Goal: Task Accomplishment & Management: Complete application form

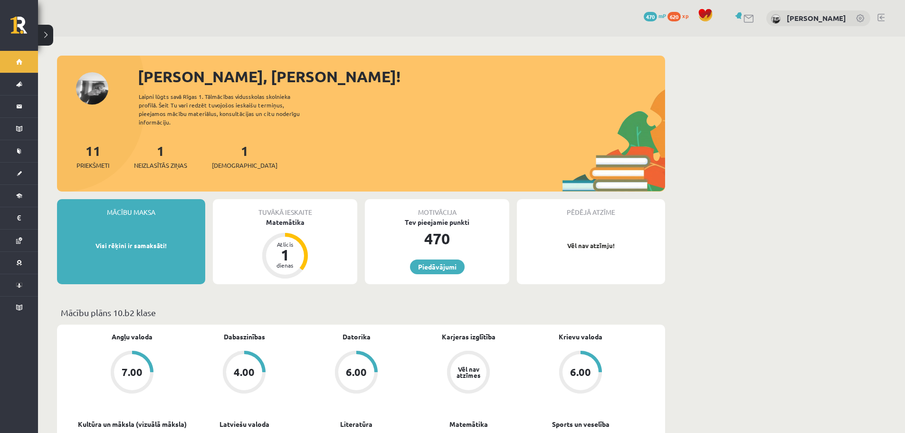
click at [416, 148] on div "11 Priekšmeti 1 Neizlasītās ziņas 1 Ieskaites" at bounding box center [361, 166] width 608 height 51
click at [421, 149] on div "11 Priekšmeti 1 Neizlasītās ziņas 1 Ieskaites" at bounding box center [361, 166] width 608 height 51
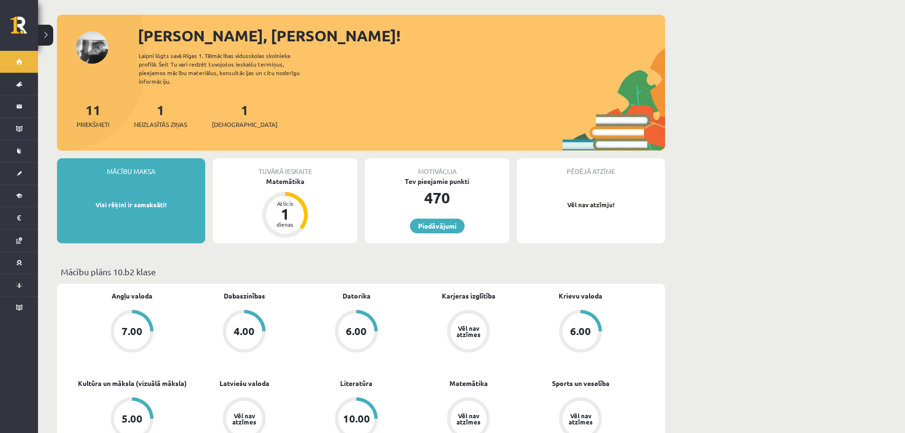
scroll to position [95, 0]
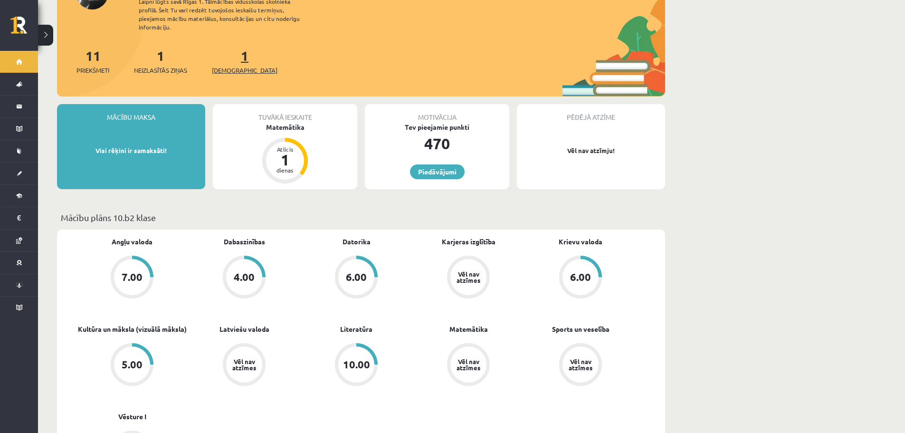
click at [235, 66] on span "[DEMOGRAPHIC_DATA]" at bounding box center [245, 70] width 66 height 9
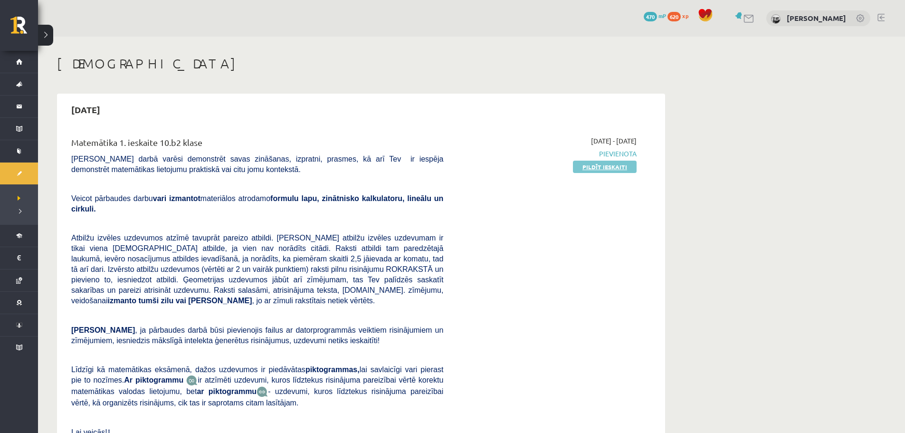
click at [611, 161] on link "Pildīt ieskaiti" at bounding box center [605, 167] width 64 height 12
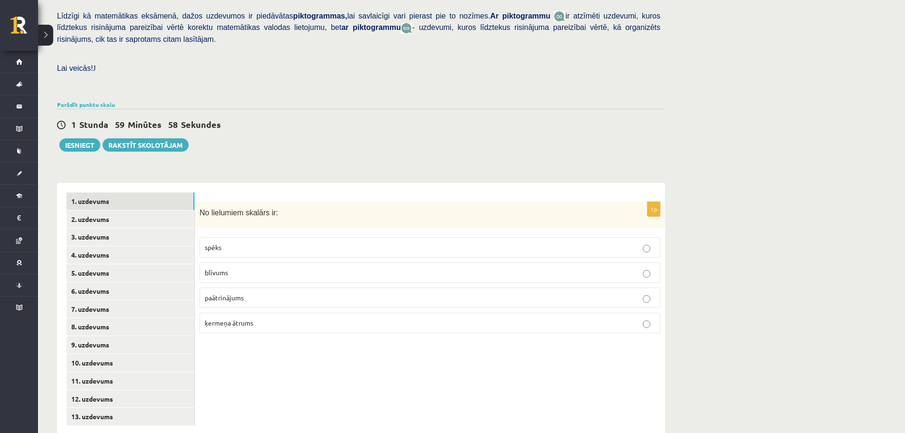
scroll to position [230, 0]
drag, startPoint x: 198, startPoint y: 189, endPoint x: 262, endPoint y: 300, distance: 127.7
click at [262, 300] on div "1p No lielumiem skalārs ir: spēks blīvums paātrinājums ķermeņa ātrums" at bounding box center [430, 270] width 470 height 139
copy div "No lielumiem skalārs ir: spēks blīvums paātrinājums ķermeņa ātrums"
click at [236, 267] on p "blīvums" at bounding box center [430, 272] width 450 height 10
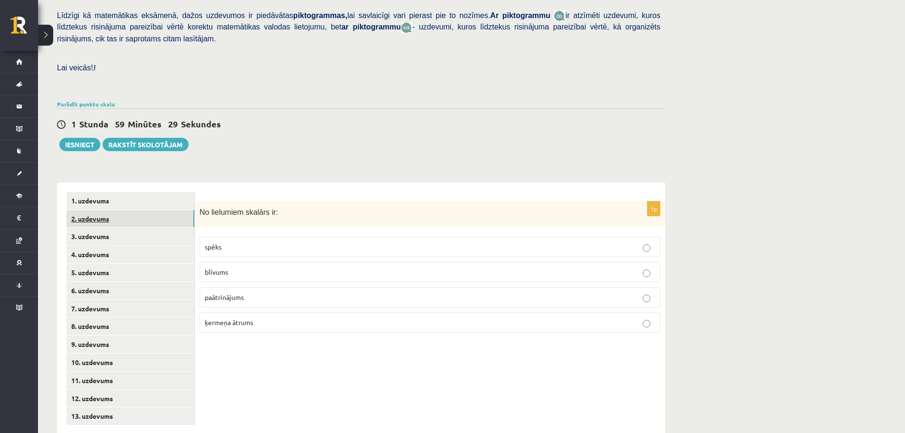
click at [137, 210] on link "2. uzdevums" at bounding box center [130, 219] width 128 height 18
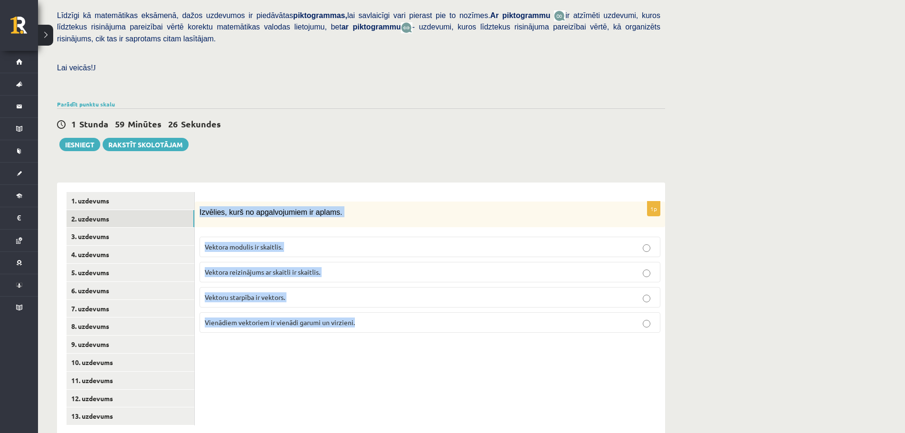
drag, startPoint x: 200, startPoint y: 193, endPoint x: 363, endPoint y: 304, distance: 197.5
click at [363, 304] on div "1p Izvēlies, kurš no apgalvojumiem ir aplams. Vektora modulis ir skaitlis. Vekt…" at bounding box center [430, 270] width 470 height 139
copy div "Izvēlies, kurš no apgalvojumiem ir aplams. Vektora modulis ir skaitlis. Vektora…"
click at [275, 267] on span "Vektora reizinājums ar skaitli ir skaitlis." at bounding box center [262, 271] width 115 height 9
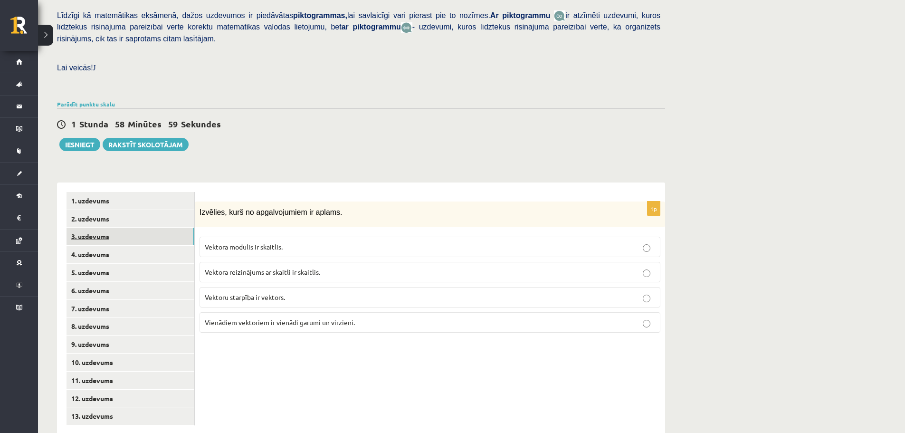
click at [86, 227] on link "3. uzdevums" at bounding box center [130, 236] width 128 height 18
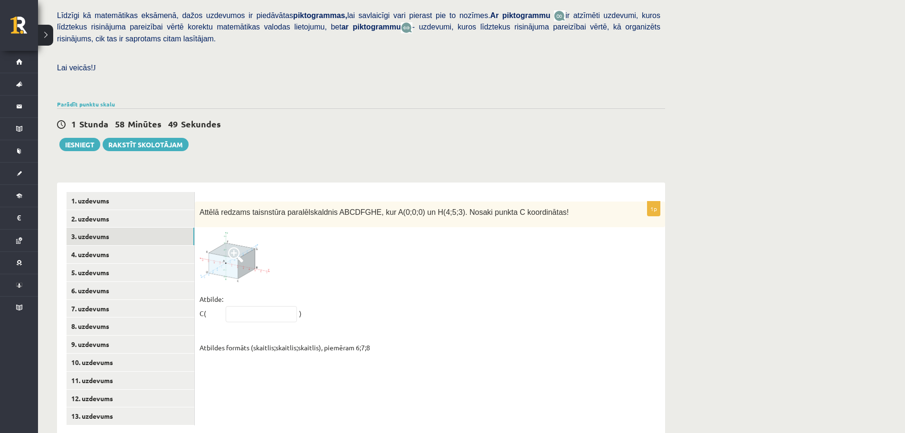
click at [237, 248] on img at bounding box center [234, 257] width 71 height 50
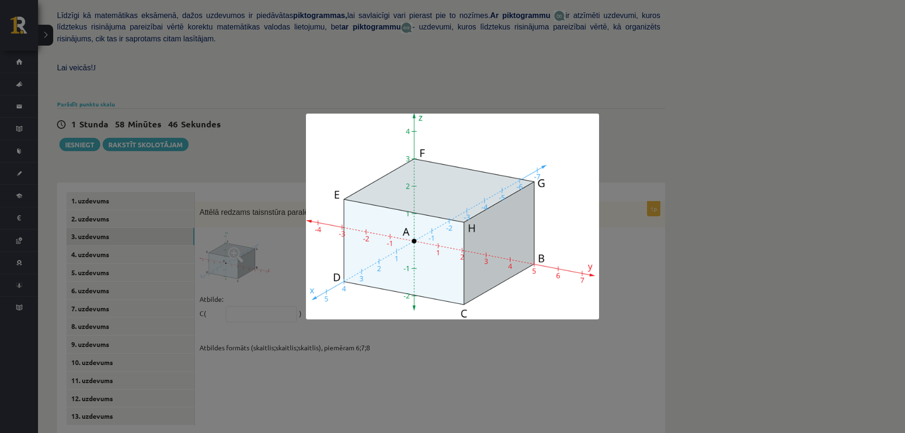
click at [496, 29] on div at bounding box center [452, 216] width 905 height 433
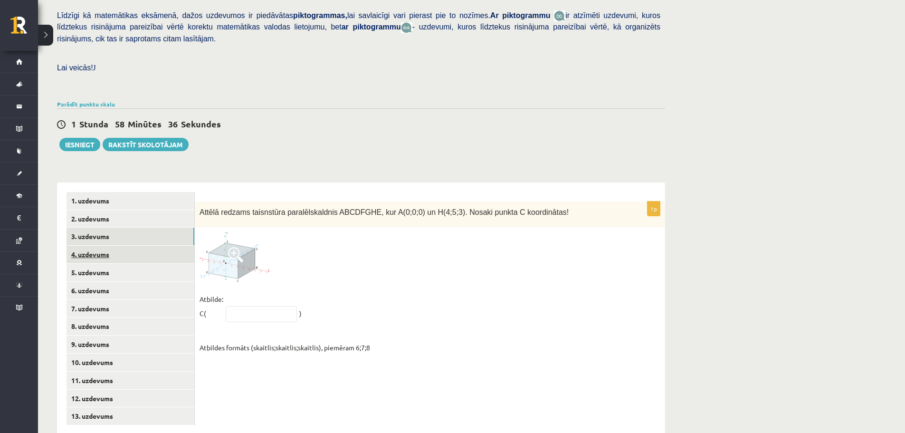
click at [98, 246] on link "4. uzdevums" at bounding box center [130, 255] width 128 height 18
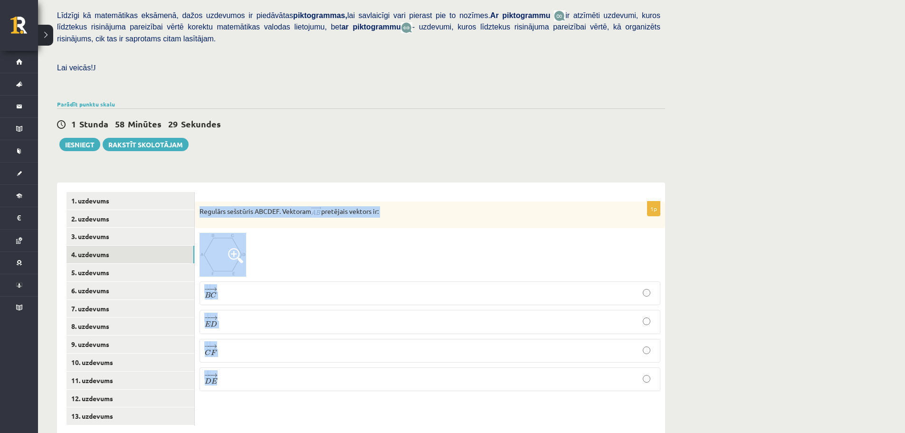
drag, startPoint x: 197, startPoint y: 188, endPoint x: 268, endPoint y: 374, distance: 199.3
click at [268, 374] on div "1p Regulārs sešstūris ABCDEF. Vektoram pretējais vektors ir: − − → B C B C → − …" at bounding box center [430, 299] width 470 height 197
copy div "Regulārs sešstūris ABCDEF. Vektoram pretējais vektors ir: − − → B C B C → − − →…"
click at [117, 264] on link "5. uzdevums" at bounding box center [130, 273] width 128 height 18
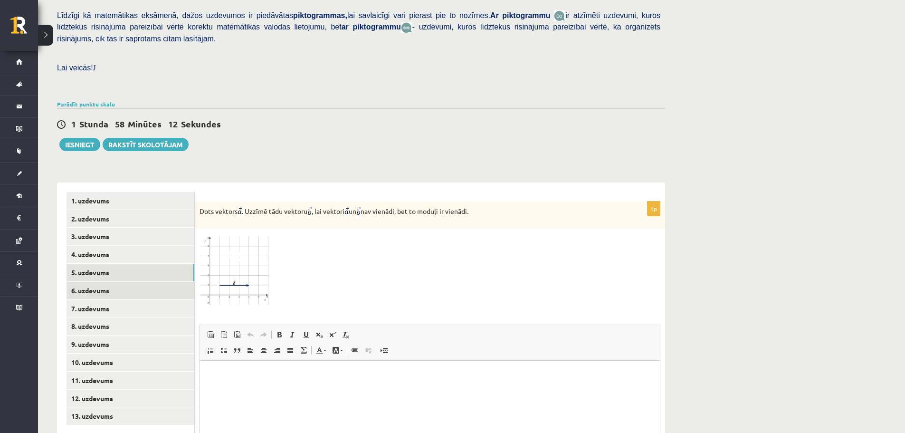
scroll to position [0, 0]
click at [130, 282] on link "6. uzdevums" at bounding box center [130, 291] width 128 height 18
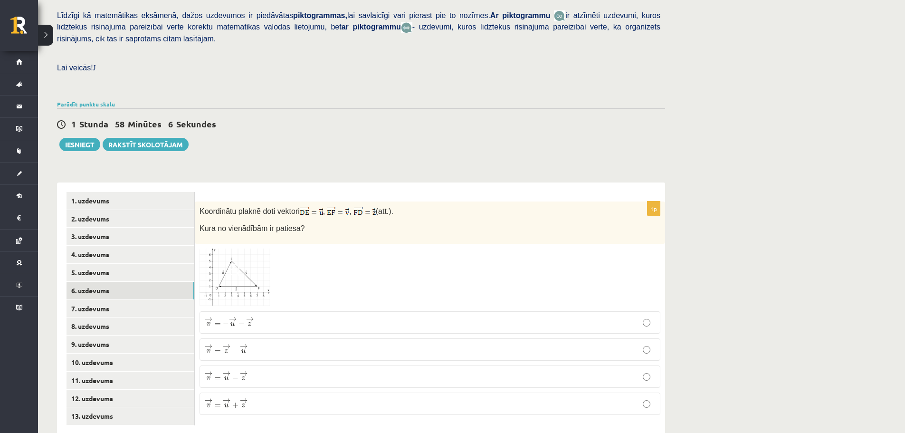
scroll to position [230, 0]
click at [121, 209] on link "2. uzdevums" at bounding box center [130, 218] width 128 height 18
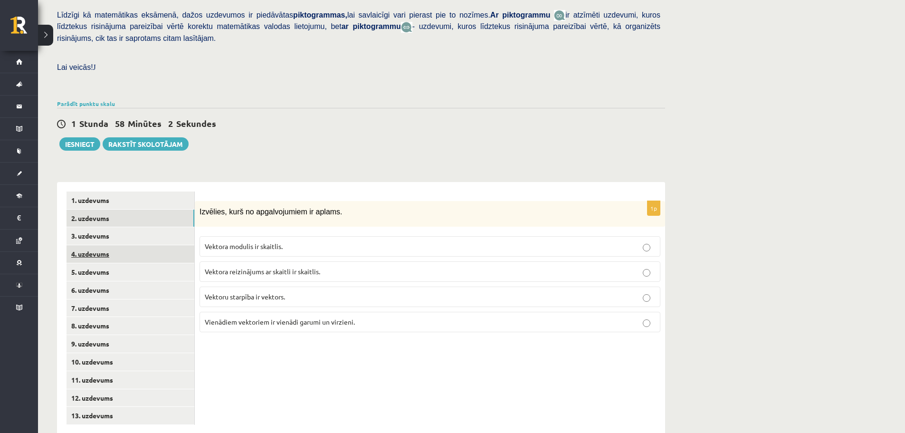
click at [132, 245] on link "4. uzdevums" at bounding box center [130, 254] width 128 height 18
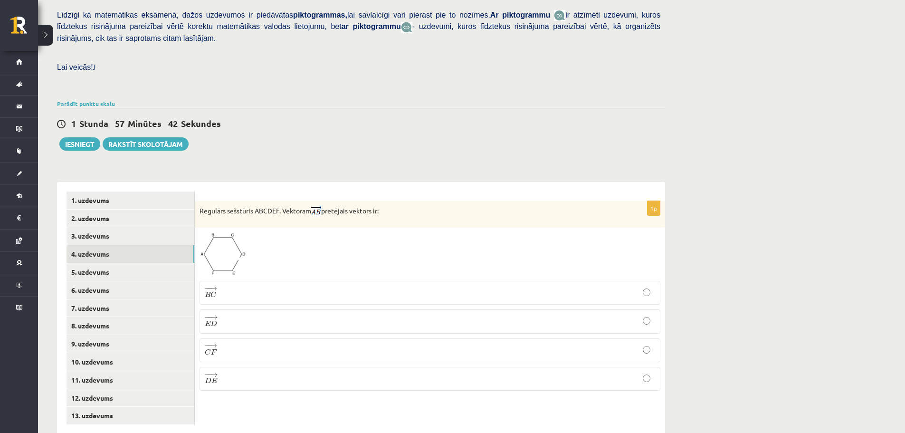
click at [226, 314] on p "− − → E D E D →" at bounding box center [430, 320] width 450 height 13
click at [147, 209] on link "2. uzdevums" at bounding box center [130, 218] width 128 height 18
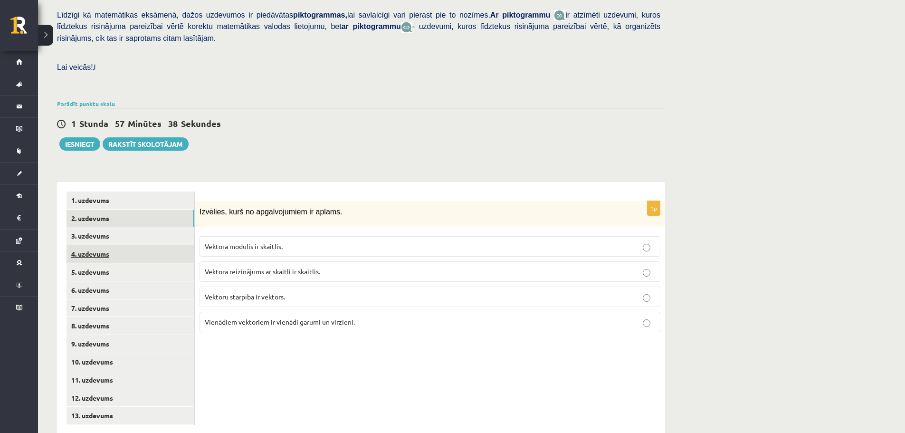
click at [143, 245] on link "4. uzdevums" at bounding box center [130, 254] width 128 height 18
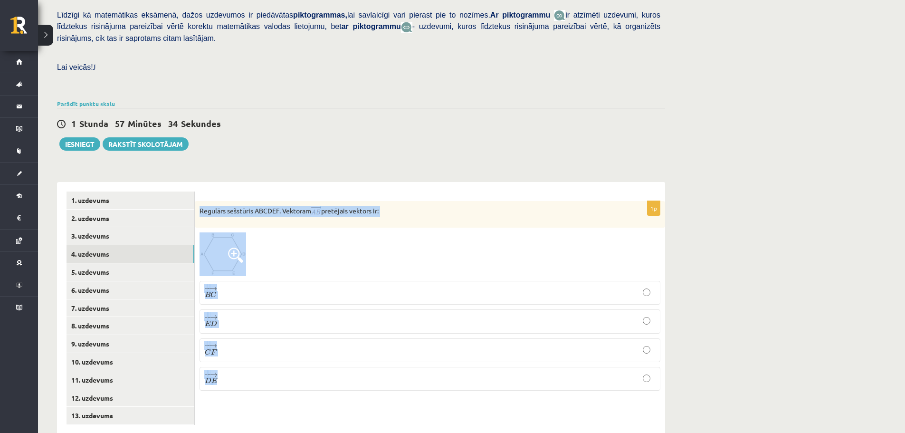
drag, startPoint x: 198, startPoint y: 189, endPoint x: 302, endPoint y: 362, distance: 201.6
click at [302, 362] on div "1p Regulārs sešstūris ABCDEF. Vektoram pretējais vektors ir: − − → B C B C → − …" at bounding box center [430, 299] width 470 height 197
copy div "Regulārs sešstūris ABCDEF. Vektoram pretējais vektors ir: − − → B C B C → − − →…"
click at [224, 248] on img at bounding box center [222, 254] width 47 height 44
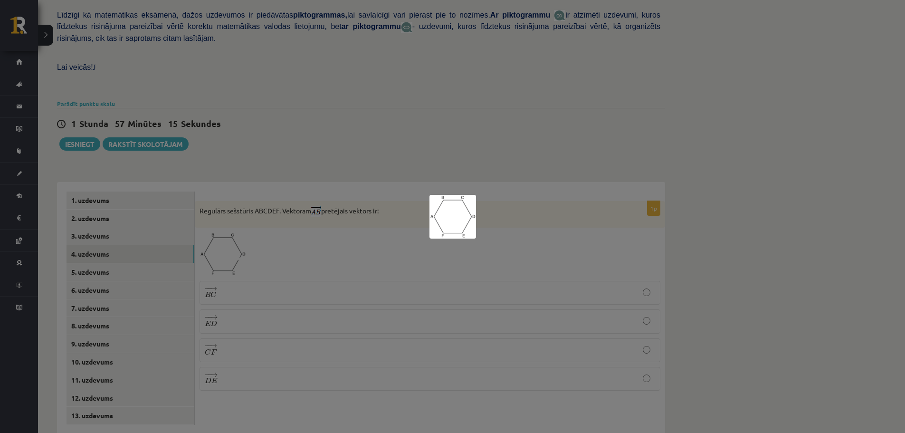
click at [277, 200] on div at bounding box center [452, 216] width 905 height 433
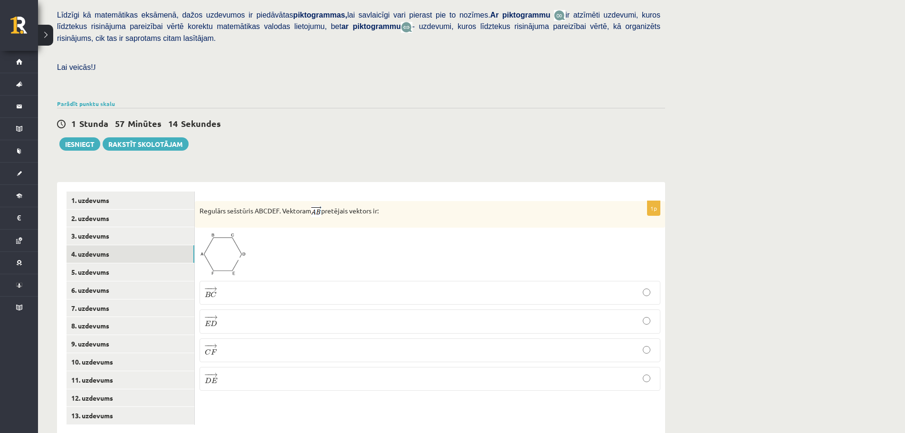
click at [247, 309] on label "− − → E D E D →" at bounding box center [429, 321] width 461 height 24
click at [140, 263] on link "5. uzdevums" at bounding box center [130, 272] width 128 height 18
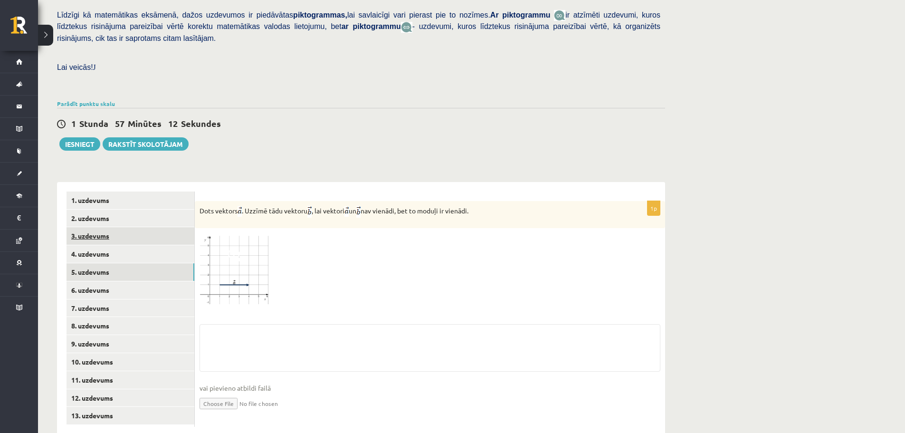
click at [137, 227] on link "3. uzdevums" at bounding box center [130, 236] width 128 height 18
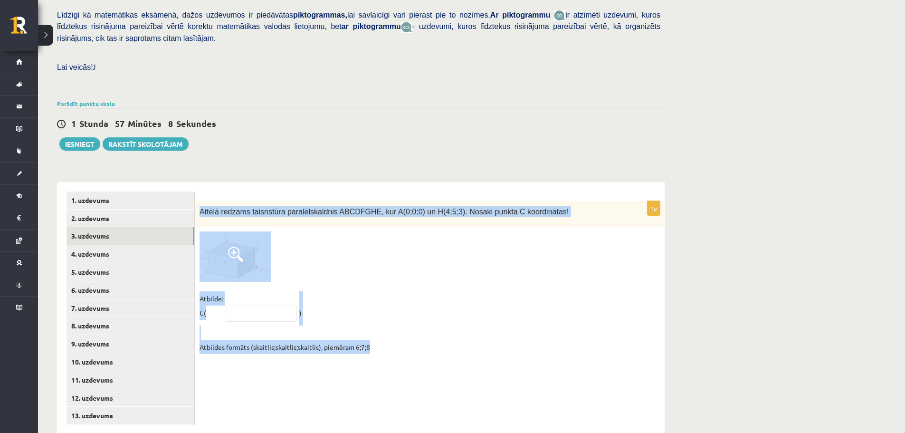
drag, startPoint x: 199, startPoint y: 189, endPoint x: 374, endPoint y: 321, distance: 219.1
click at [374, 321] on div "1p Attēlā redzams taisnstūra paralēlskaldnis ABCDFGHE, kur A(0;0;0) un H(4;5;3)…" at bounding box center [430, 280] width 470 height 158
copy div "Attēlā redzams taisnstūra paralēlskaldnis ABCDFGHE, kur A(0;0;0) un H(4;5;3). N…"
click at [251, 305] on input "text" at bounding box center [261, 313] width 71 height 16
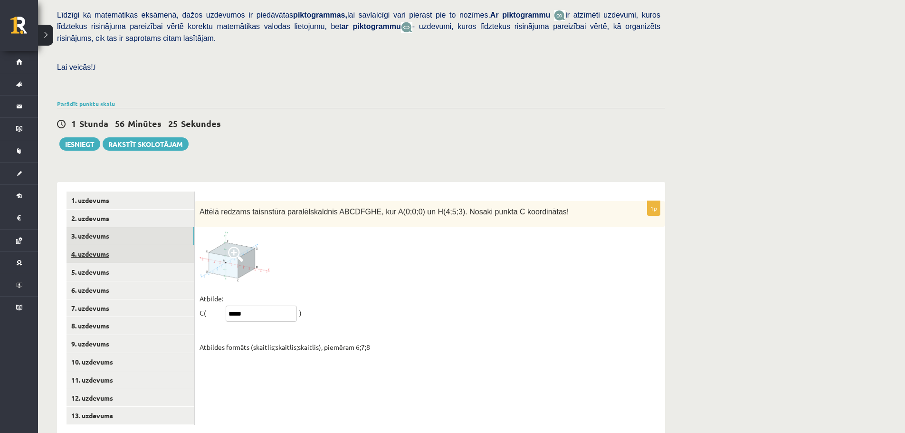
type input "*****"
click at [114, 245] on link "4. uzdevums" at bounding box center [130, 254] width 128 height 18
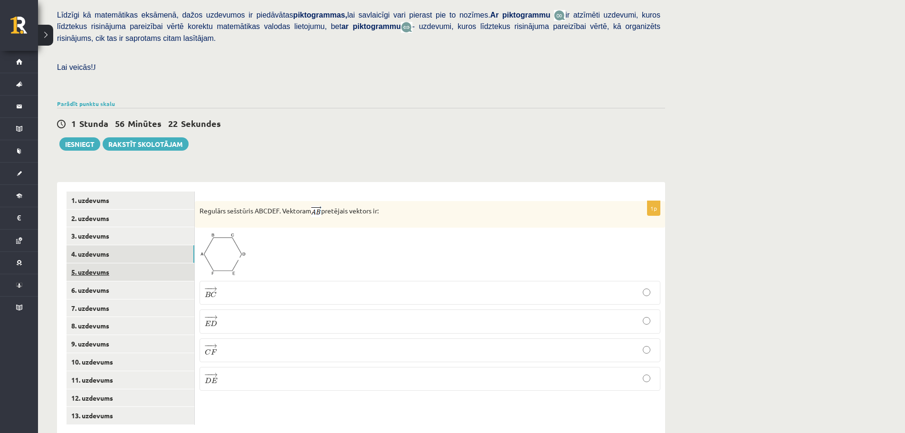
click at [109, 263] on link "5. uzdevums" at bounding box center [130, 272] width 128 height 18
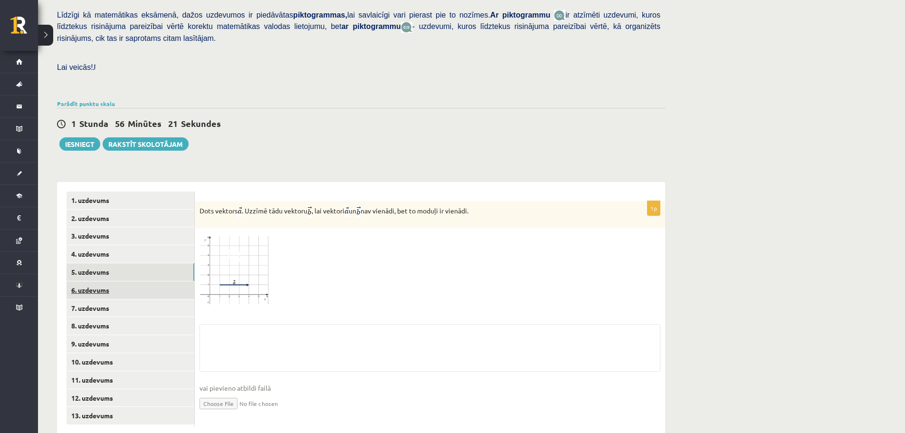
click at [115, 281] on link "6. uzdevums" at bounding box center [130, 290] width 128 height 18
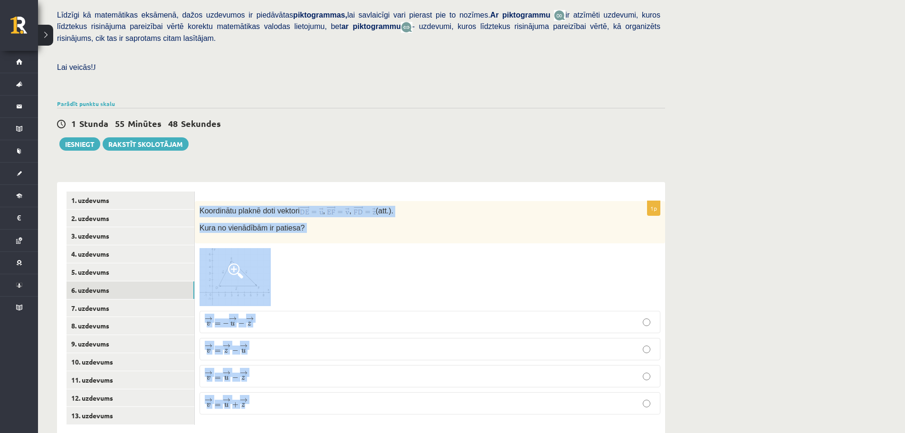
drag, startPoint x: 200, startPoint y: 189, endPoint x: 278, endPoint y: 382, distance: 208.4
click at [278, 382] on div "1p Koordinātu plaknē doti vektori , , (att.). Kura no vienādībām ir patiesa? → …" at bounding box center [430, 311] width 470 height 221
copy div "Koordinātu plaknē doti vektori , , (att.). Kura no vienādībām ir patiesa? → v =…"
click at [141, 299] on link "7. uzdevums" at bounding box center [130, 308] width 128 height 18
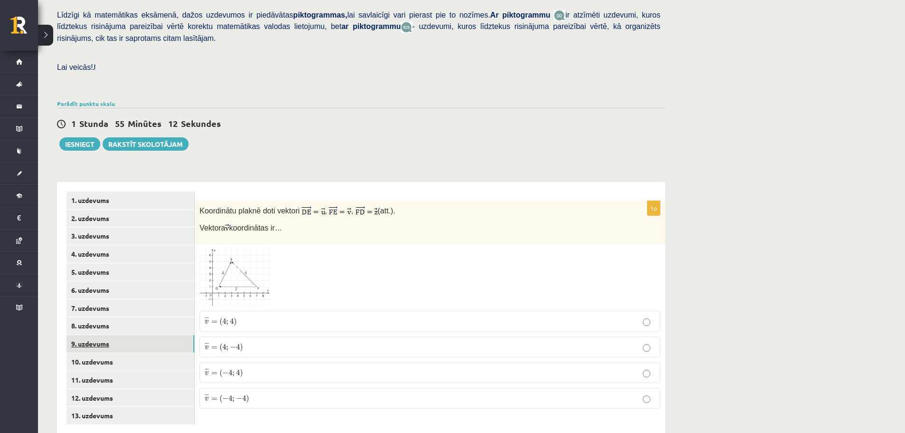
click at [124, 335] on link "9. uzdevums" at bounding box center [130, 344] width 128 height 18
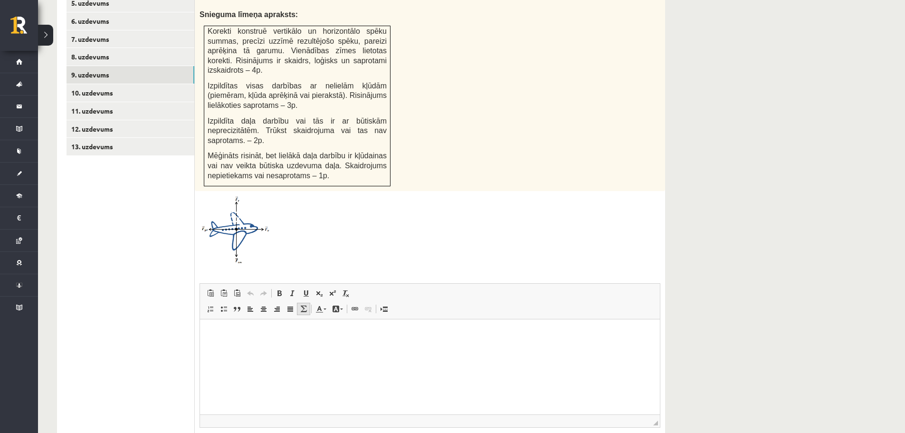
scroll to position [450, 0]
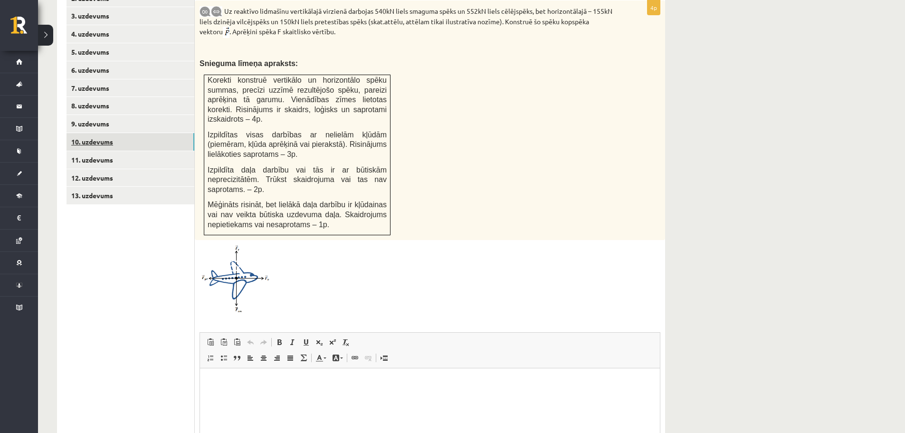
click at [84, 133] on link "10. uzdevums" at bounding box center [130, 142] width 128 height 18
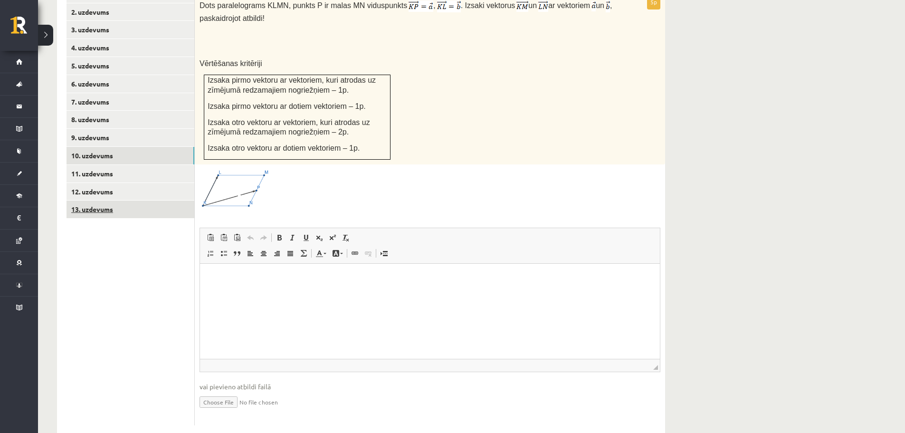
scroll to position [0, 0]
click at [121, 165] on link "11. uzdevums" at bounding box center [130, 174] width 128 height 18
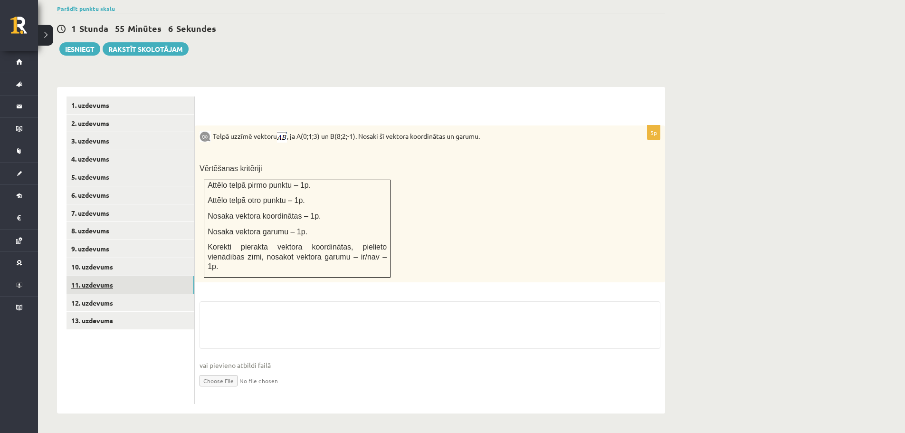
scroll to position [294, 0]
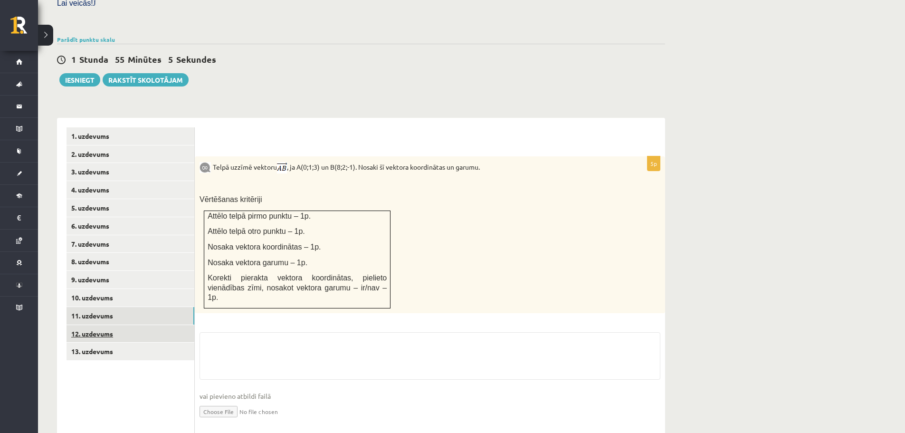
click at [119, 325] on link "12. uzdevums" at bounding box center [130, 334] width 128 height 18
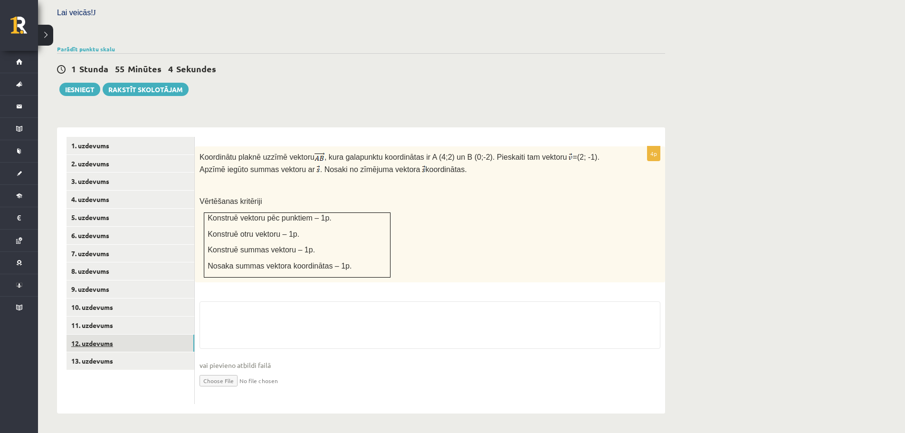
scroll to position [264, 0]
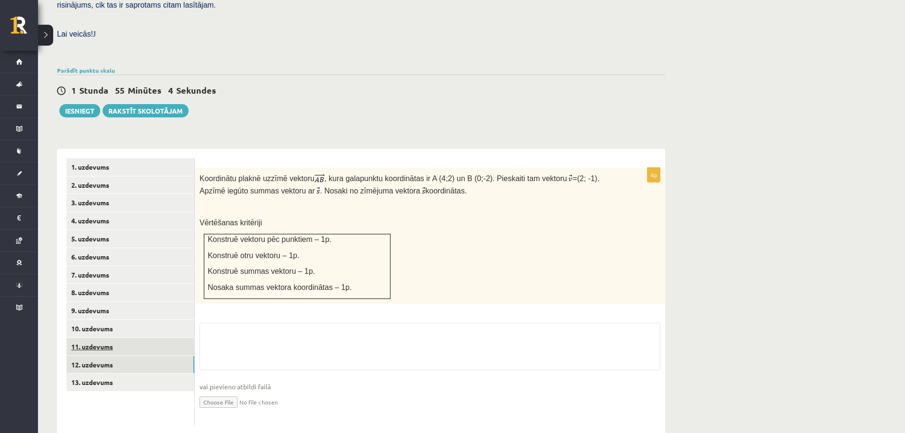
click at [122, 338] on link "11. uzdevums" at bounding box center [130, 347] width 128 height 18
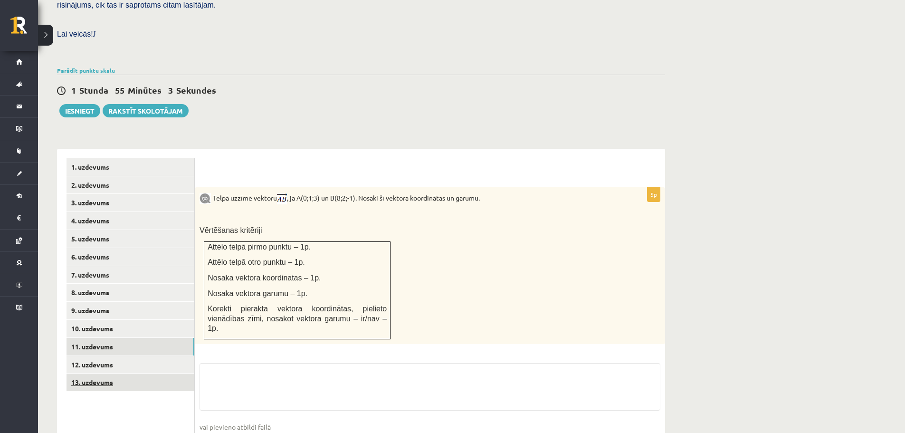
click at [128, 373] on link "13. uzdevums" at bounding box center [130, 382] width 128 height 18
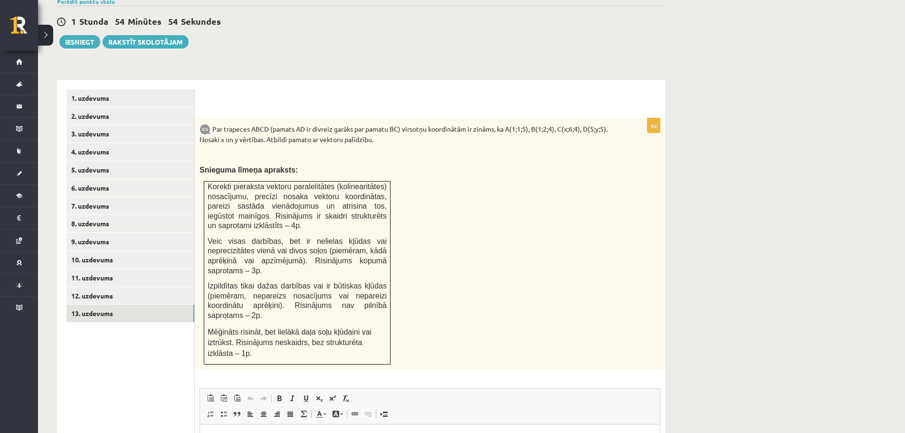
scroll to position [378, 0]
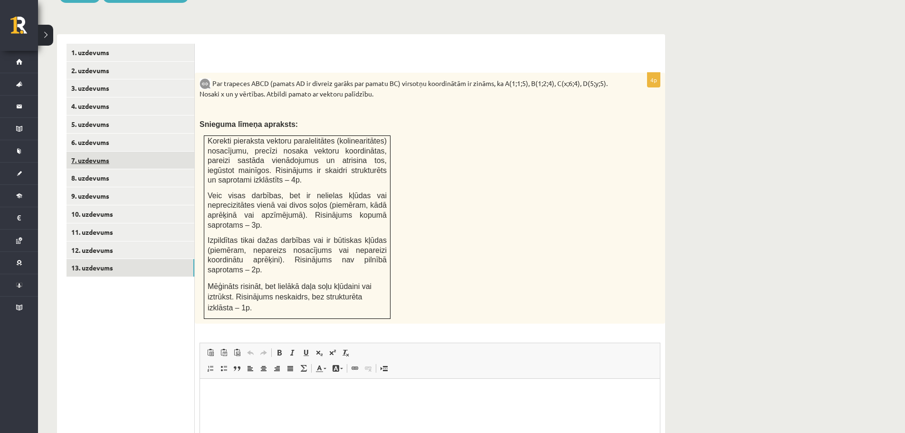
click at [135, 151] on link "7. uzdevums" at bounding box center [130, 160] width 128 height 18
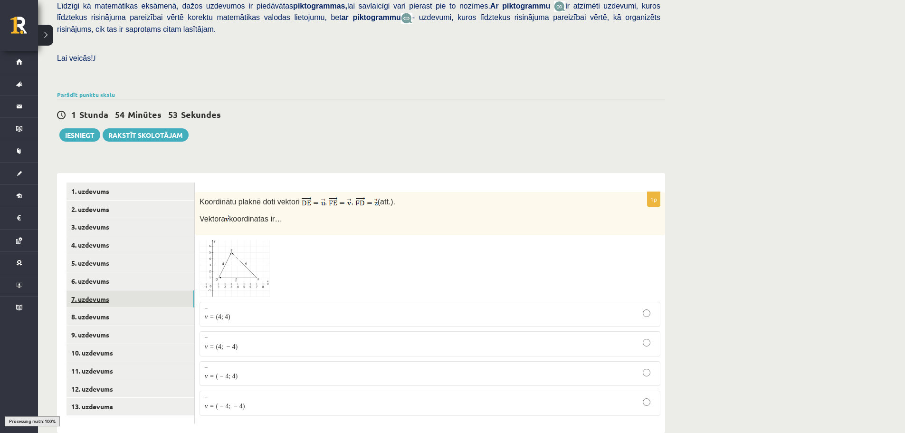
scroll to position [230, 0]
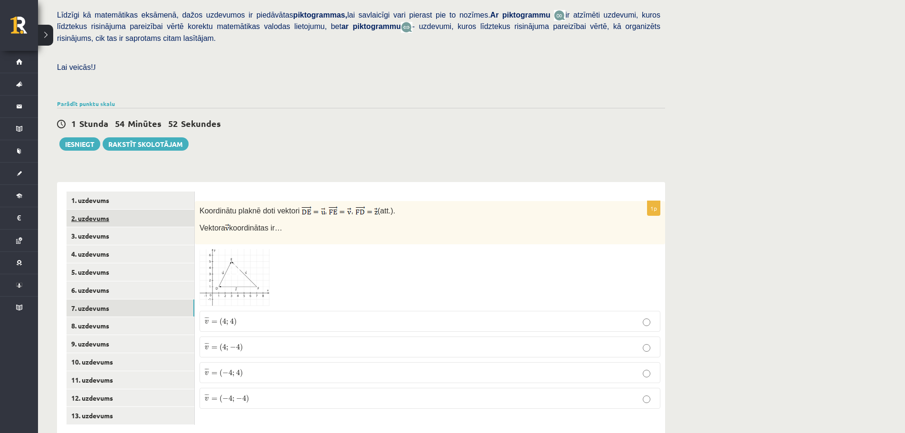
click at [106, 209] on link "2. uzdevums" at bounding box center [130, 218] width 128 height 18
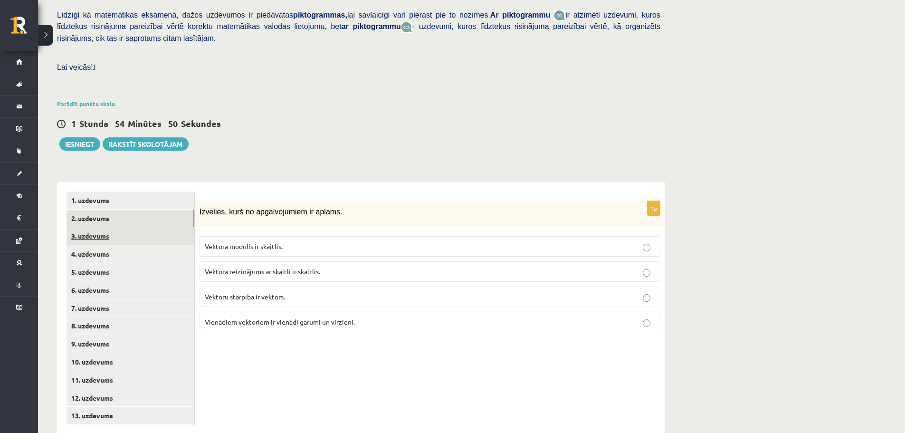
click at [103, 227] on link "3. uzdevums" at bounding box center [130, 236] width 128 height 18
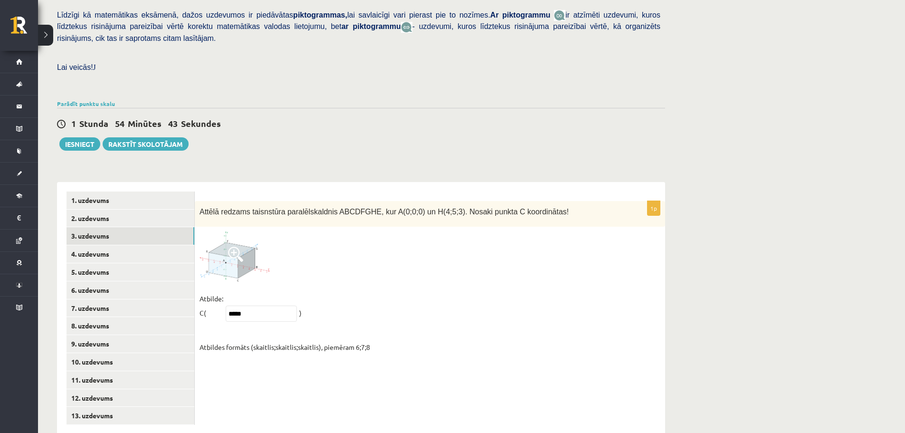
click at [395, 254] on div at bounding box center [429, 256] width 461 height 50
click at [127, 191] on link "1. uzdevums" at bounding box center [130, 200] width 128 height 18
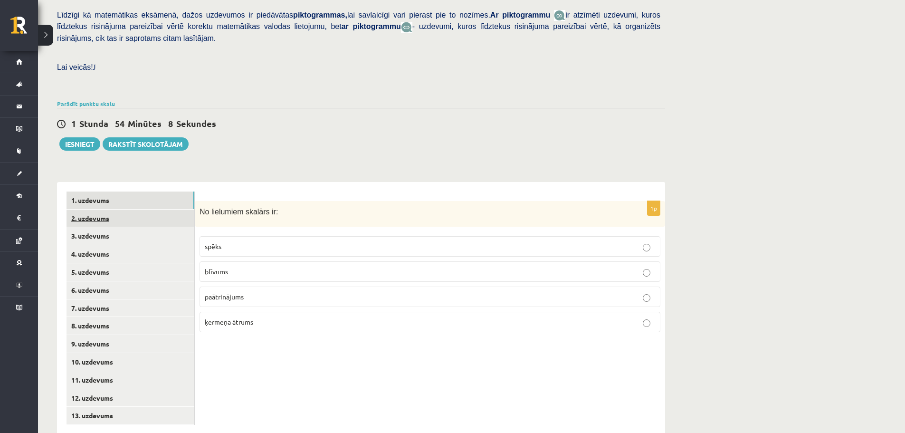
click at [119, 209] on link "2. uzdevums" at bounding box center [130, 218] width 128 height 18
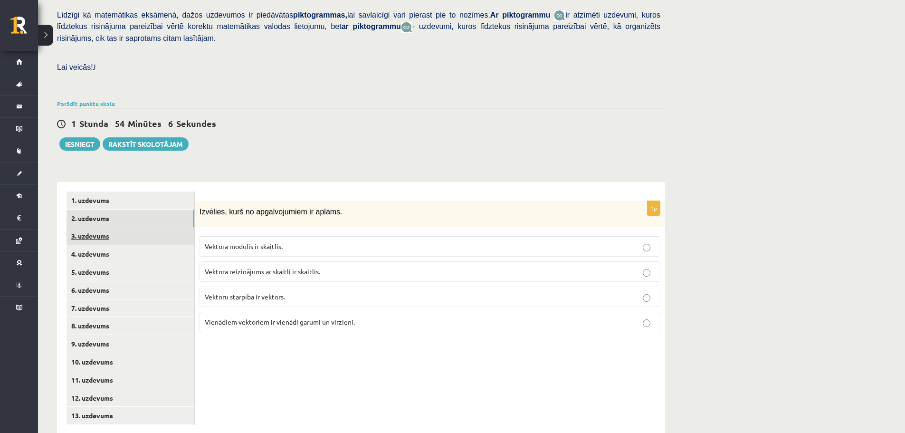
click at [106, 227] on link "3. uzdevums" at bounding box center [130, 236] width 128 height 18
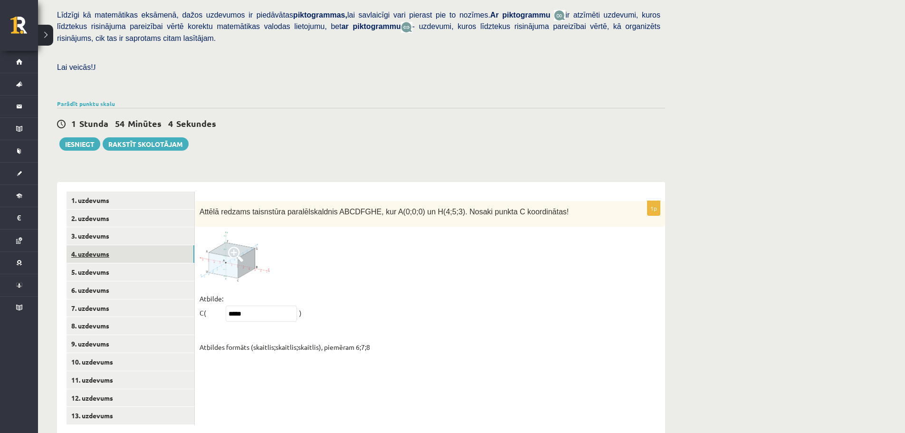
click at [107, 245] on link "4. uzdevums" at bounding box center [130, 254] width 128 height 18
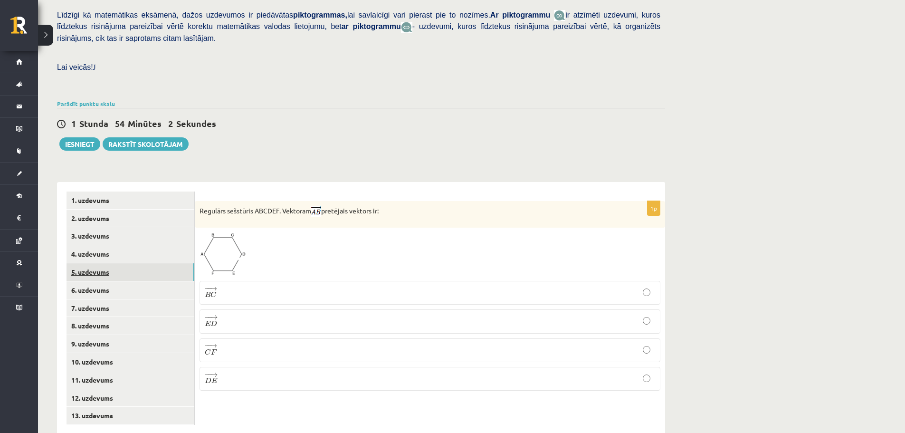
click at [123, 263] on link "5. uzdevums" at bounding box center [130, 272] width 128 height 18
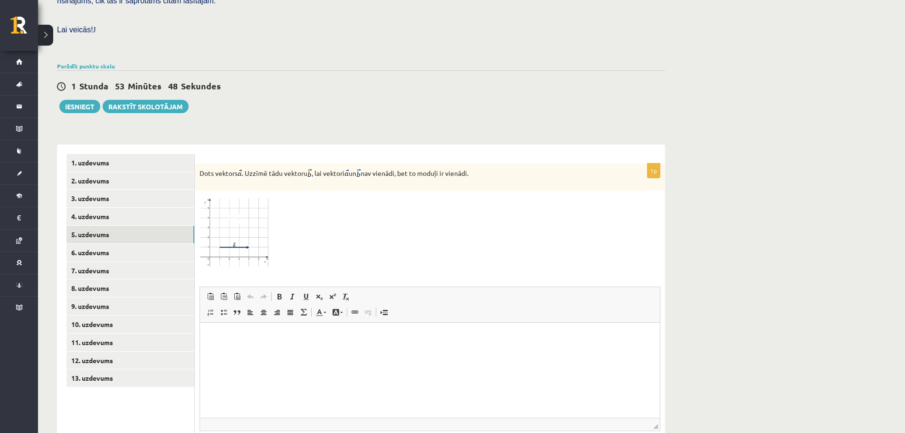
scroll to position [325, 0]
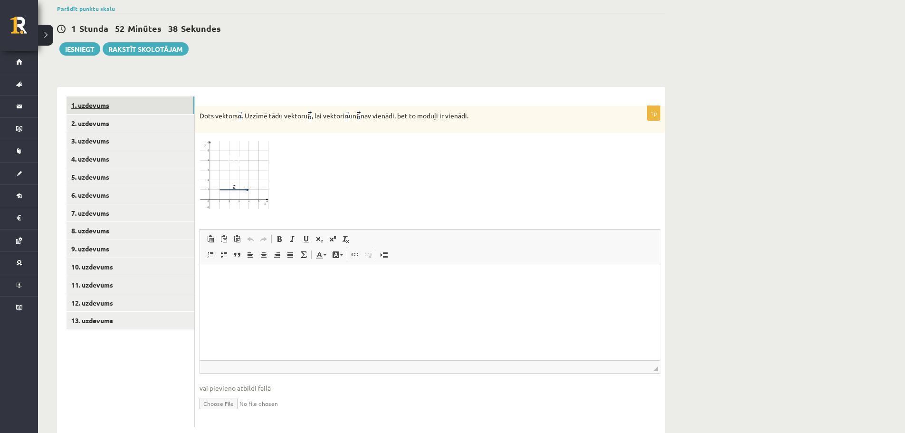
click at [136, 96] on link "1. uzdevums" at bounding box center [130, 105] width 128 height 18
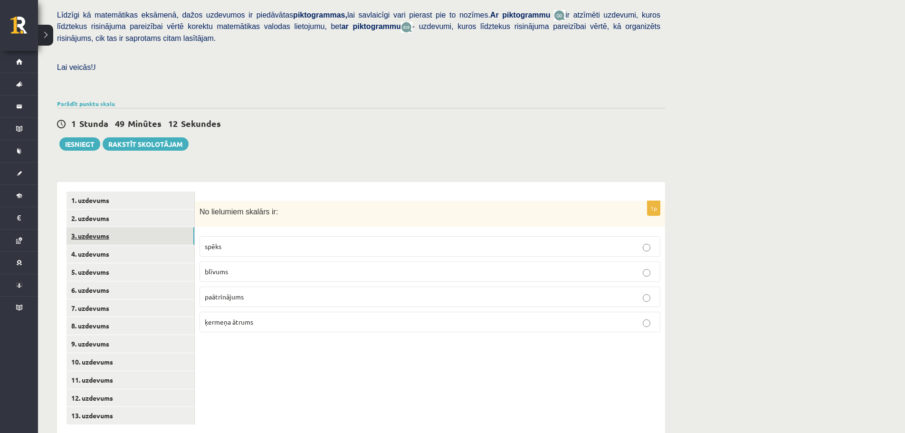
click at [121, 227] on link "3. uzdevums" at bounding box center [130, 236] width 128 height 18
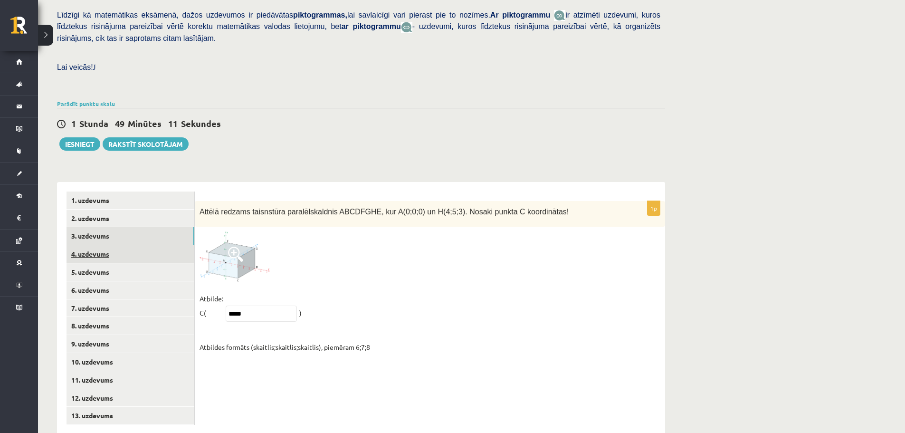
click at [117, 245] on link "4. uzdevums" at bounding box center [130, 254] width 128 height 18
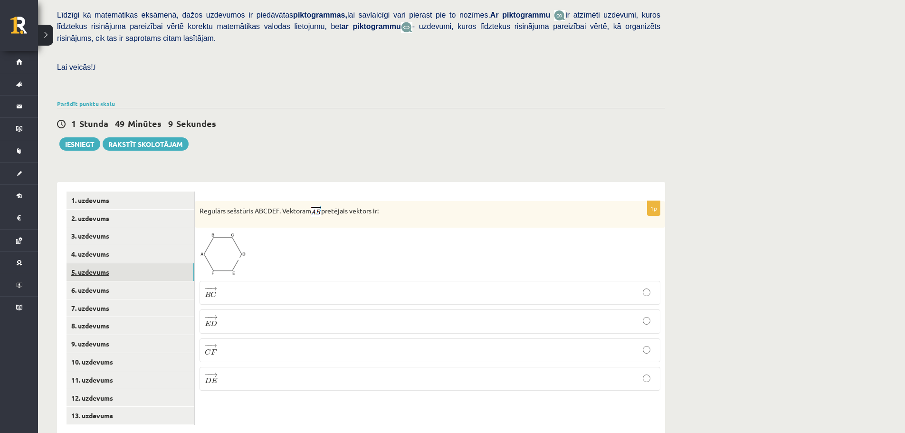
click at [128, 263] on link "5. uzdevums" at bounding box center [130, 272] width 128 height 18
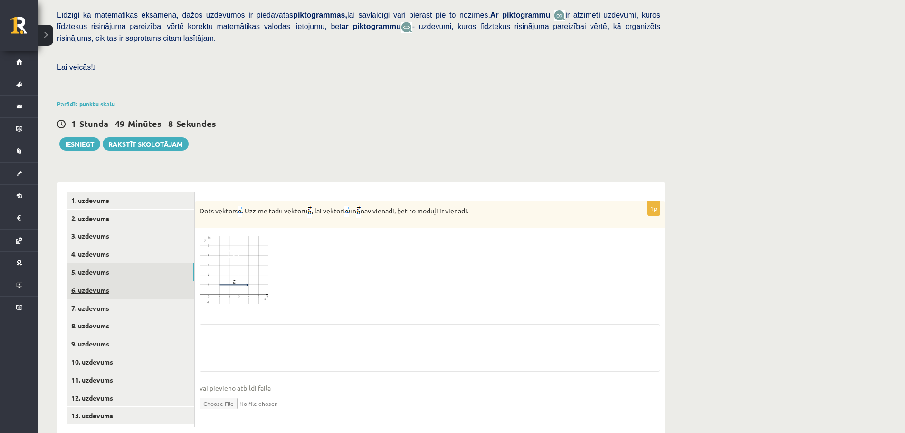
click at [125, 281] on link "6. uzdevums" at bounding box center [130, 290] width 128 height 18
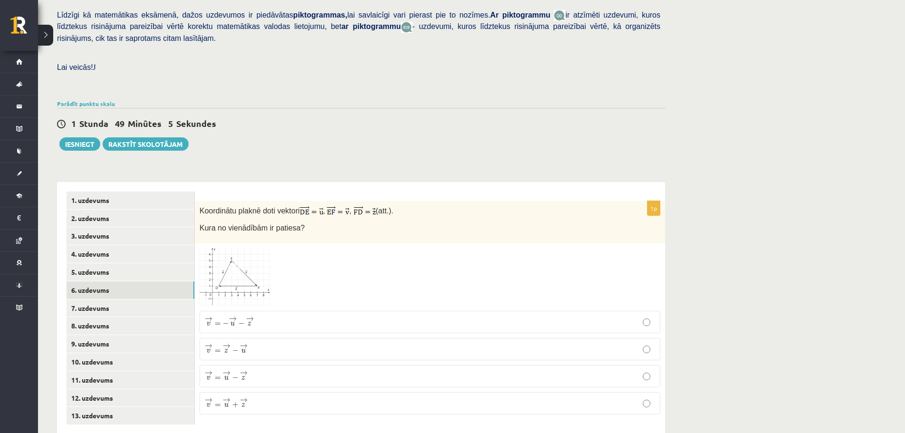
click at [247, 316] on span "→" at bounding box center [250, 318] width 8 height 5
click at [94, 227] on link "3. uzdevums" at bounding box center [130, 236] width 128 height 18
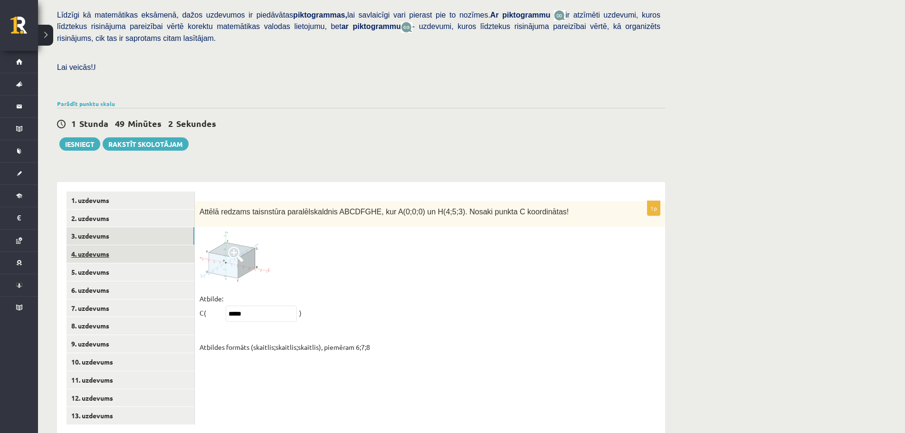
click at [106, 245] on link "4. uzdevums" at bounding box center [130, 254] width 128 height 18
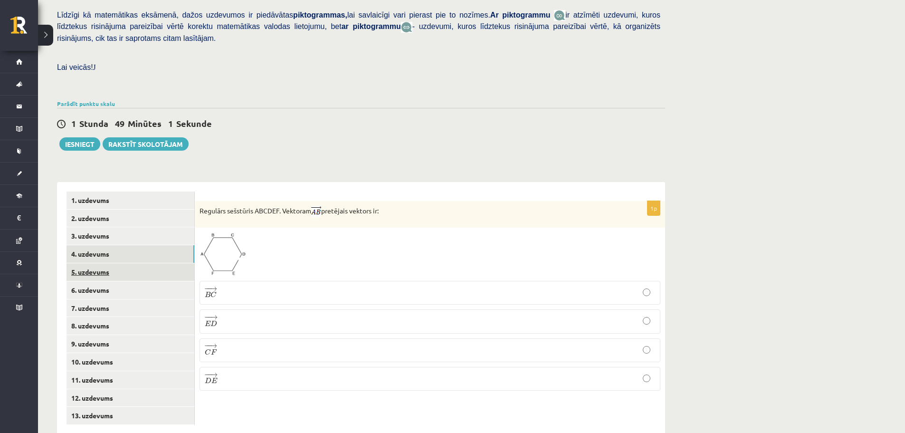
click at [105, 263] on link "5. uzdevums" at bounding box center [130, 272] width 128 height 18
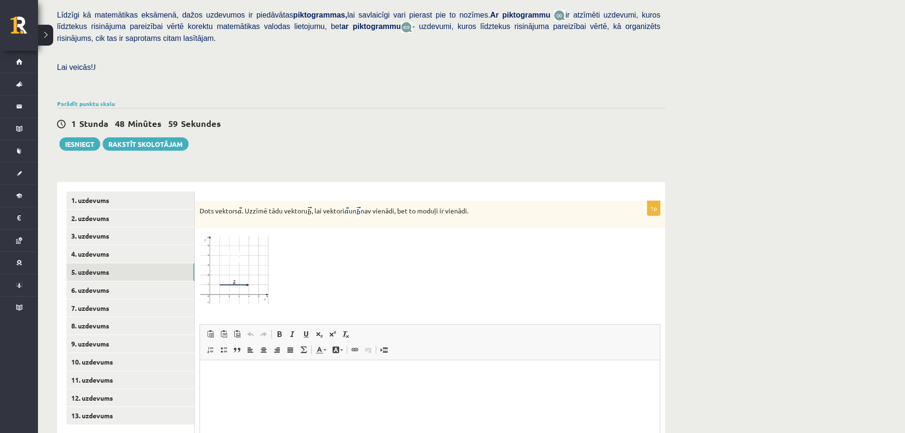
scroll to position [0, 0]
click at [122, 191] on link "1. uzdevums" at bounding box center [130, 200] width 128 height 18
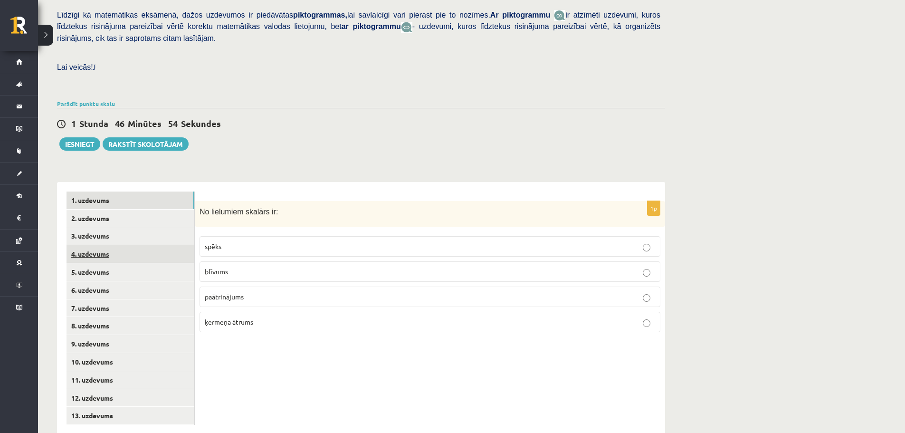
click at [132, 245] on link "4. uzdevums" at bounding box center [130, 254] width 128 height 18
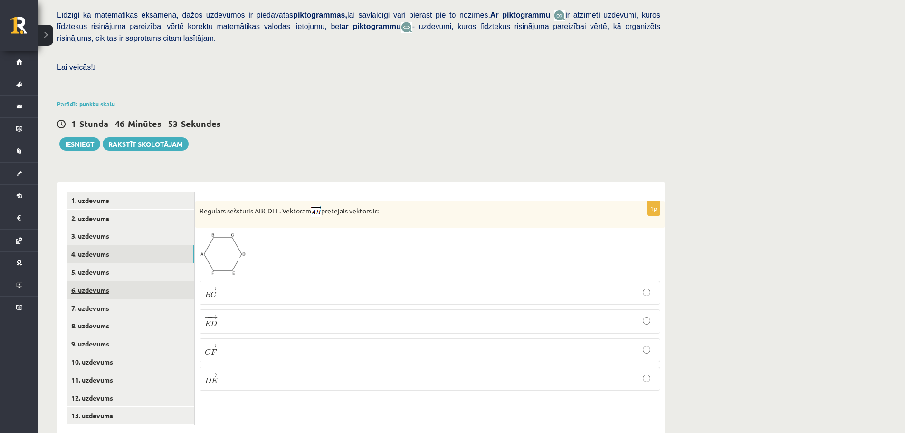
click at [111, 281] on link "6. uzdevums" at bounding box center [130, 290] width 128 height 18
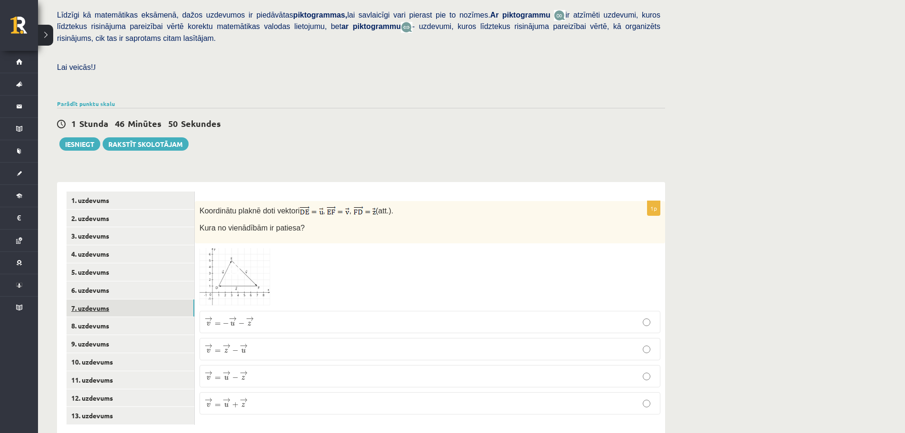
click at [104, 299] on link "7. uzdevums" at bounding box center [130, 308] width 128 height 18
click at [129, 353] on link "10. uzdevums" at bounding box center [130, 362] width 128 height 18
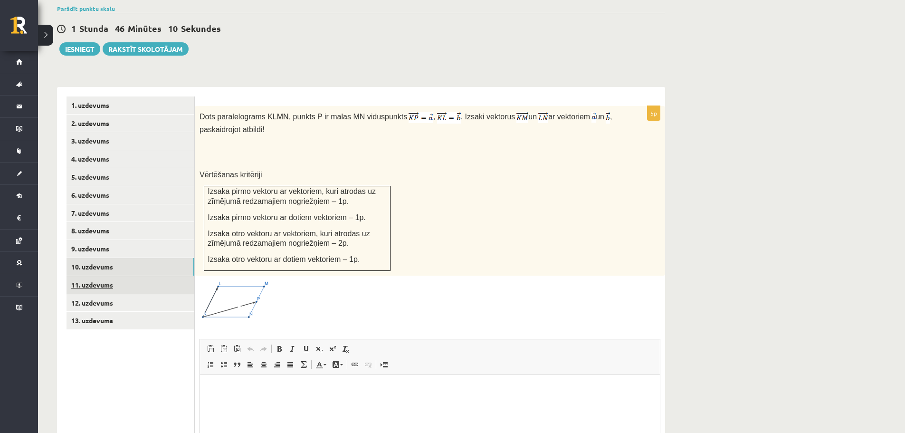
click at [128, 276] on link "11. uzdevums" at bounding box center [130, 285] width 128 height 18
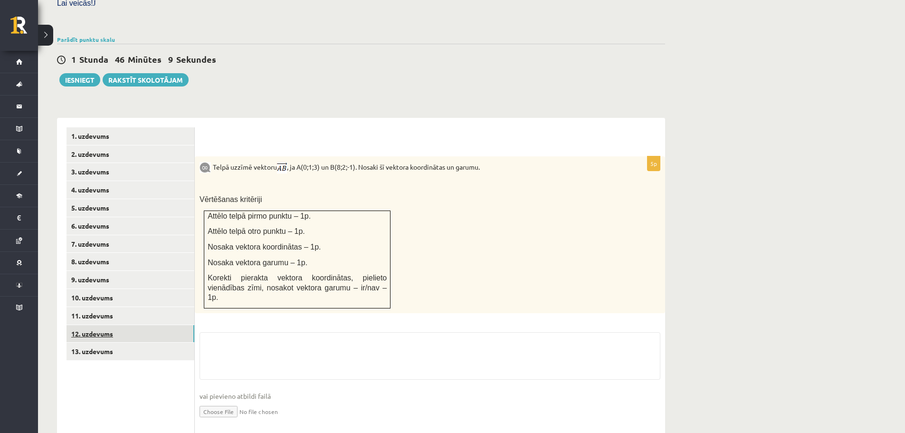
click at [129, 325] on link "12. uzdevums" at bounding box center [130, 334] width 128 height 18
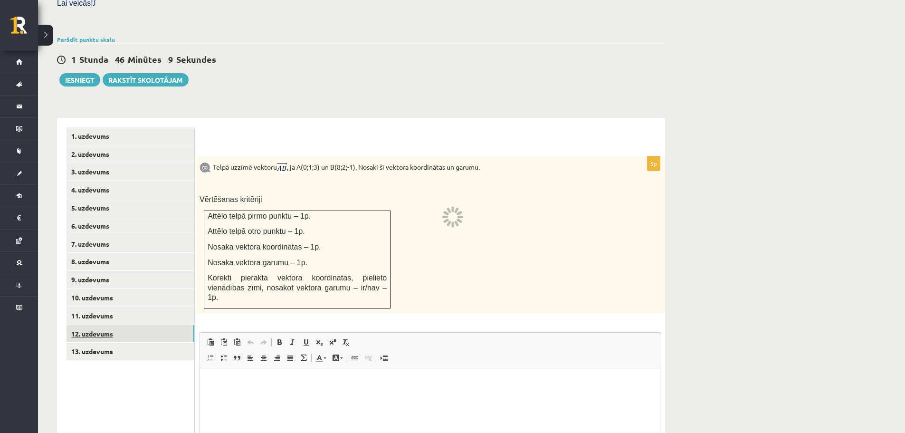
scroll to position [264, 0]
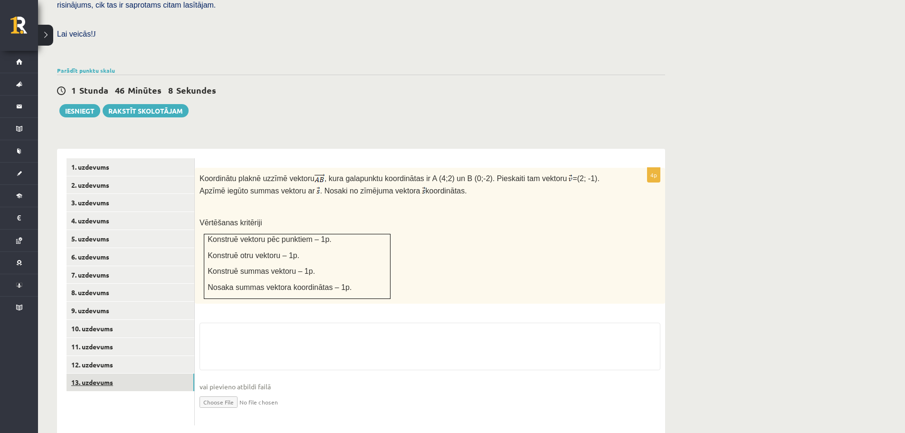
click at [116, 373] on link "13. uzdevums" at bounding box center [130, 382] width 128 height 18
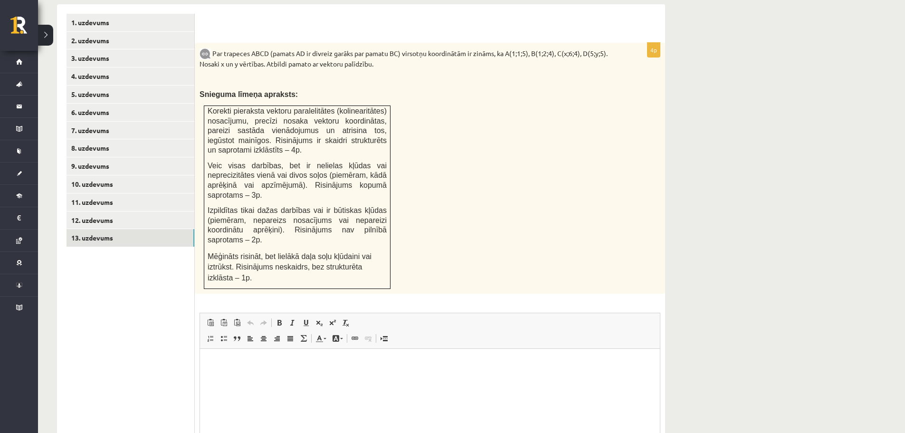
scroll to position [406, 0]
click at [95, 213] on link "12. uzdevums" at bounding box center [130, 222] width 128 height 18
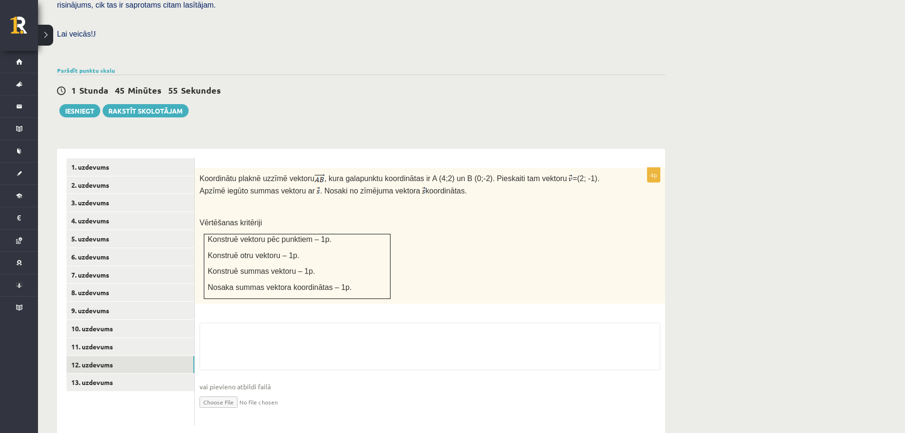
scroll to position [358, 0]
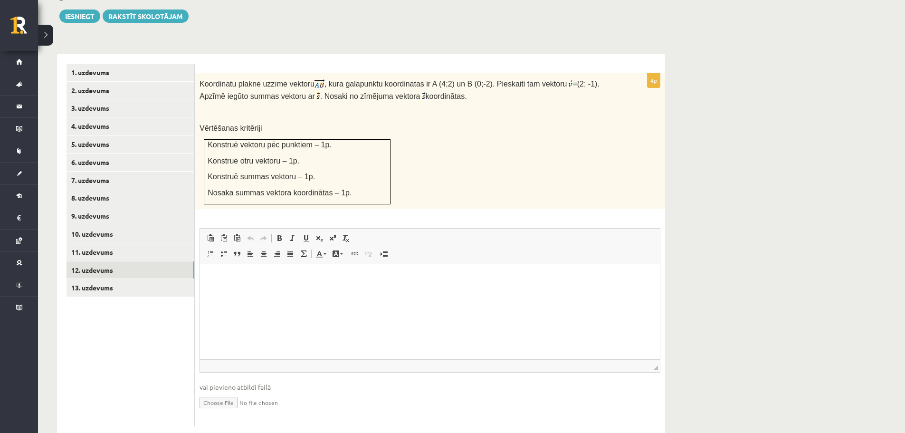
click at [92, 325] on ul "1. uzdevums 2. uzdevums 3. uzdevums 4. uzdevums 5. uzdevums 6. uzdevums 7. uzde…" at bounding box center [130, 245] width 128 height 362
click at [108, 243] on link "11. uzdevums" at bounding box center [130, 252] width 128 height 18
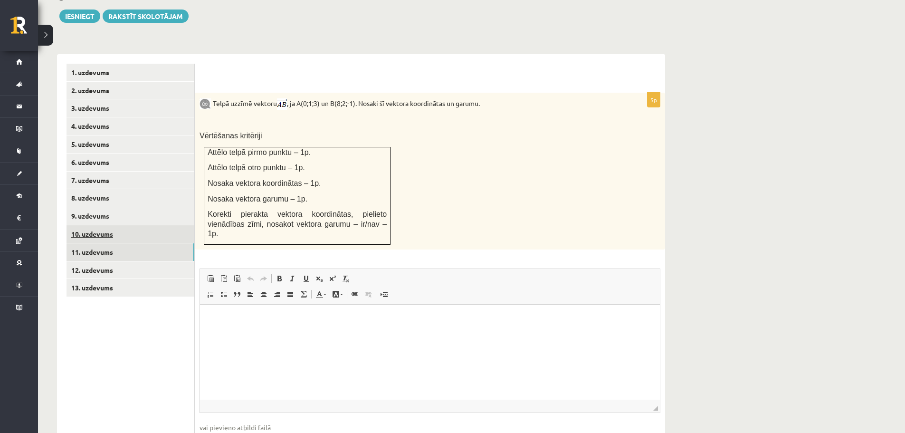
click at [103, 225] on link "10. uzdevums" at bounding box center [130, 234] width 128 height 18
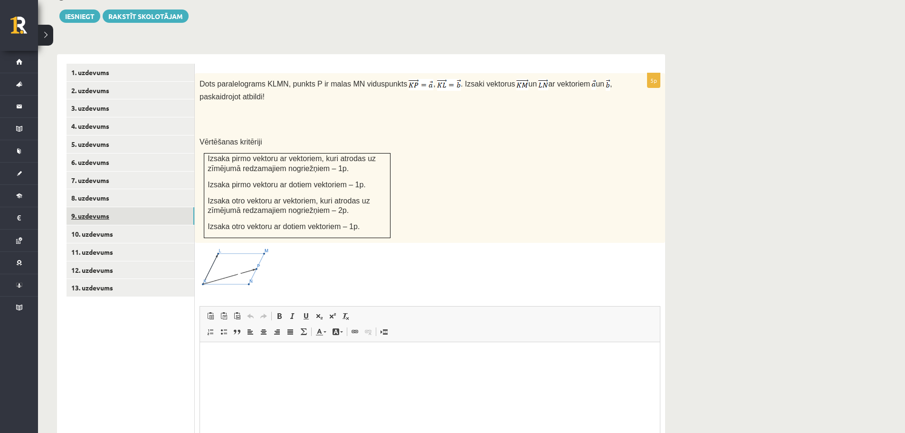
click at [98, 207] on link "9. uzdevums" at bounding box center [130, 216] width 128 height 18
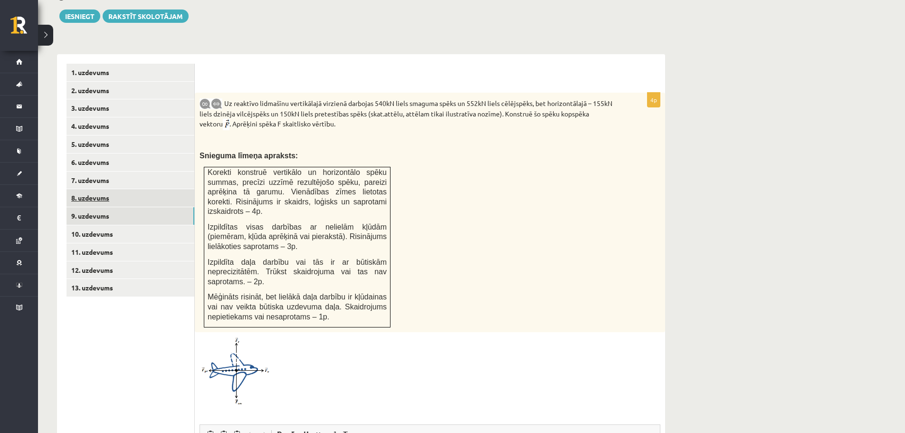
click at [110, 189] on link "8. uzdevums" at bounding box center [130, 198] width 128 height 18
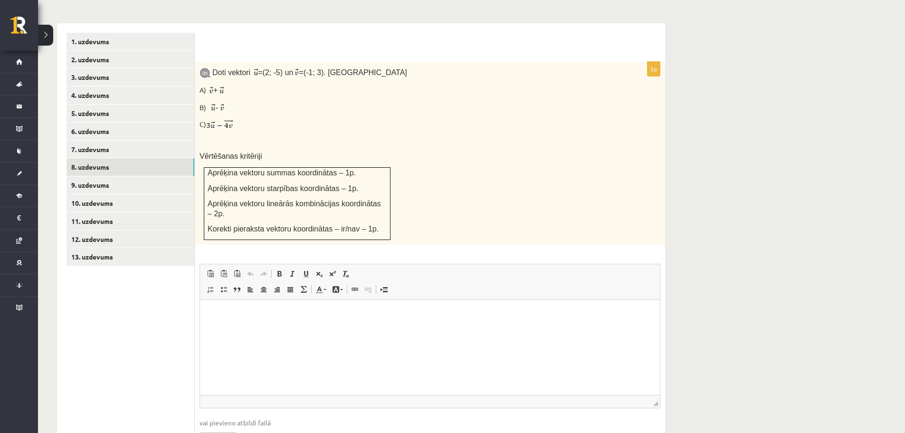
scroll to position [406, 0]
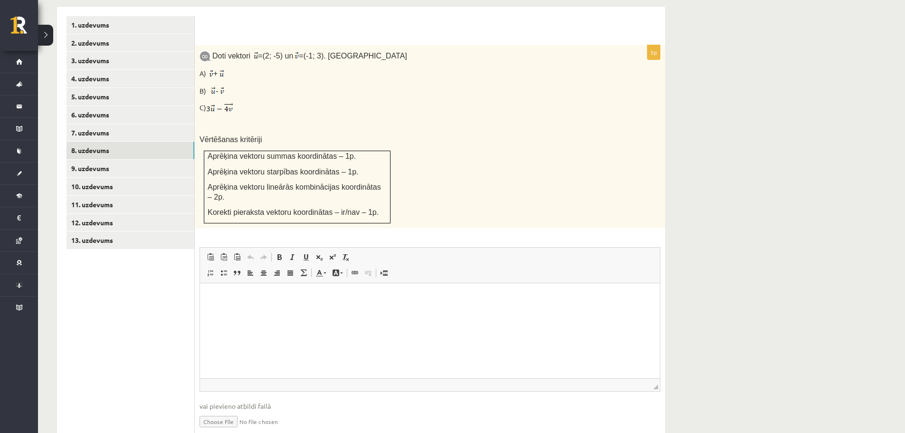
click at [206, 304] on html at bounding box center [430, 297] width 460 height 29
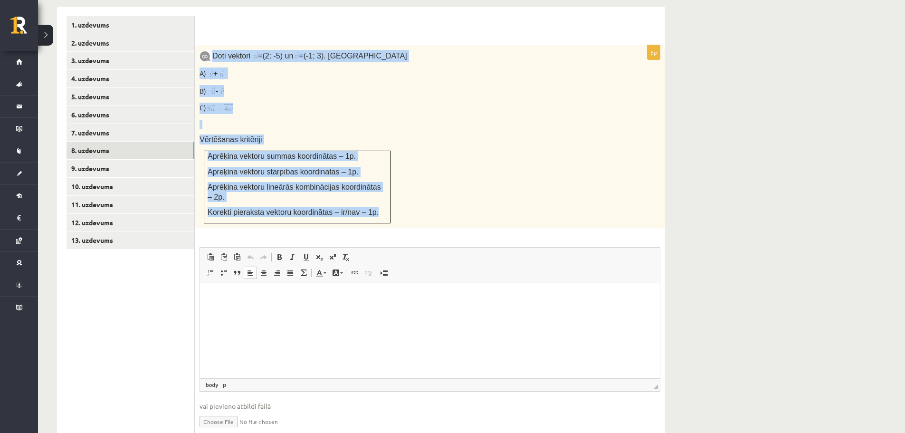
drag, startPoint x: 213, startPoint y: 32, endPoint x: 379, endPoint y: 186, distance: 226.5
click at [379, 186] on div "Doti vektori = (2; -5) un = (-1; 3). Aprēķini A) + B) - C) Vērtēšanas kritēriji…" at bounding box center [430, 136] width 470 height 183
copy div "Doti vektori = (2; -5) un = (-1; 3). Aprēķini A) + B) - C) Vērtēšanas kritēriji…"
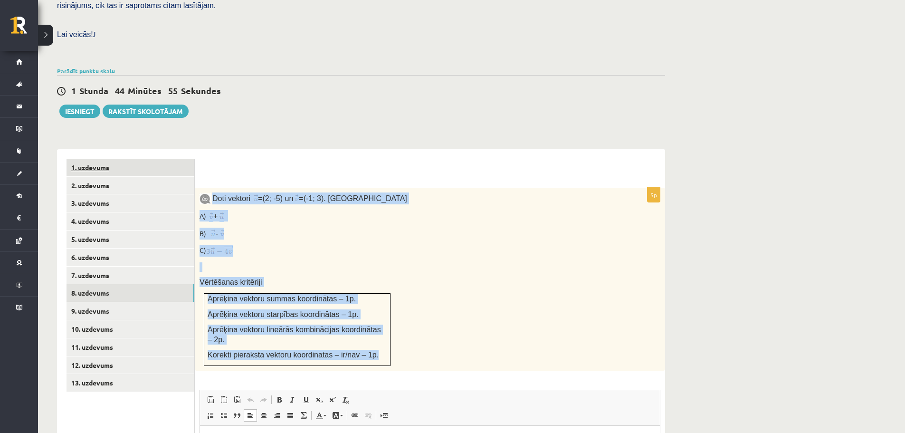
click at [112, 159] on link "1. uzdevums" at bounding box center [130, 168] width 128 height 18
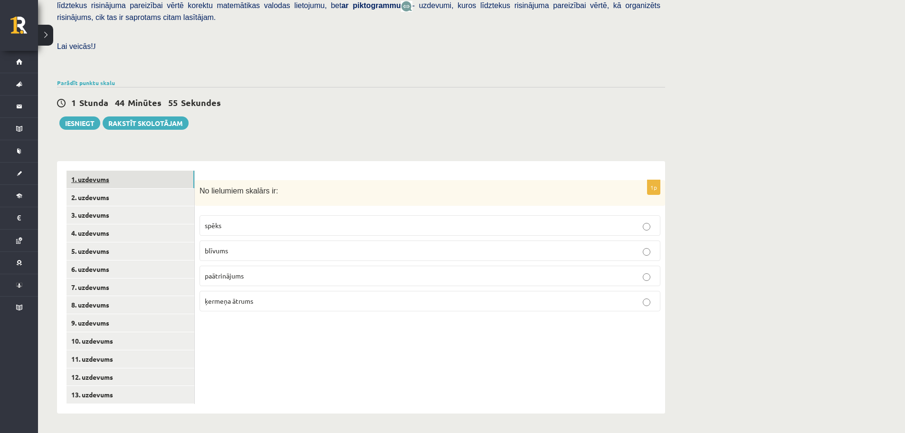
scroll to position [230, 0]
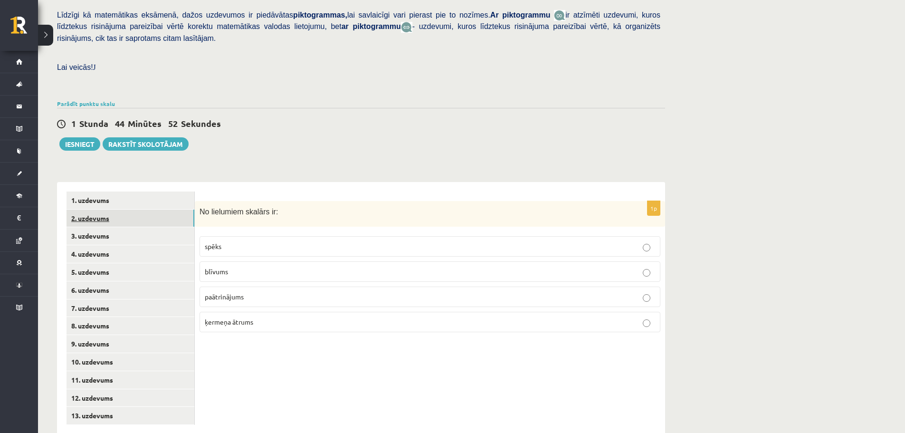
click at [96, 209] on link "2. uzdevums" at bounding box center [130, 218] width 128 height 18
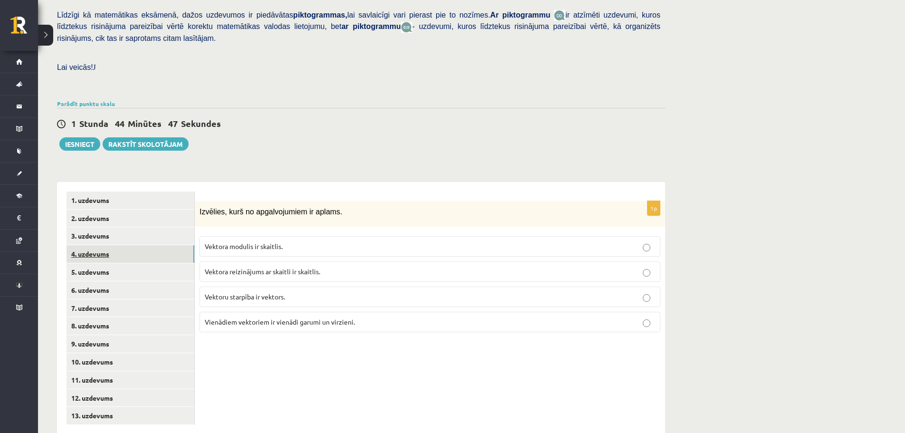
click at [107, 245] on link "4. uzdevums" at bounding box center [130, 254] width 128 height 18
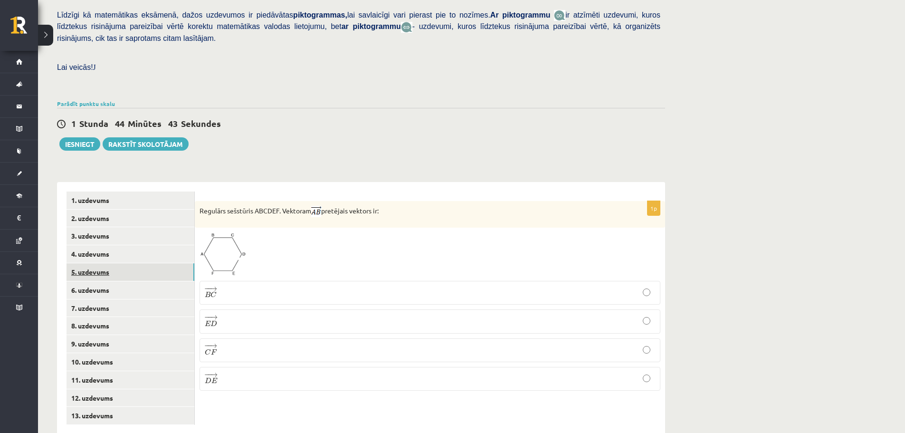
click at [124, 263] on link "5. uzdevums" at bounding box center [130, 272] width 128 height 18
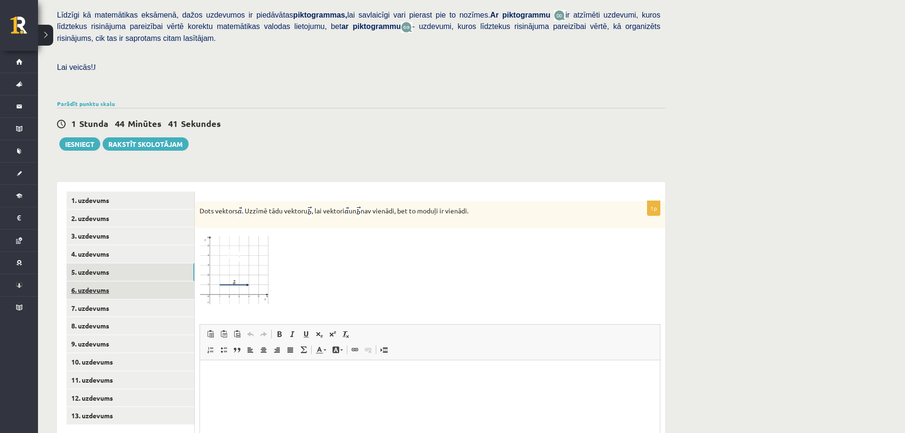
scroll to position [0, 0]
click at [130, 281] on link "6. uzdevums" at bounding box center [130, 290] width 128 height 18
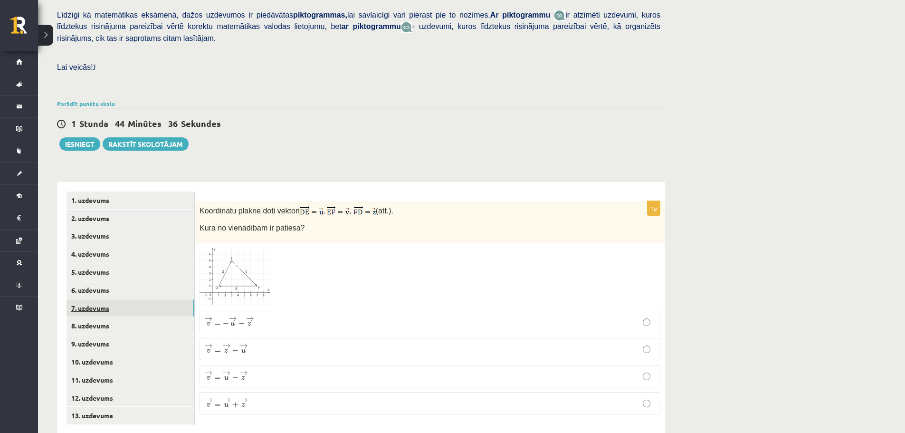
click at [129, 299] on link "7. uzdevums" at bounding box center [130, 308] width 128 height 18
click at [117, 335] on link "9. uzdevums" at bounding box center [130, 344] width 128 height 18
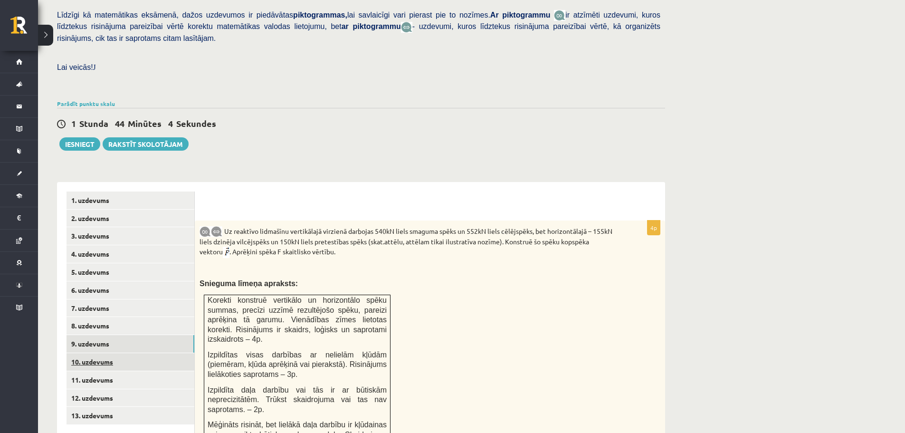
click at [117, 353] on link "10. uzdevums" at bounding box center [130, 362] width 128 height 18
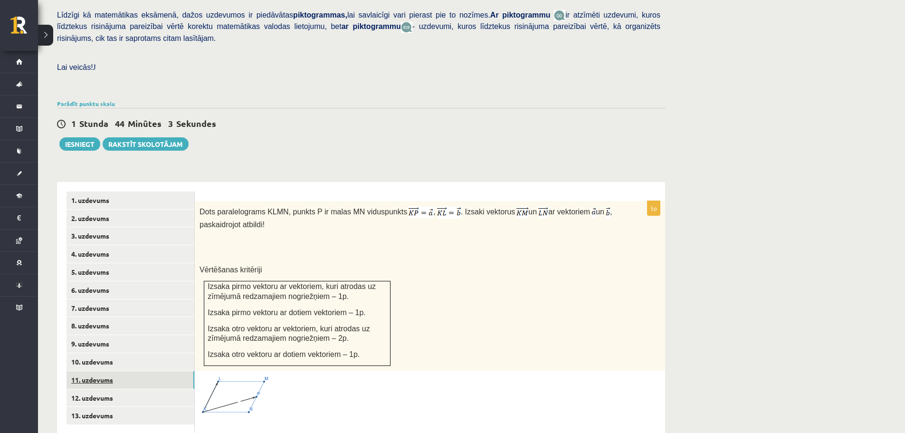
click at [126, 371] on link "11. uzdevums" at bounding box center [130, 380] width 128 height 18
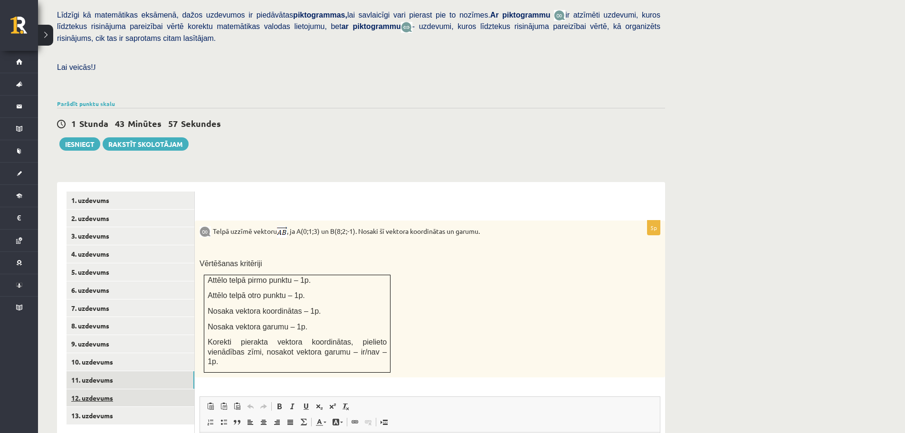
click at [133, 389] on link "12. uzdevums" at bounding box center [130, 398] width 128 height 18
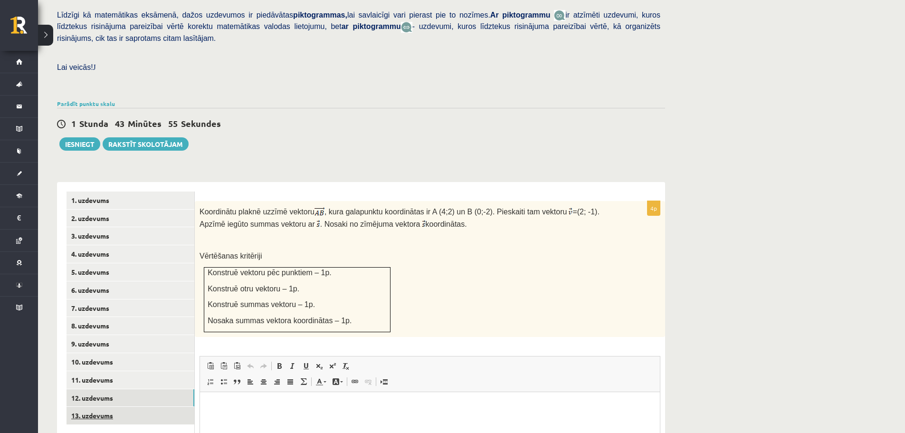
click at [123, 407] on link "13. uzdevums" at bounding box center [130, 416] width 128 height 18
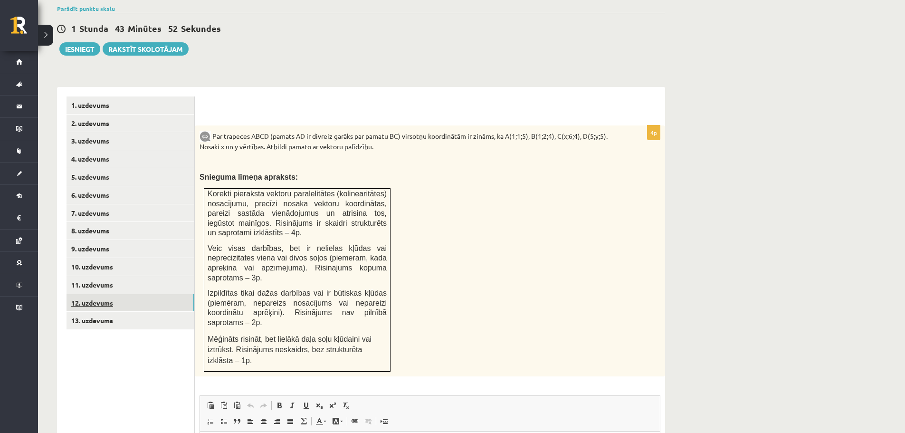
click at [153, 294] on link "12. uzdevums" at bounding box center [130, 303] width 128 height 18
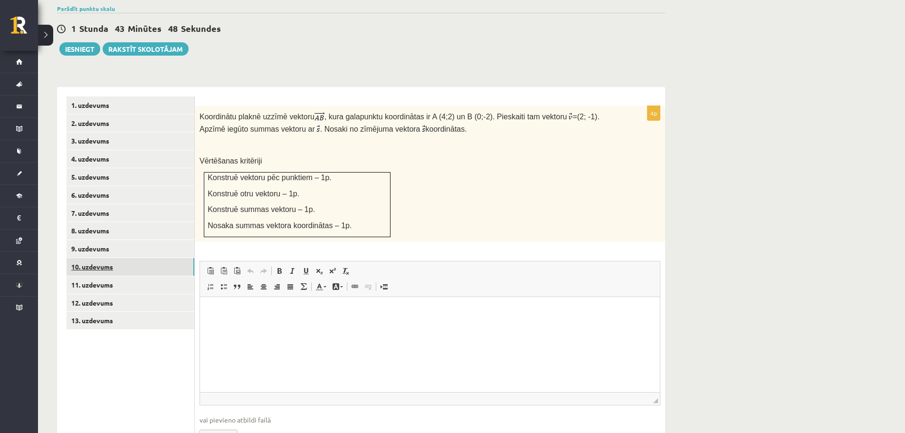
click at [109, 258] on link "10. uzdevums" at bounding box center [130, 267] width 128 height 18
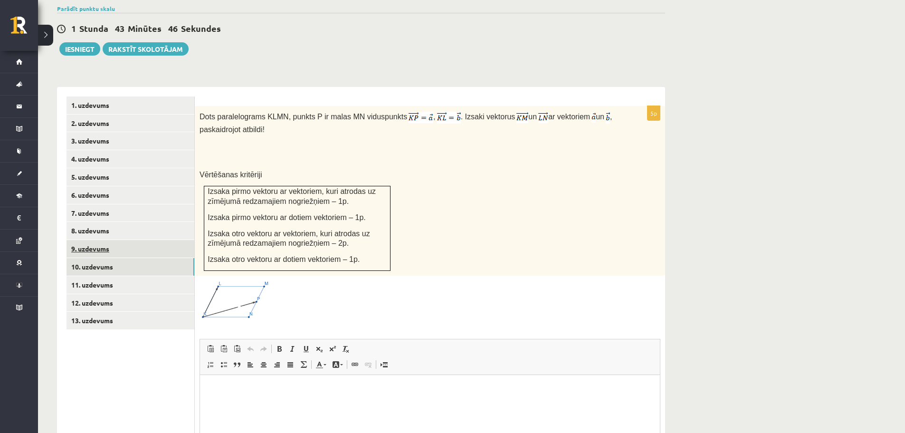
click at [103, 240] on link "9. uzdevums" at bounding box center [130, 249] width 128 height 18
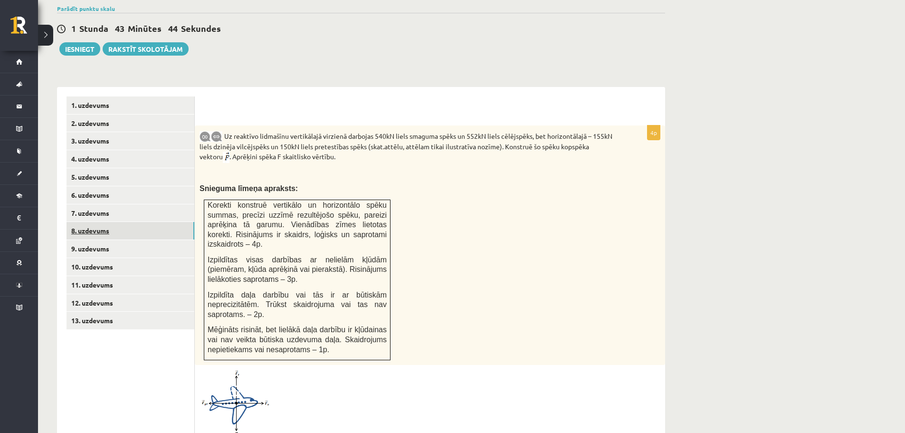
click at [102, 222] on link "8. uzdevums" at bounding box center [130, 231] width 128 height 18
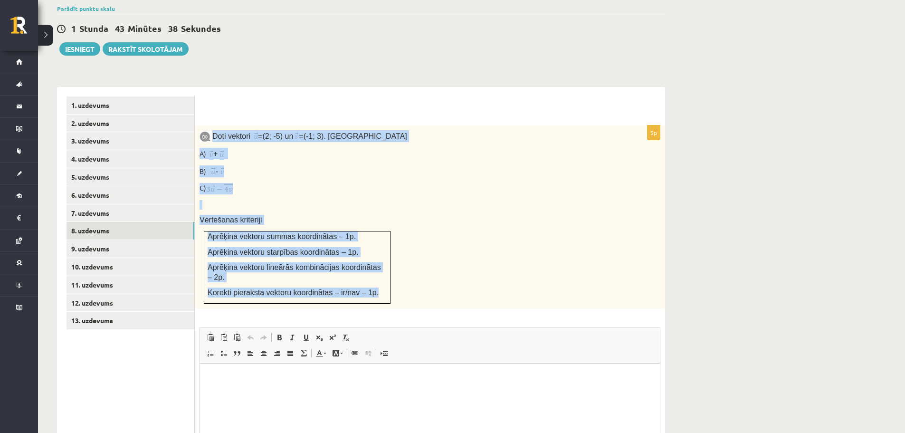
drag, startPoint x: 212, startPoint y: 114, endPoint x: 390, endPoint y: 263, distance: 232.2
click at [390, 263] on div "Doti vektori = (2; -5) un = (-1; 3). Aprēķini A) + B) - C) Vērtēšanas kritēriji…" at bounding box center [430, 216] width 470 height 183
copy div "Doti vektori = (2; -5) un = (-1; 3). Aprēķini A) + B) - C) Vērtēšanas kritēriji…"
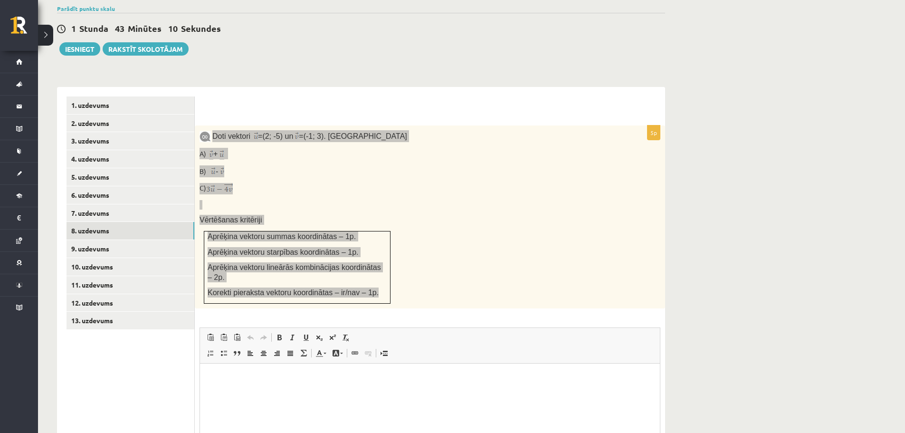
click at [272, 392] on html at bounding box center [430, 377] width 460 height 29
drag, startPoint x: 246, startPoint y: 383, endPoint x: 208, endPoint y: 375, distance: 39.4
drag, startPoint x: 208, startPoint y: 375, endPoint x: 220, endPoint y: 385, distance: 15.5
click at [220, 385] on html at bounding box center [430, 377] width 460 height 29
click at [213, 376] on p "Bagātinātā teksta redaktors, wiswyg-editor-user-answer-47433929664080" at bounding box center [429, 377] width 441 height 10
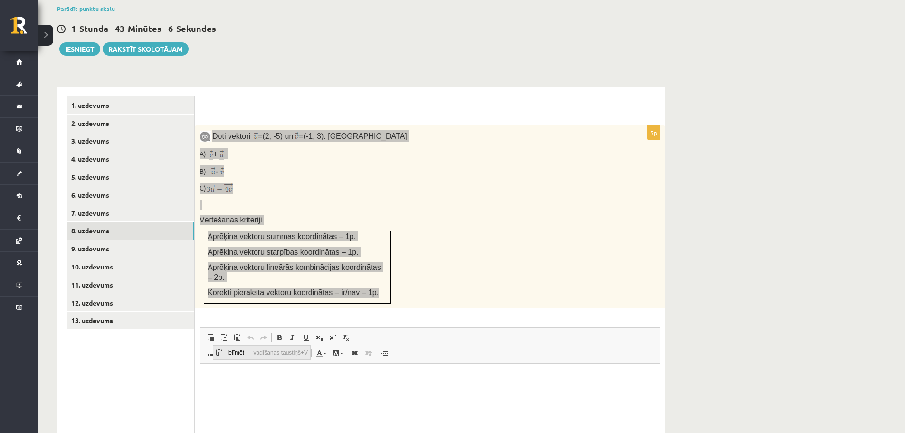
click at [228, 353] on span "Ielīmēt" at bounding box center [238, 352] width 27 height 14
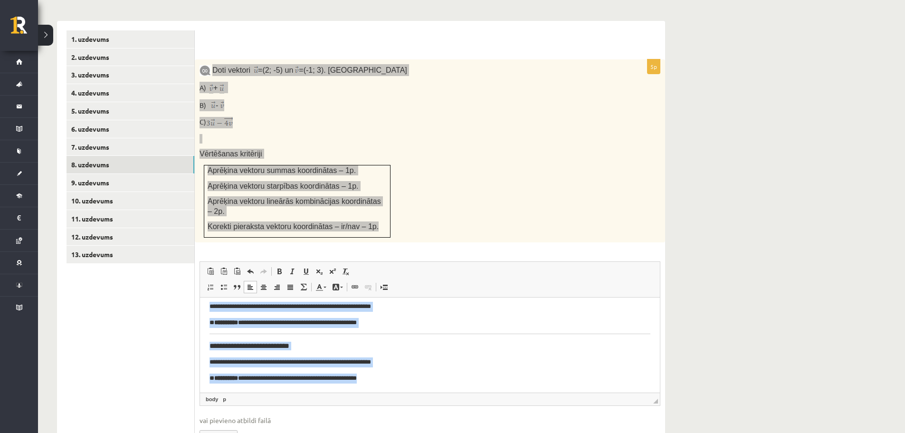
scroll to position [415, 0]
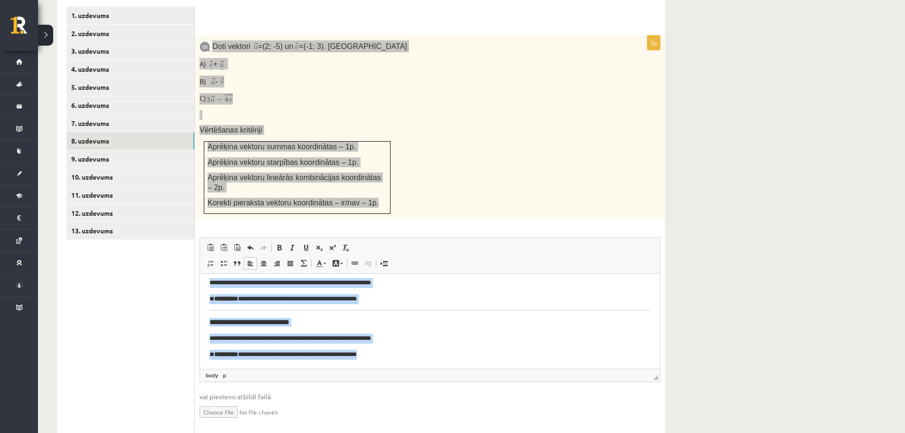
drag, startPoint x: 209, startPoint y: 290, endPoint x: 586, endPoint y: 645, distance: 518.0
click at [386, 368] on html "**********" at bounding box center [430, 290] width 460 height 156
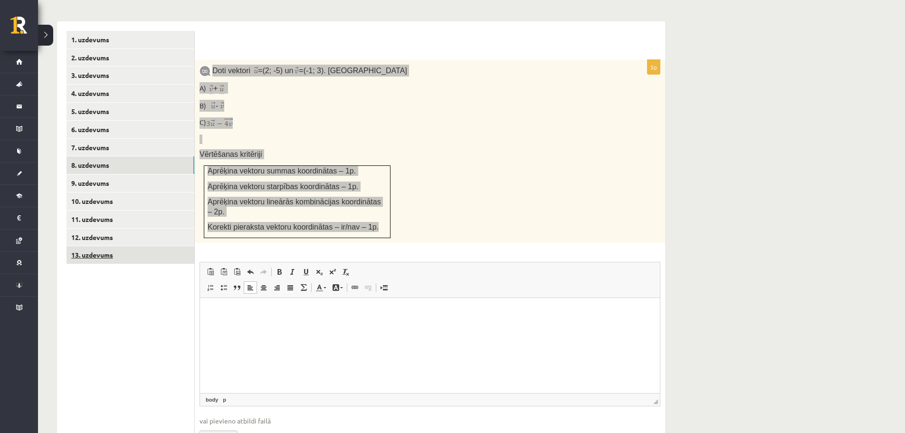
scroll to position [368, 0]
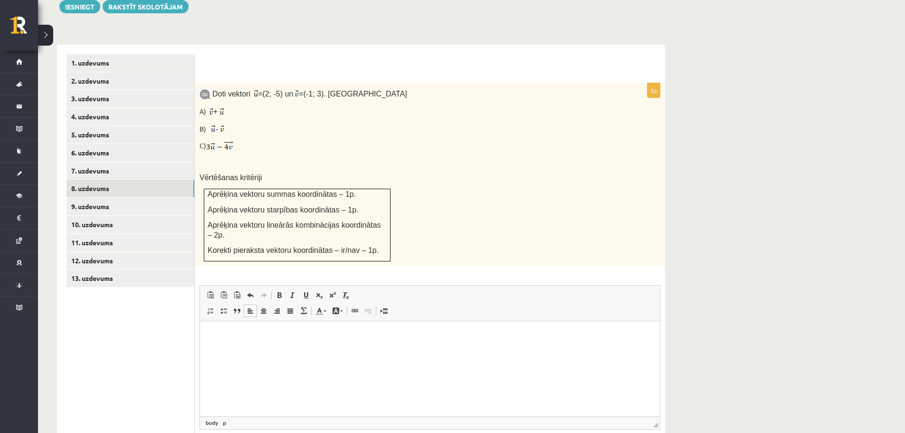
click at [110, 390] on ul "1. uzdevums 2. uzdevums 3. uzdevums 4. uzdevums 5. uzdevums 6. uzdevums 7. uzde…" at bounding box center [130, 268] width 128 height 428
click at [104, 144] on link "6. uzdevums" at bounding box center [130, 153] width 128 height 18
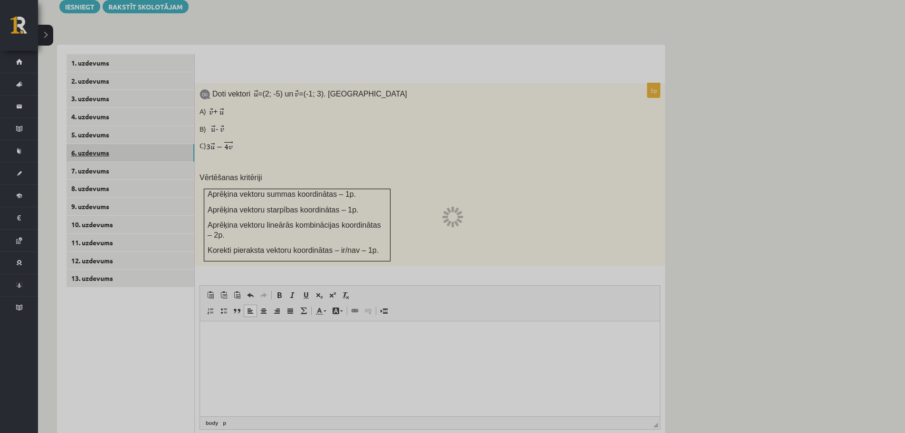
scroll to position [230, 0]
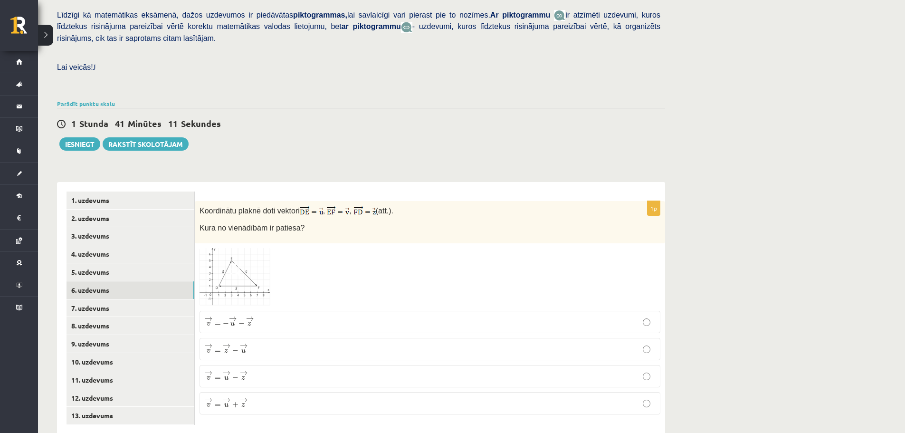
click at [241, 370] on span "→" at bounding box center [244, 372] width 8 height 5
click at [114, 317] on link "8. uzdevums" at bounding box center [130, 326] width 128 height 18
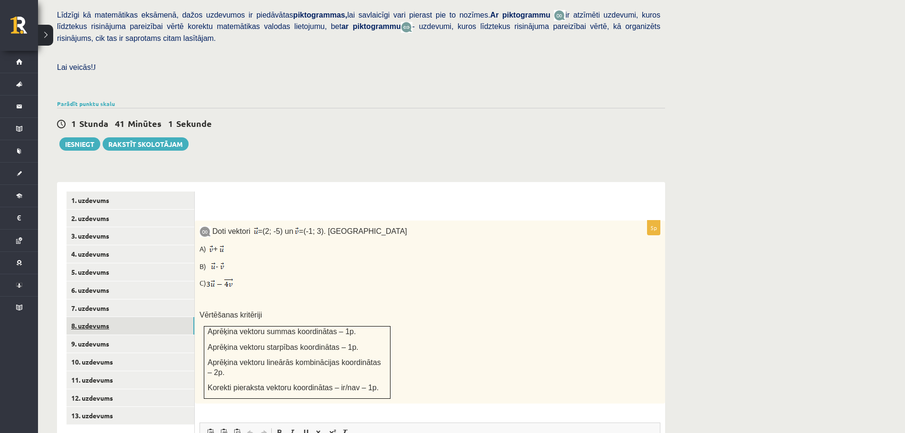
scroll to position [0, 0]
drag, startPoint x: 261, startPoint y: 224, endPoint x: 216, endPoint y: 219, distance: 45.3
click at [212, 220] on div "Doti vektori = (2; -5) un = (-1; 3). Aprēķini A) + B) - C) Vērtēšanas kritēriji…" at bounding box center [430, 311] width 470 height 183
click at [232, 243] on p "A) +" at bounding box center [405, 248] width 413 height 11
drag, startPoint x: 345, startPoint y: 221, endPoint x: 362, endPoint y: 218, distance: 17.3
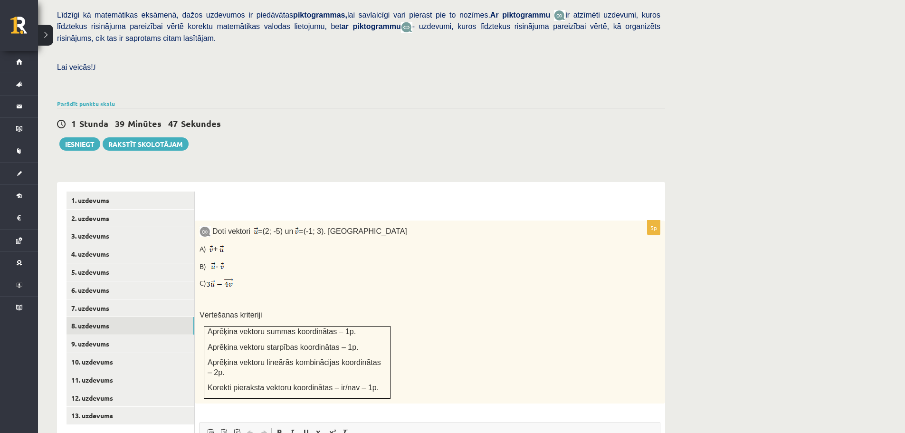
click at [339, 220] on div "Doti vektori = (2; -5) un = (-1; 3). Aprēķini A) + B) - C) Vērtēšanas kritēriji…" at bounding box center [430, 311] width 470 height 183
click at [362, 225] on p "Doti vektori = (2; -5) un = (-1; 3). Aprēķini" at bounding box center [405, 231] width 413 height 12
click at [283, 220] on div "Doti vektori = (2; -5) un = (-1; 3). Aprēķini A) + B) - C) Vērtēšanas kritēriji…" at bounding box center [430, 311] width 470 height 183
click at [235, 243] on p "A) +" at bounding box center [405, 248] width 413 height 11
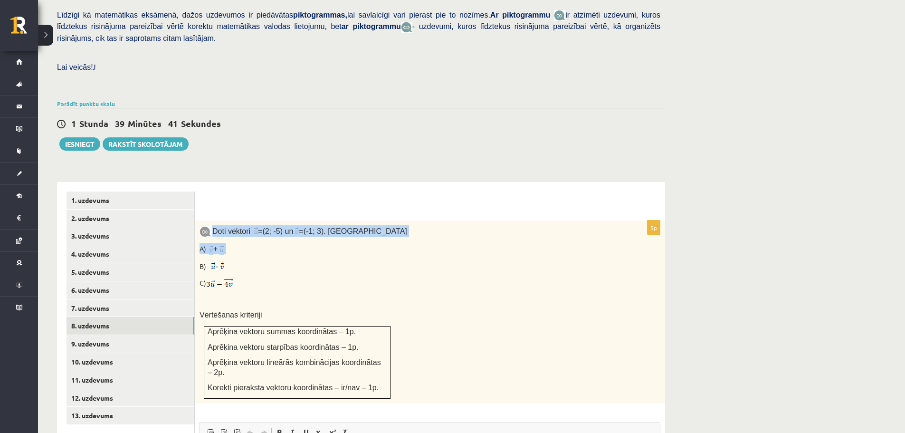
drag, startPoint x: 214, startPoint y: 208, endPoint x: 318, endPoint y: 227, distance: 105.7
click at [318, 227] on div "Doti vektori = (2; -5) un = (-1; 3). Aprēķini A) + B) - C) Vērtēšanas kritēriji…" at bounding box center [430, 311] width 470 height 183
copy div "Doti vektori = (2; -5) un = (-1; 3). Aprēķini A) +"
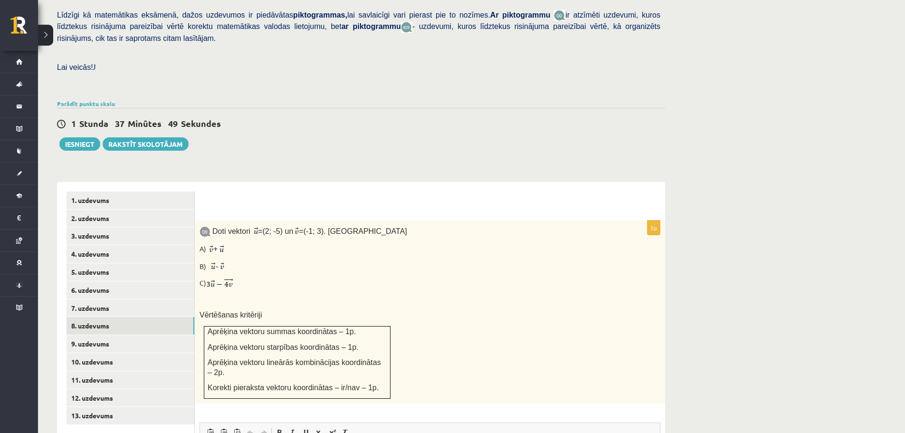
click at [277, 278] on p "C)" at bounding box center [405, 283] width 413 height 11
drag, startPoint x: 354, startPoint y: 208, endPoint x: 212, endPoint y: 199, distance: 142.3
click at [212, 220] on div "Doti vektori = (2; -5) un = (-1; 3). Aprēķini A) + B) - C) Vērtēšanas kritēriji…" at bounding box center [430, 311] width 470 height 183
copy p "Doti vektori = (2; -5) un = (-1; 3). Aprēķini"
click at [237, 243] on p "A) +" at bounding box center [405, 248] width 413 height 11
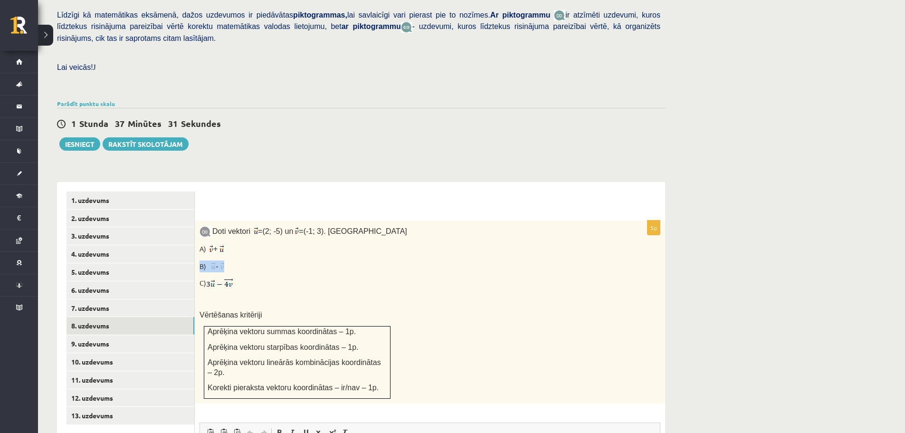
drag, startPoint x: 238, startPoint y: 246, endPoint x: 197, endPoint y: 236, distance: 43.2
click at [197, 236] on div "Doti vektori = (2; -5) un = (-1; 3). Aprēķini A) + B) - C) Vērtēšanas kritēriji…" at bounding box center [430, 311] width 470 height 183
click at [356, 273] on div "Doti vektori = (2; -5) un = (-1; 3). Aprēķini A) + B) - C) Vērtēšanas kritēriji…" at bounding box center [430, 311] width 470 height 183
drag, startPoint x: 349, startPoint y: 322, endPoint x: 229, endPoint y: 329, distance: 119.9
click at [208, 342] on p "Aprēķina vektoru starpības koordinātas – 1p." at bounding box center [297, 347] width 179 height 10
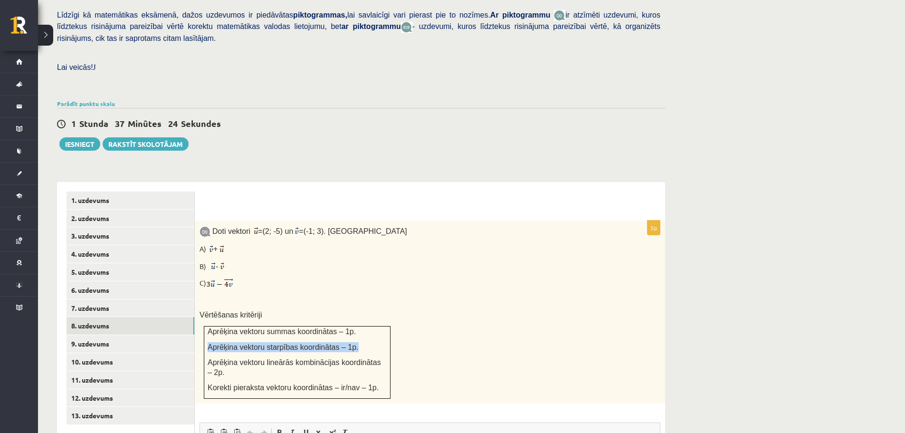
click at [246, 343] on span "Aprēķina vektoru starpības koordinātas – 1p." at bounding box center [283, 347] width 151 height 8
click at [326, 343] on span "Aprēķina vektoru starpības koordinātas – 1p." at bounding box center [283, 347] width 151 height 8
drag, startPoint x: 329, startPoint y: 326, endPoint x: 206, endPoint y: 316, distance: 123.4
click at [206, 326] on td "Aprēķina vektoru summas koordinātas – 1p. Aprēķina vektoru starpības koordināta…" at bounding box center [297, 362] width 186 height 72
click at [396, 311] on div "Doti vektori = (2; -5) un = (-1; 3). Aprēķini A) + B) - C) Vērtēšanas kritēriji…" at bounding box center [430, 311] width 470 height 183
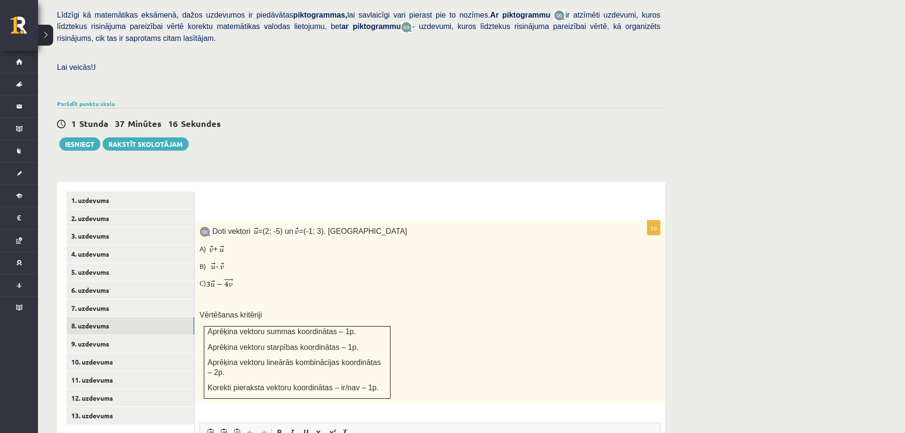
drag, startPoint x: 339, startPoint y: 222, endPoint x: 224, endPoint y: 222, distance: 114.9
click at [224, 243] on p "A) +" at bounding box center [405, 248] width 413 height 11
click at [241, 238] on div "Doti vektori = (2; -5) un = (-1; 3). Aprēķini A) + B) - C) Vērtēšanas kritēriji…" at bounding box center [430, 311] width 470 height 183
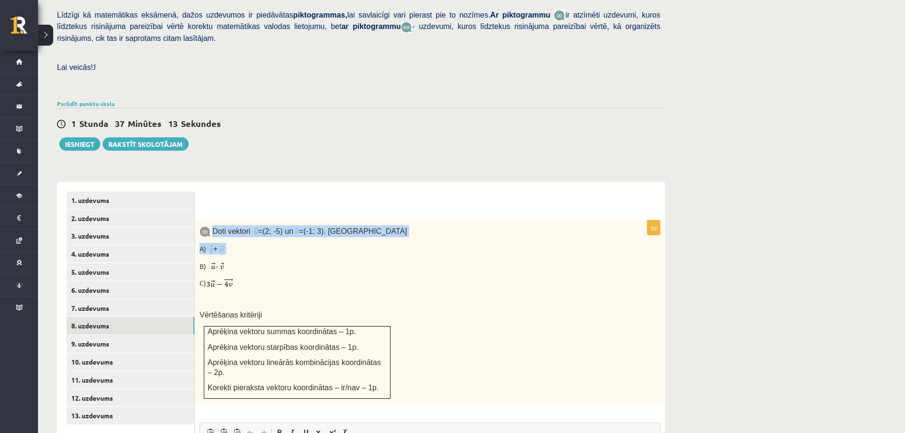
drag, startPoint x: 232, startPoint y: 229, endPoint x: 212, endPoint y: 202, distance: 34.0
click at [212, 220] on div "Doti vektori = (2; -5) un = (-1; 3). Aprēķini A) + B) - C) Vērtēšanas kritēriji…" at bounding box center [430, 311] width 470 height 183
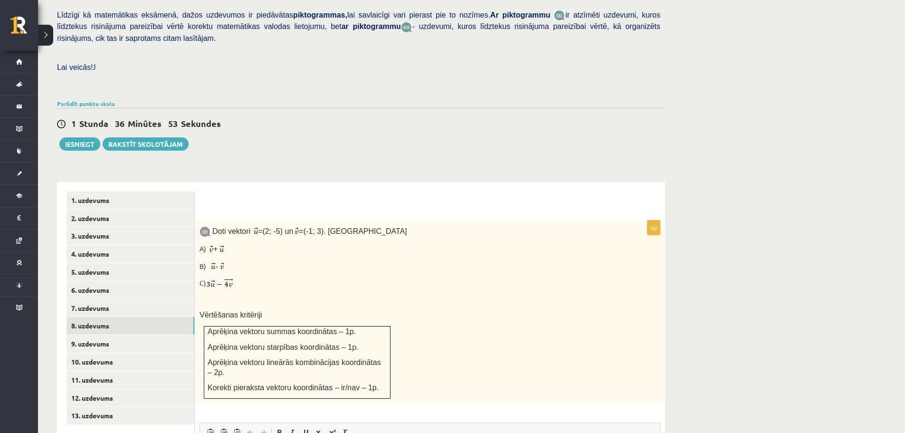
click at [331, 278] on p "C)" at bounding box center [405, 283] width 413 height 11
drag, startPoint x: 232, startPoint y: 229, endPoint x: 211, endPoint y: 224, distance: 22.1
click at [211, 243] on p "A) +" at bounding box center [405, 248] width 413 height 11
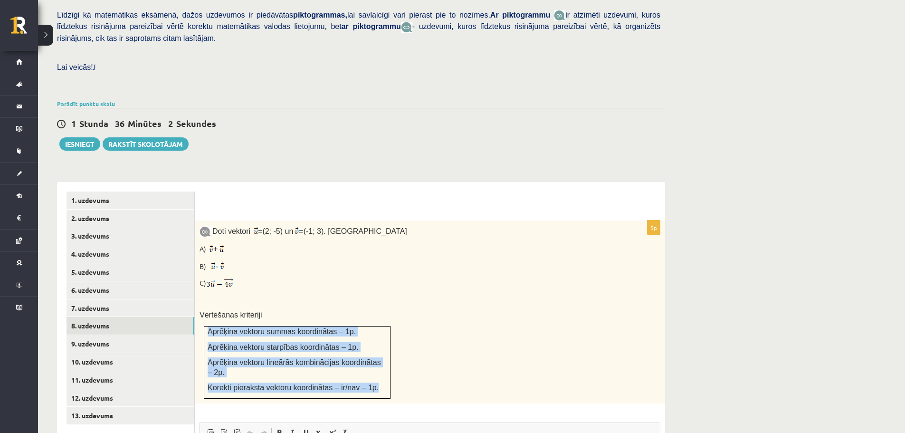
drag, startPoint x: 364, startPoint y: 356, endPoint x: 205, endPoint y: 305, distance: 166.9
click at [205, 326] on td "Aprēķina vektoru summas koordinātas – 1p. Aprēķina vektoru starpības koordināta…" at bounding box center [297, 362] width 186 height 72
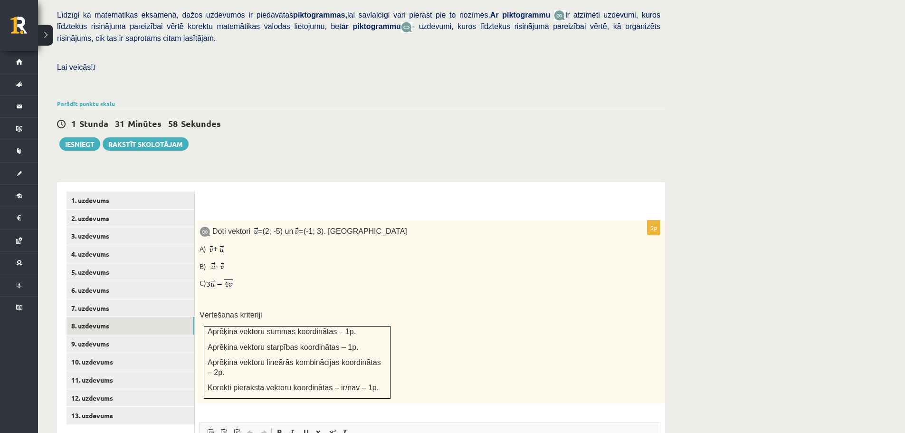
click at [286, 278] on p "C)" at bounding box center [405, 283] width 413 height 11
drag, startPoint x: 240, startPoint y: 243, endPoint x: 192, endPoint y: 243, distance: 48.0
click at [192, 243] on div "**********" at bounding box center [361, 405] width 608 height 447
click at [239, 260] on p "B) -" at bounding box center [405, 266] width 413 height 12
drag, startPoint x: 359, startPoint y: 208, endPoint x: 215, endPoint y: 204, distance: 144.9
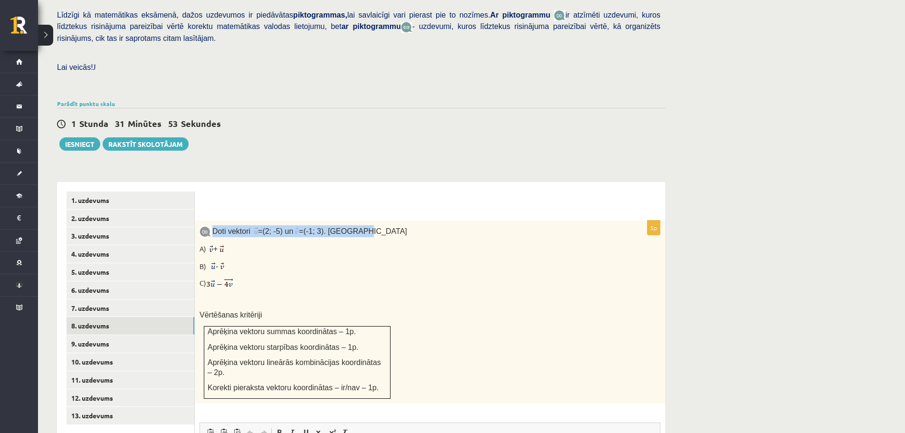
click at [215, 225] on p "Doti vektori = (2; -5) un = (-1; 3). Aprēķini" at bounding box center [405, 231] width 413 height 12
drag, startPoint x: 232, startPoint y: 245, endPoint x: 211, endPoint y: 241, distance: 21.2
click at [211, 260] on p "B) -" at bounding box center [405, 266] width 413 height 12
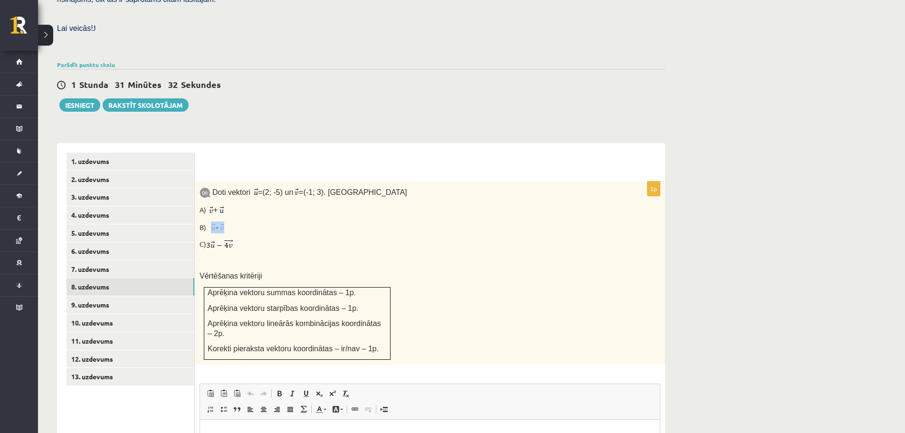
scroll to position [325, 0]
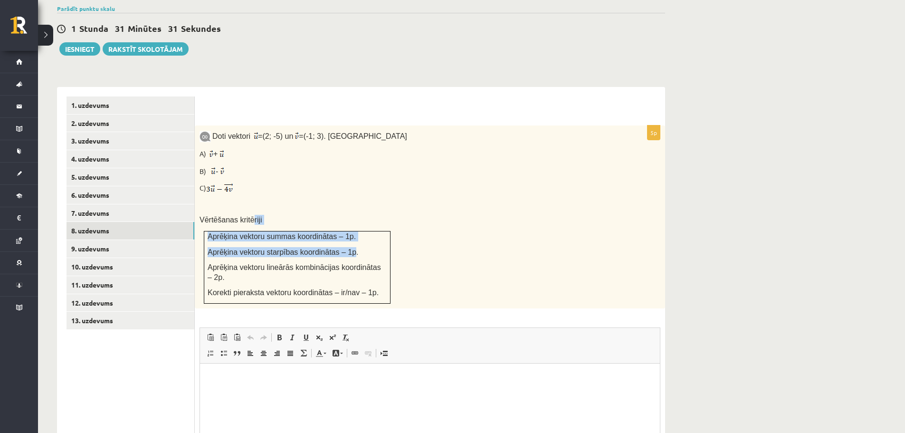
drag, startPoint x: 342, startPoint y: 226, endPoint x: 249, endPoint y: 207, distance: 94.4
click at [249, 207] on div "Doti vektori = (2; -5) un = (-1; 3). Aprēķini A) + B) - C) Vērtēšanas kritēriji…" at bounding box center [430, 216] width 470 height 183
click at [274, 248] on span "Aprēķina vektoru starpības koordinātas – 1p." at bounding box center [283, 252] width 151 height 8
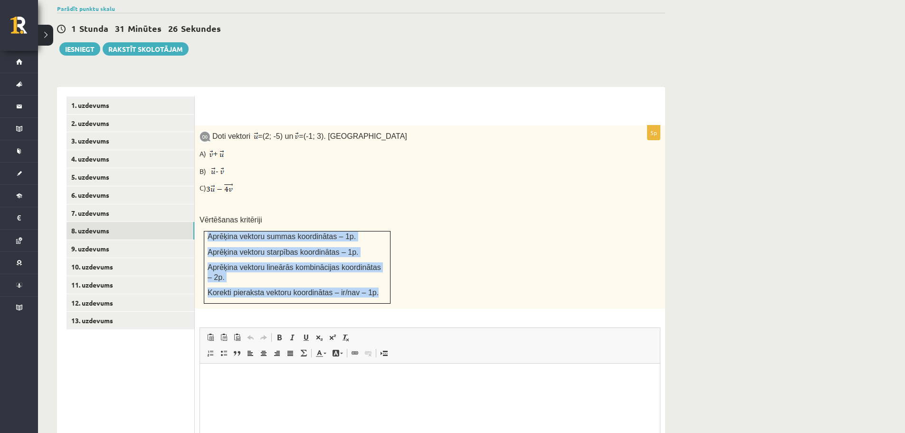
drag, startPoint x: 375, startPoint y: 260, endPoint x: 206, endPoint y: 216, distance: 174.9
click at [206, 231] on td "Aprēķina vektoru summas koordinātas – 1p. Aprēķina vektoru starpības koordināta…" at bounding box center [297, 267] width 186 height 72
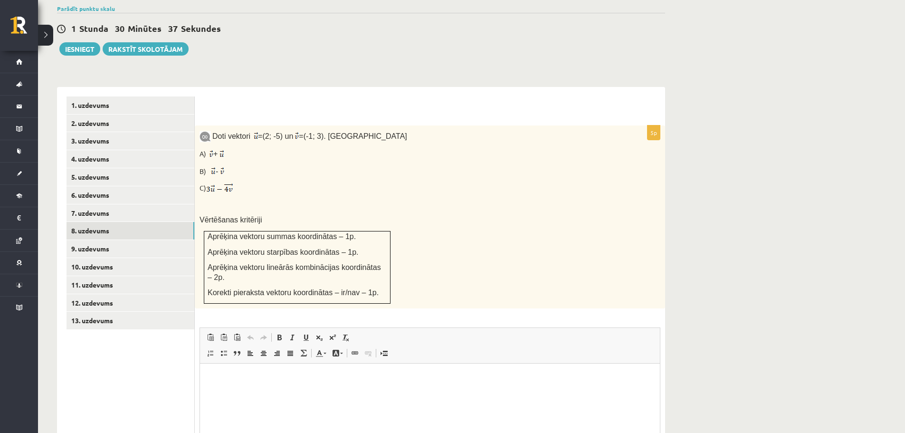
click at [227, 148] on p "A) +" at bounding box center [405, 153] width 413 height 11
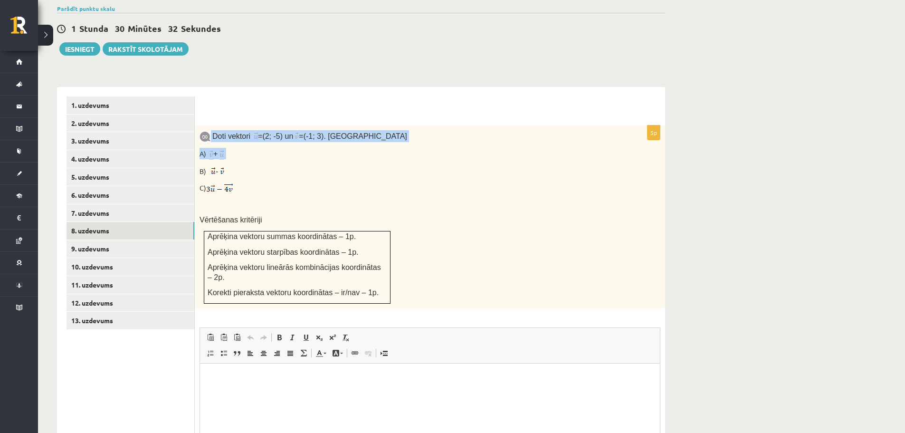
drag, startPoint x: 227, startPoint y: 132, endPoint x: 211, endPoint y: 113, distance: 24.9
click at [211, 125] on div "Doti vektori = (2; -5) un = (-1; 3). Aprēķini A) + B) - C) Vērtēšanas kritēriji…" at bounding box center [430, 216] width 470 height 183
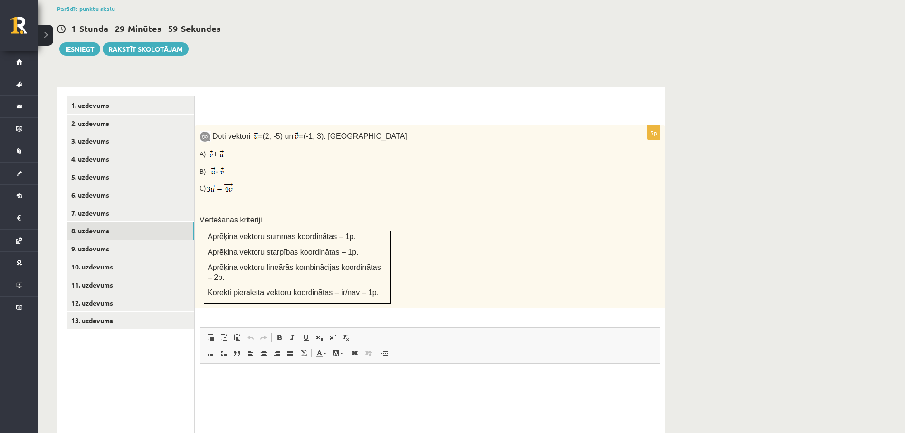
click at [248, 183] on p "C)" at bounding box center [405, 188] width 413 height 11
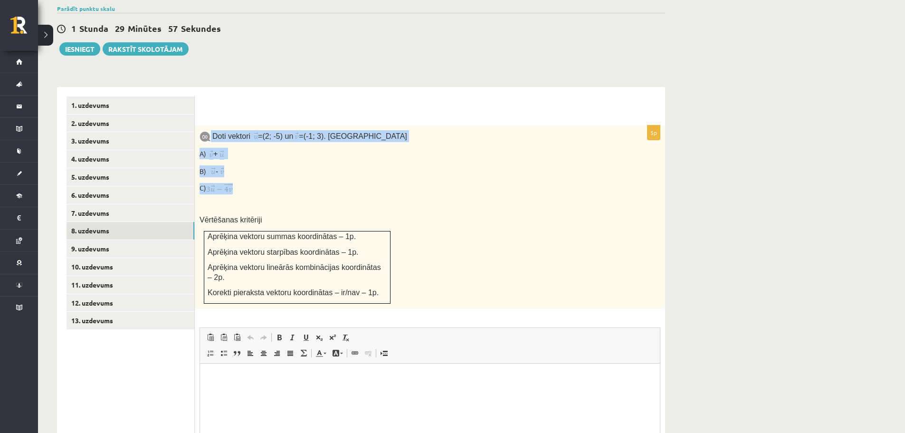
drag, startPoint x: 247, startPoint y: 169, endPoint x: 211, endPoint y: 116, distance: 63.5
click at [211, 125] on div "Doti vektori = (2; -5) un = (-1; 3). Aprēķini A) + B) - C) Vērtēšanas kritēriji…" at bounding box center [430, 216] width 470 height 183
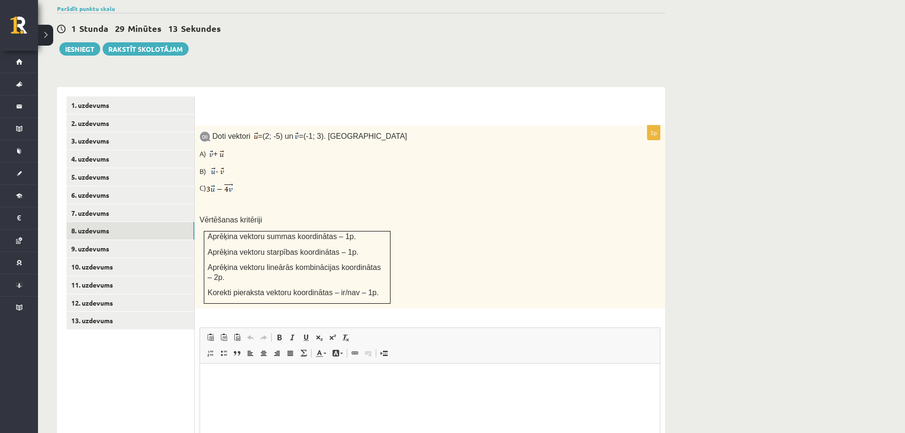
click at [469, 237] on div "Doti vektori = (2; -5) un = (-1; 3). Aprēķini A) + B) - C) Vērtēšanas kritēriji…" at bounding box center [430, 216] width 470 height 183
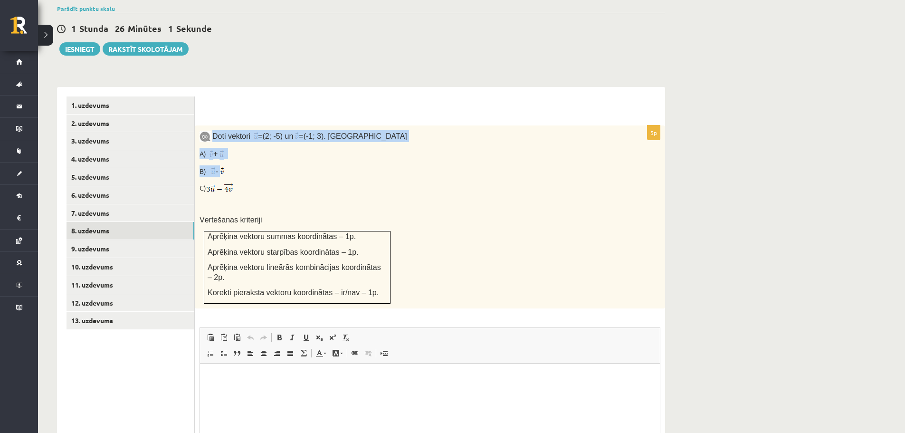
drag, startPoint x: 242, startPoint y: 139, endPoint x: 212, endPoint y: 119, distance: 36.2
click at [212, 125] on div "Doti vektori = (2; -5) un = (-1; 3). Aprēķini A) + B) - C) Vērtēšanas kritēriji…" at bounding box center [430, 216] width 470 height 183
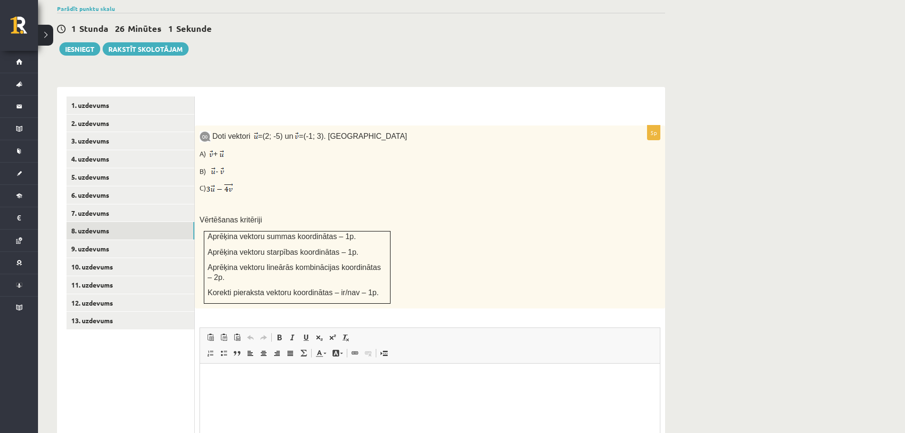
click at [243, 165] on p "B) -" at bounding box center [405, 171] width 413 height 12
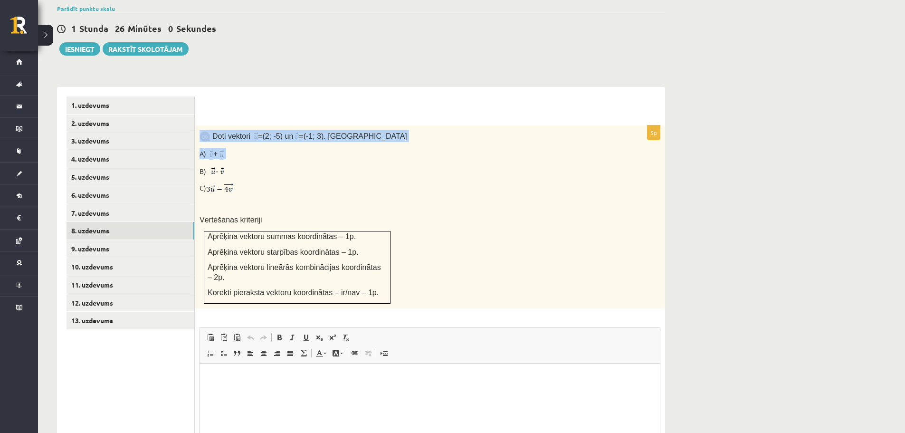
drag, startPoint x: 230, startPoint y: 129, endPoint x: 208, endPoint y: 115, distance: 26.5
click at [201, 125] on div "Doti vektori = (2; -5) un = (-1; 3). Aprēķini A) + B) - C) Vērtēšanas kritēriji…" at bounding box center [430, 216] width 470 height 183
click at [131, 240] on link "9. uzdevums" at bounding box center [130, 249] width 128 height 18
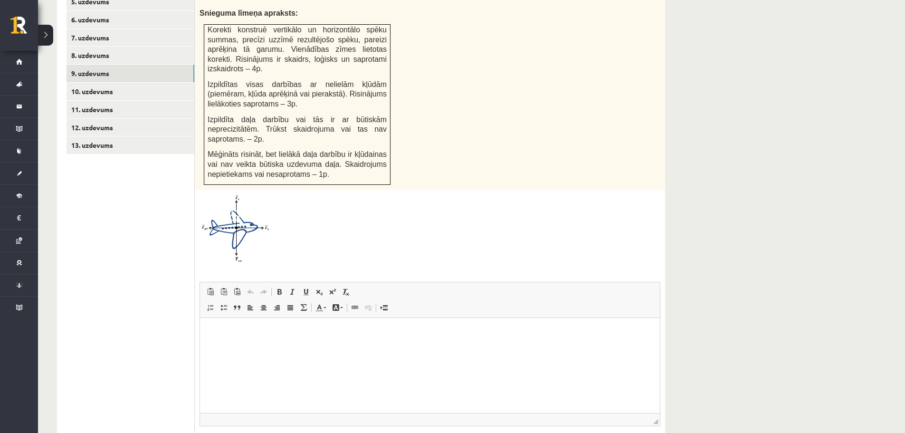
scroll to position [355, 0]
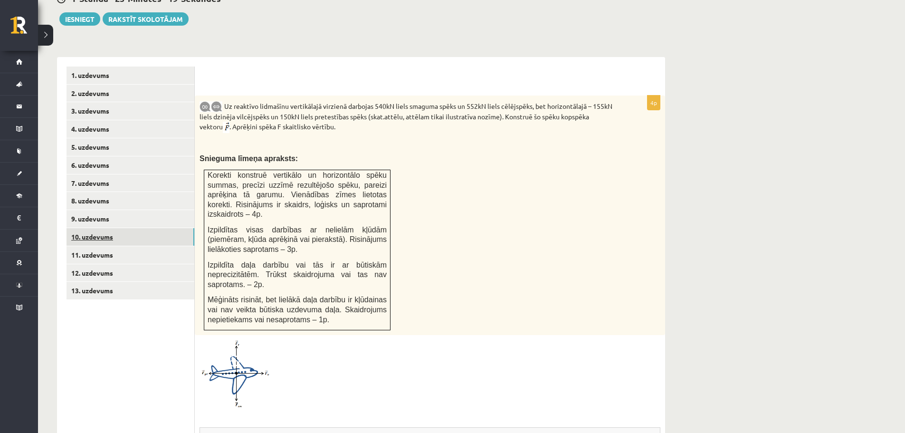
click at [98, 228] on link "10. uzdevums" at bounding box center [130, 237] width 128 height 18
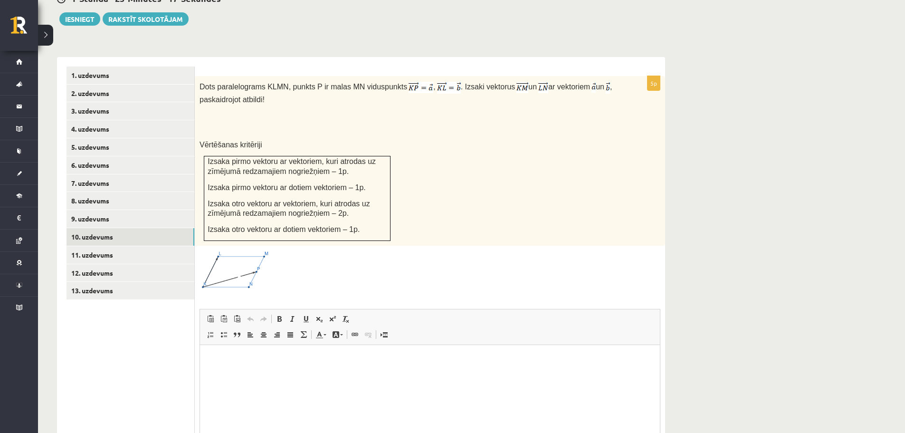
scroll to position [0, 0]
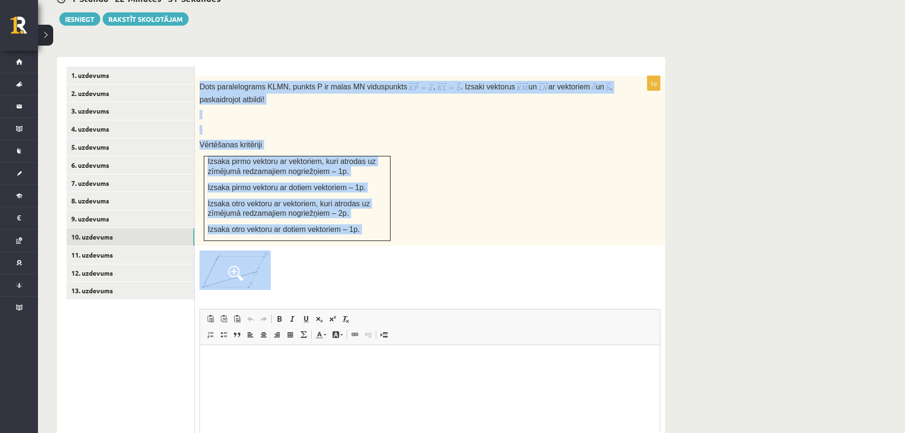
drag, startPoint x: 201, startPoint y: 66, endPoint x: 345, endPoint y: 236, distance: 222.4
click at [345, 236] on div "5p Dots paralelograms KLMN, punkts P ir malas MN viduspunkts , . Izsaki vektoru…" at bounding box center [430, 291] width 470 height 430
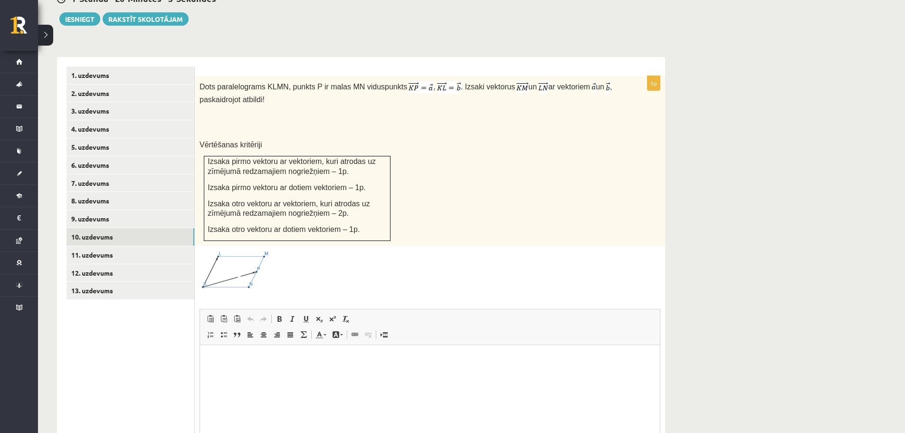
drag, startPoint x: 155, startPoint y: 344, endPoint x: 154, endPoint y: 332, distance: 11.9
click at [155, 344] on ul "1. uzdevums 2. uzdevums 3. uzdevums 4. uzdevums 5. uzdevums 6. uzdevums 7. uzde…" at bounding box center [130, 286] width 128 height 440
click at [114, 66] on link "1. uzdevums" at bounding box center [130, 75] width 128 height 18
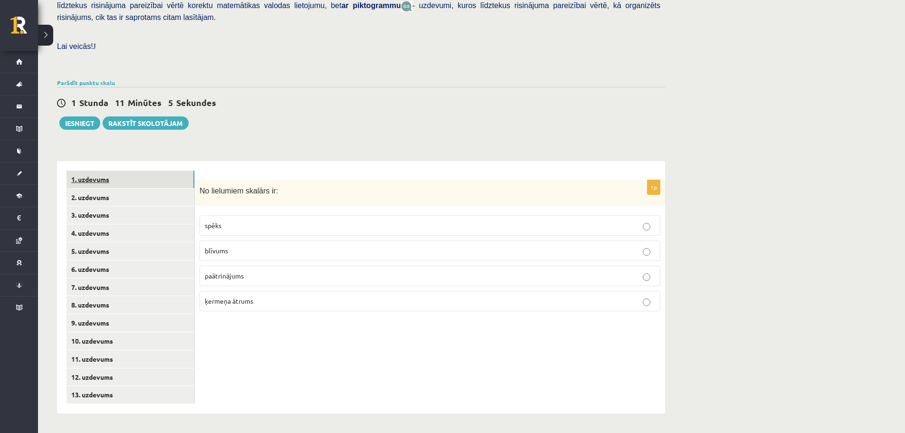
scroll to position [230, 0]
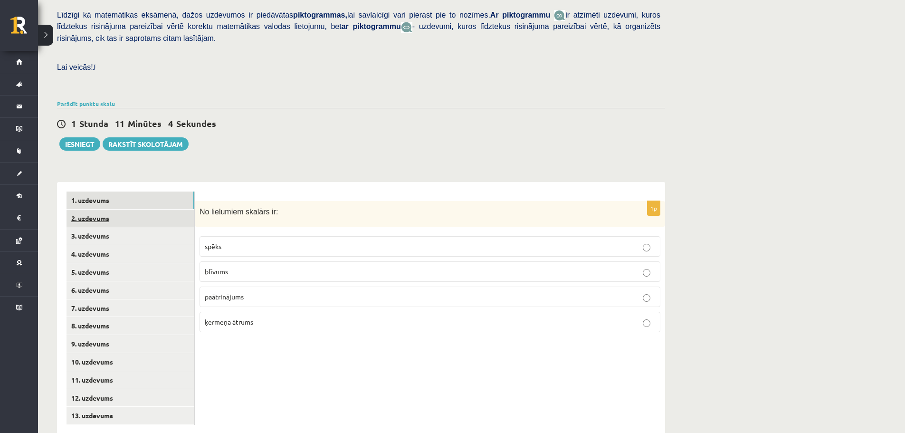
click at [114, 209] on link "2. uzdevums" at bounding box center [130, 218] width 128 height 18
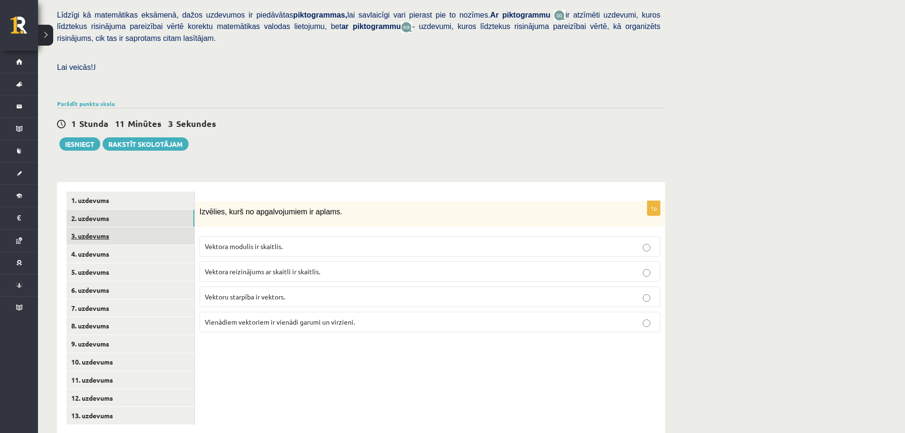
click at [113, 227] on link "3. uzdevums" at bounding box center [130, 236] width 128 height 18
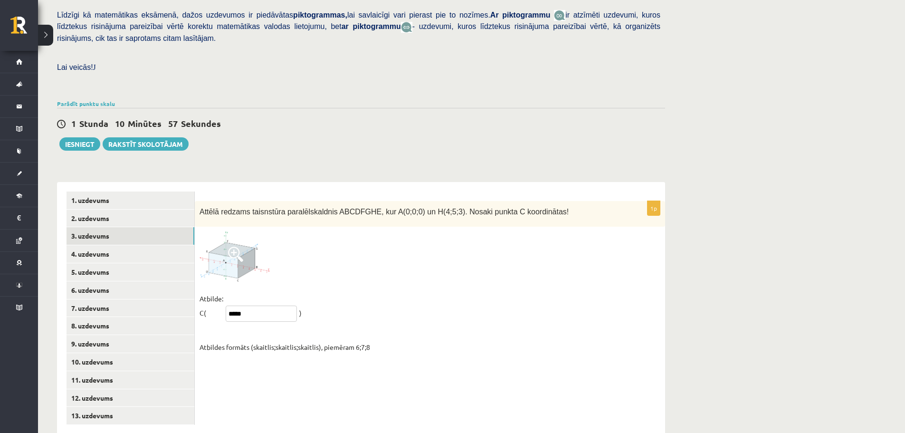
click at [248, 305] on input "*****" at bounding box center [261, 313] width 71 height 16
click at [250, 364] on div "1p Attēlā redzams taisnstūra paralēlskaldnis ABCDFGHE, kur A(0;0;0) un H(4;5;3)…" at bounding box center [430, 308] width 470 height 252
click at [108, 245] on link "4. uzdevums" at bounding box center [130, 254] width 128 height 18
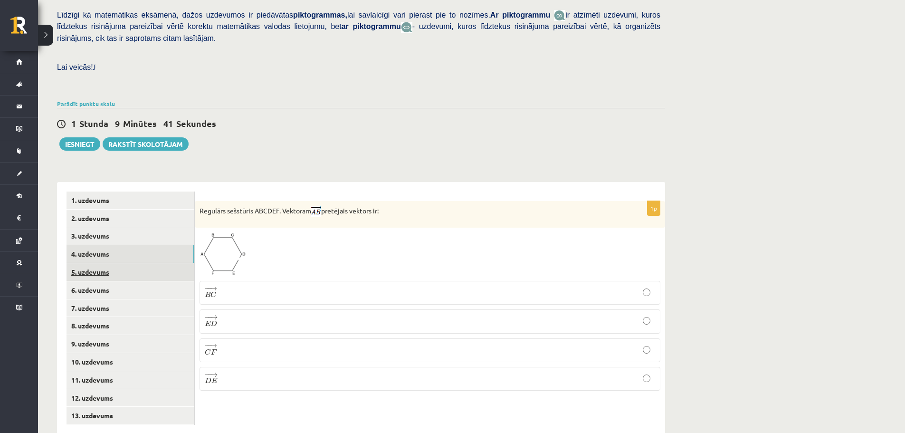
click at [120, 263] on link "5. uzdevums" at bounding box center [130, 272] width 128 height 18
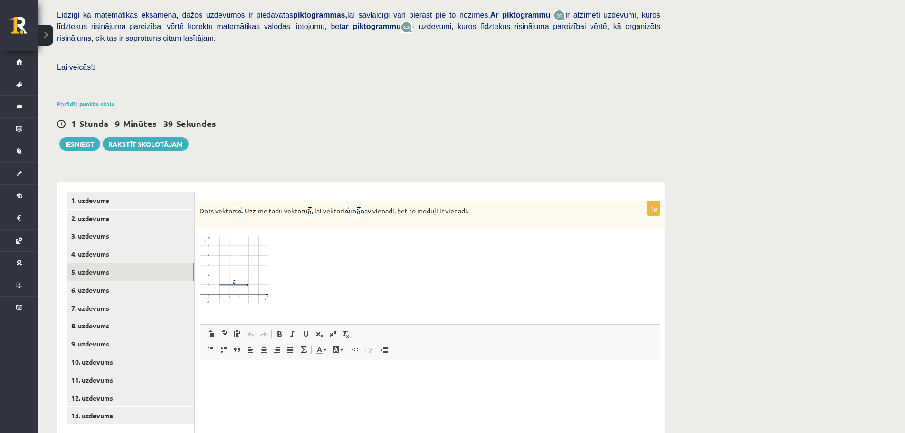
scroll to position [0, 0]
click at [130, 281] on link "6. uzdevums" at bounding box center [130, 290] width 128 height 18
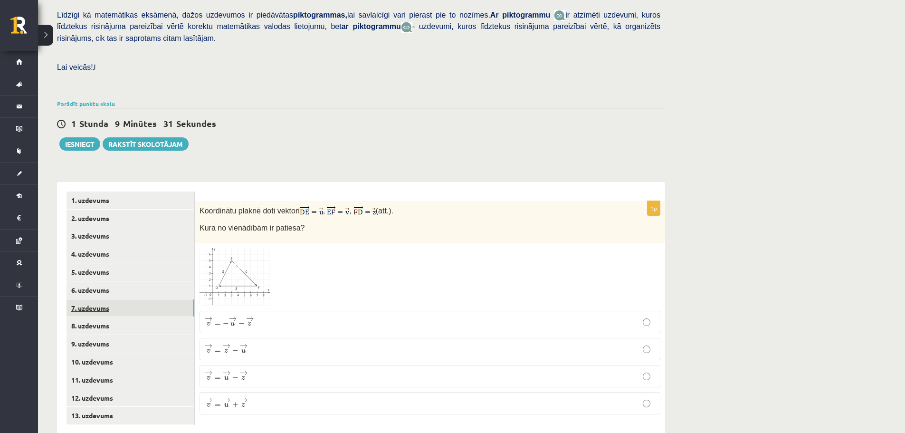
click at [117, 299] on link "7. uzdevums" at bounding box center [130, 308] width 128 height 18
click at [547, 341] on p "¯ ¯ ¯ v = ( 4 ; − 4 ) v ¯ = ( 4 ; − 4 )" at bounding box center [430, 346] width 450 height 10
click at [103, 281] on link "6. uzdevums" at bounding box center [130, 290] width 128 height 18
click at [95, 263] on link "5. uzdevums" at bounding box center [130, 272] width 128 height 18
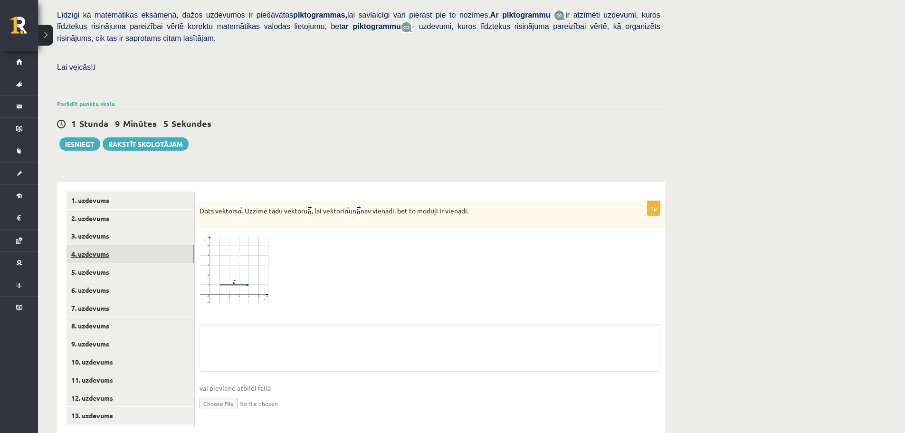
click at [98, 245] on link "4. uzdevums" at bounding box center [130, 254] width 128 height 18
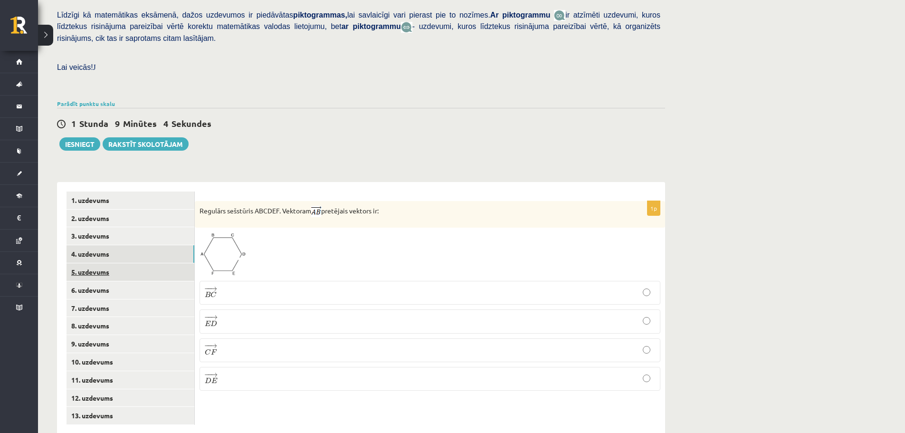
click at [98, 263] on link "5. uzdevums" at bounding box center [130, 272] width 128 height 18
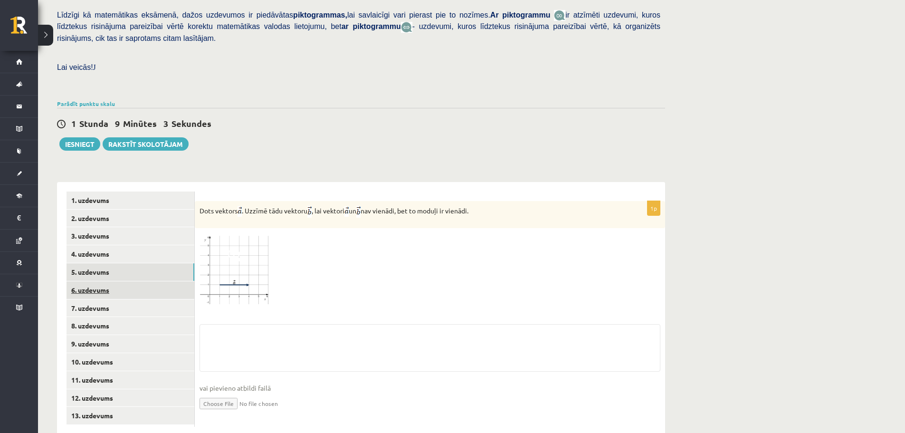
click at [102, 281] on link "6. uzdevums" at bounding box center [130, 290] width 128 height 18
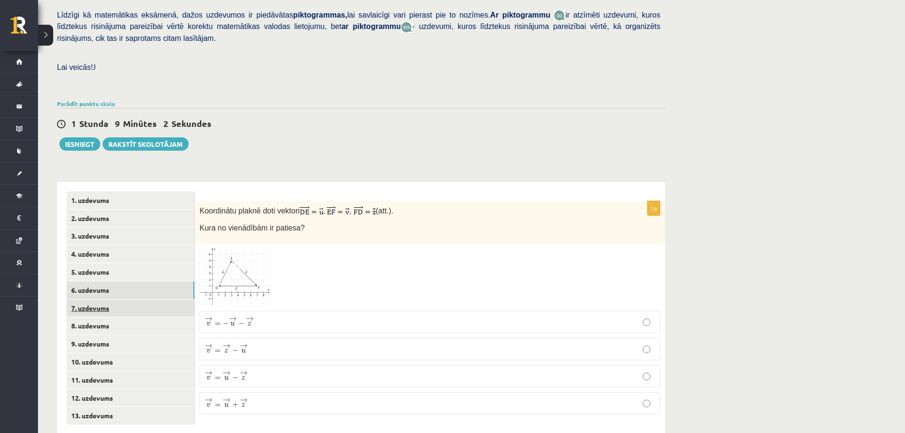
click at [101, 299] on link "7. uzdevums" at bounding box center [130, 308] width 128 height 18
click at [105, 317] on link "8. uzdevums" at bounding box center [130, 326] width 128 height 18
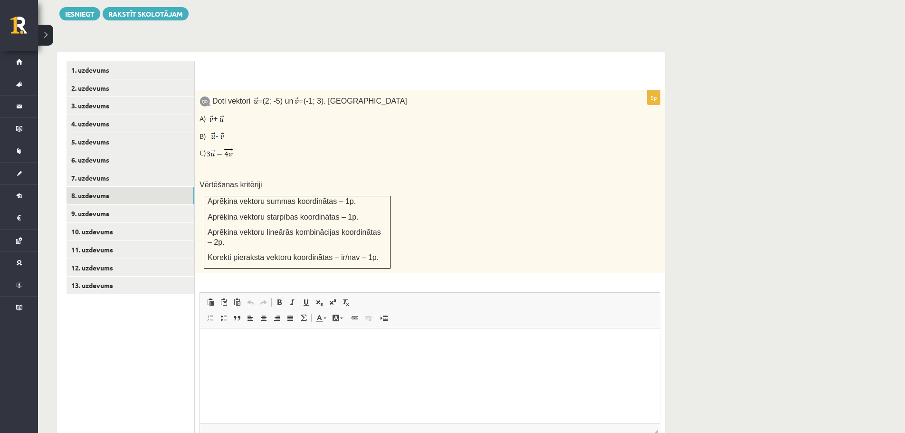
scroll to position [415, 0]
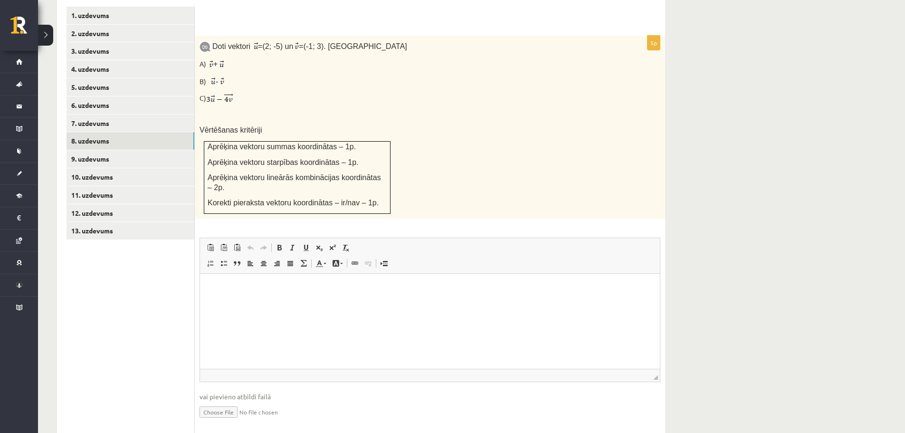
click at [209, 401] on input "file" at bounding box center [429, 410] width 461 height 19
type input "**********"
click at [68, 150] on link "9. uzdevums" at bounding box center [130, 159] width 128 height 18
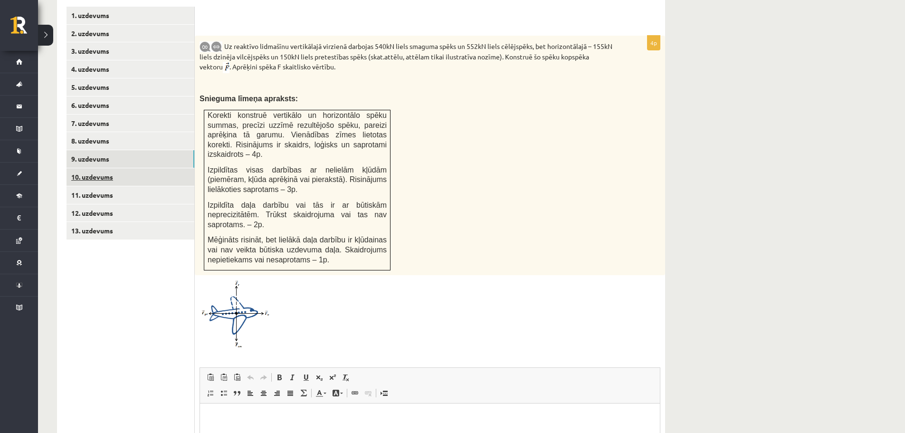
scroll to position [0, 0]
click at [134, 168] on link "10. uzdevums" at bounding box center [130, 177] width 128 height 18
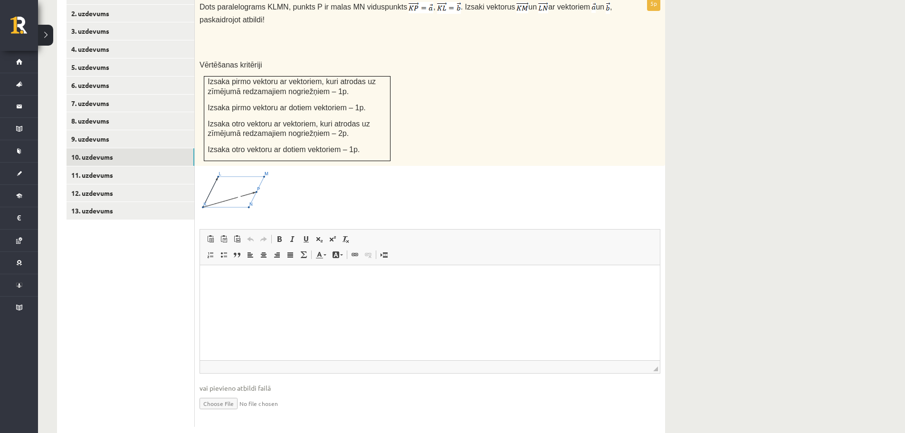
scroll to position [436, 0]
click at [228, 391] on input "file" at bounding box center [429, 400] width 461 height 19
type input "**********"
click at [130, 183] on link "12. uzdevums" at bounding box center [130, 192] width 128 height 18
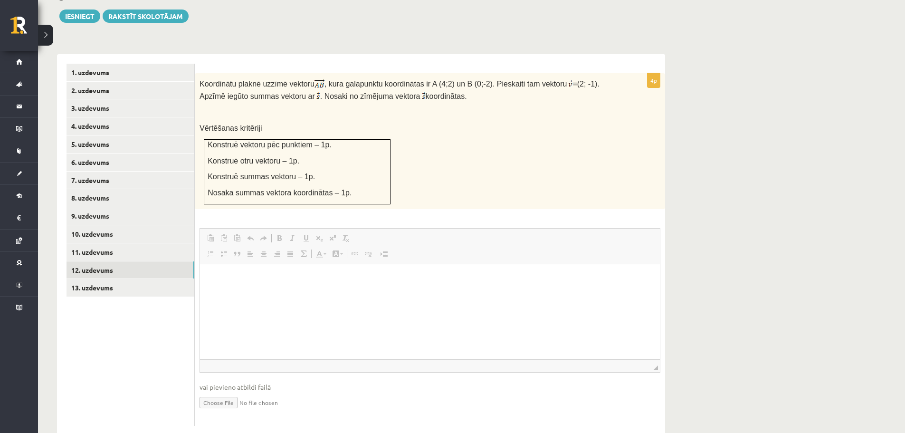
scroll to position [0, 0]
click at [115, 279] on link "13. uzdevums" at bounding box center [130, 288] width 128 height 18
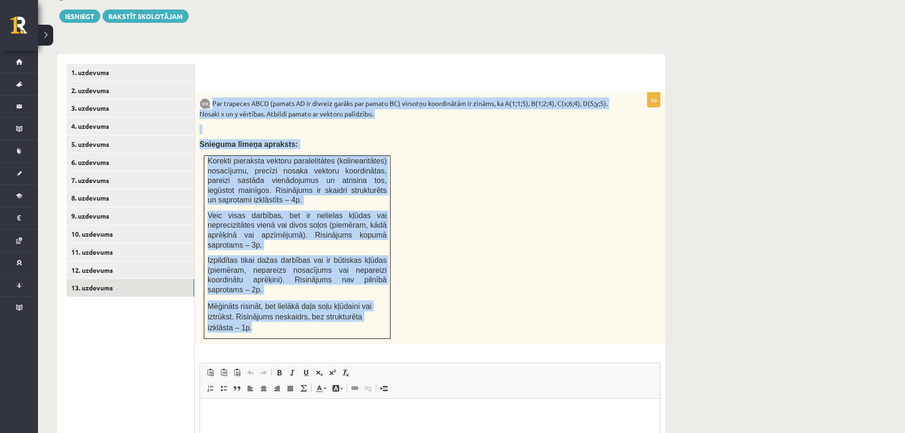
drag, startPoint x: 214, startPoint y: 78, endPoint x: 380, endPoint y: 293, distance: 271.9
click at [380, 293] on div "Par trapeces ABCD (pamats AD ir divreiz garāks par pamatu BC) virsotņu koordinā…" at bounding box center [430, 218] width 470 height 251
click at [450, 179] on div "Par trapeces ABCD (pamats AD ir divreiz garāks par pamatu BC) virsotņu koordinā…" at bounding box center [430, 218] width 470 height 251
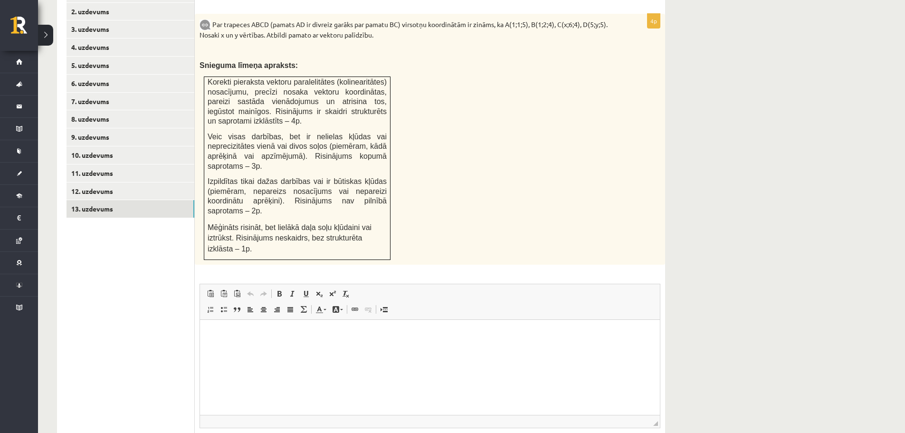
scroll to position [453, 0]
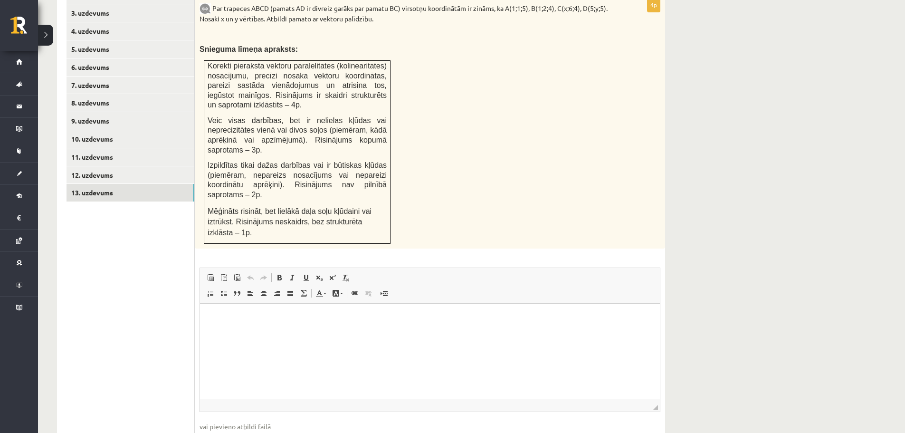
click at [250, 311] on html at bounding box center [430, 317] width 460 height 29
click at [225, 317] on p "Bagātinātā teksta redaktors, wiswyg-editor-user-answer-47433935624080" at bounding box center [429, 318] width 441 height 10
drag, startPoint x: 215, startPoint y: 320, endPoint x: 293, endPoint y: 317, distance: 77.9
click at [344, 322] on p "Bagātinātā teksta redaktors, wiswyg-editor-user-answer-47433935624080" at bounding box center [429, 318] width 441 height 10
click at [218, 322] on p "Bagātinātā teksta redaktors, wiswyg-editor-user-answer-47433935624080" at bounding box center [429, 318] width 441 height 10
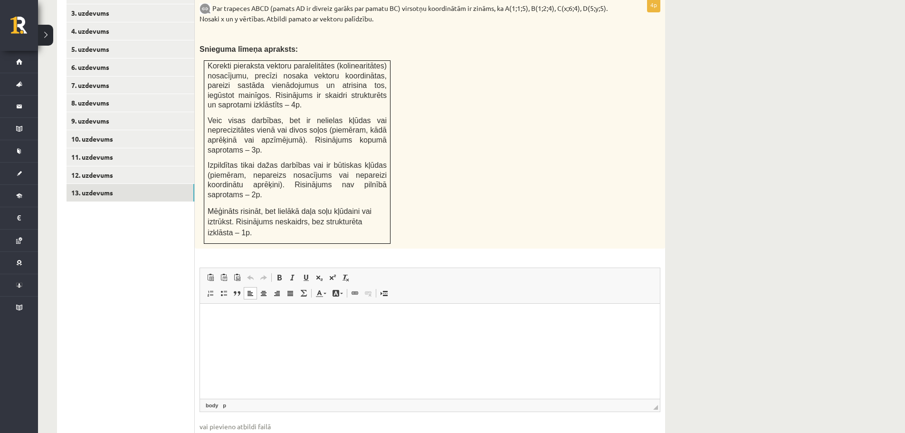
click at [219, 332] on html at bounding box center [430, 317] width 460 height 29
click at [229, 332] on html at bounding box center [430, 317] width 460 height 29
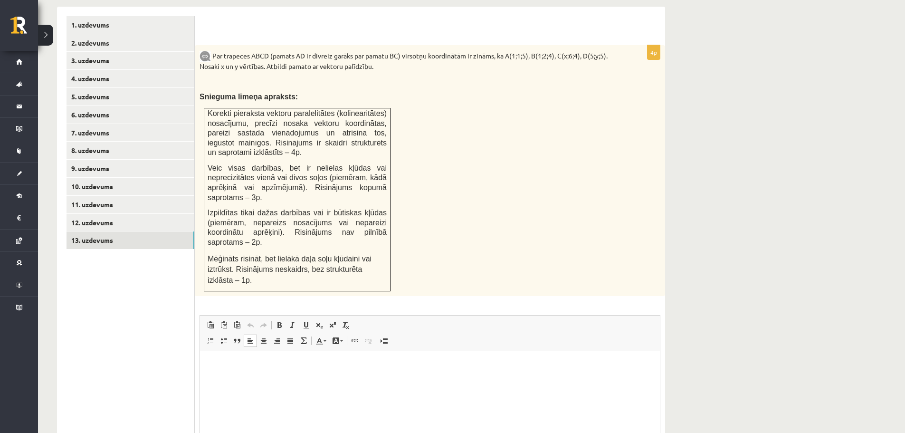
scroll to position [358, 0]
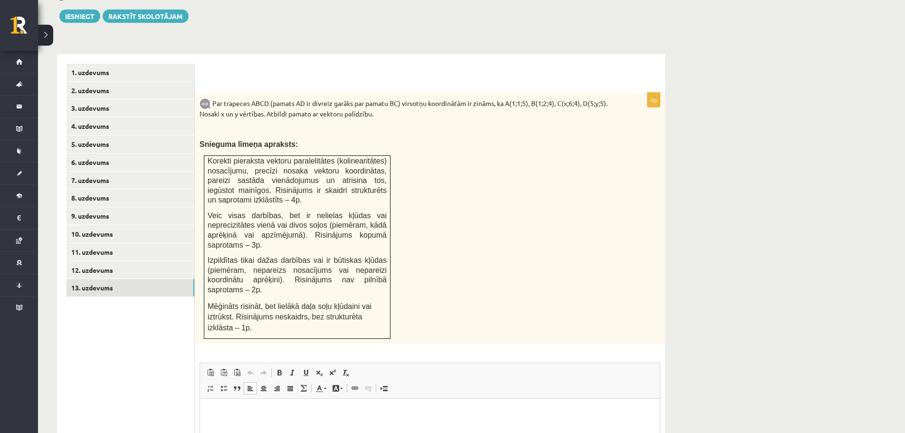
click at [231, 417] on p "Bagātinātā teksta redaktors, wiswyg-editor-user-answer-47433935624080" at bounding box center [429, 413] width 441 height 10
click at [254, 381] on span "Ielīmēt" at bounding box center [256, 383] width 27 height 14
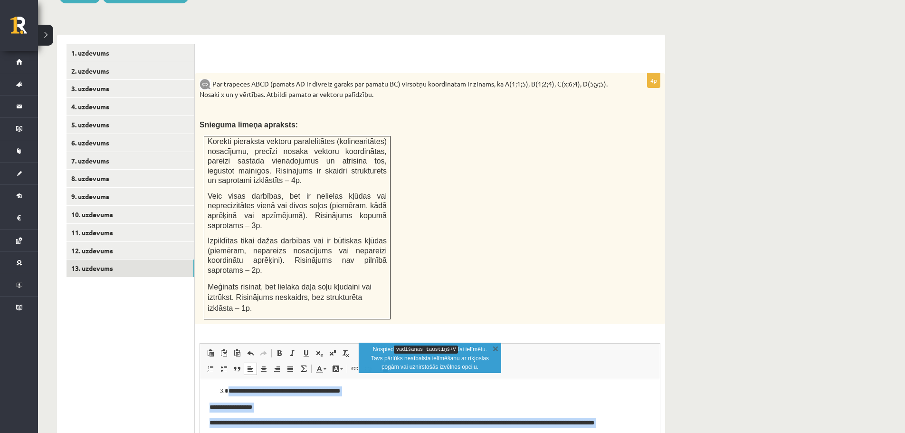
scroll to position [0, 0]
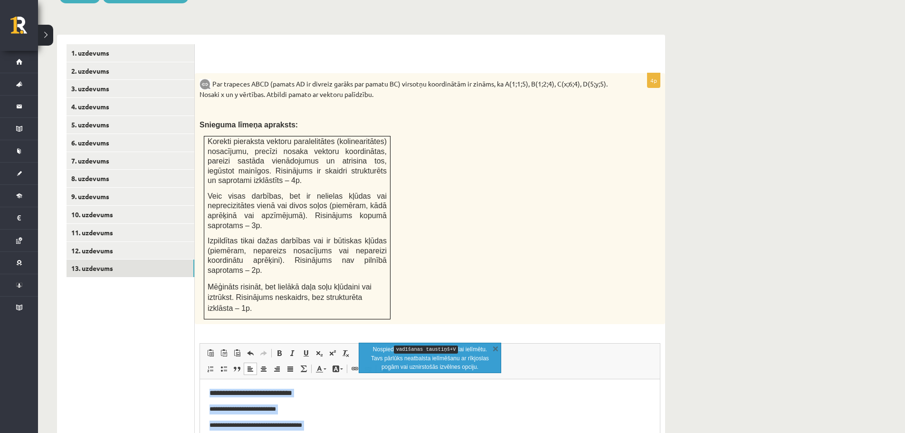
drag, startPoint x: 626, startPoint y: 458, endPoint x: 321, endPoint y: 671, distance: 372.2
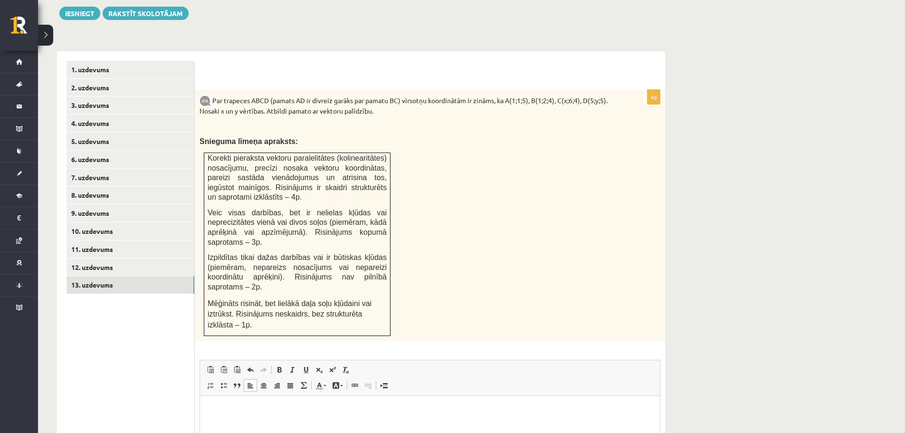
scroll to position [378, 0]
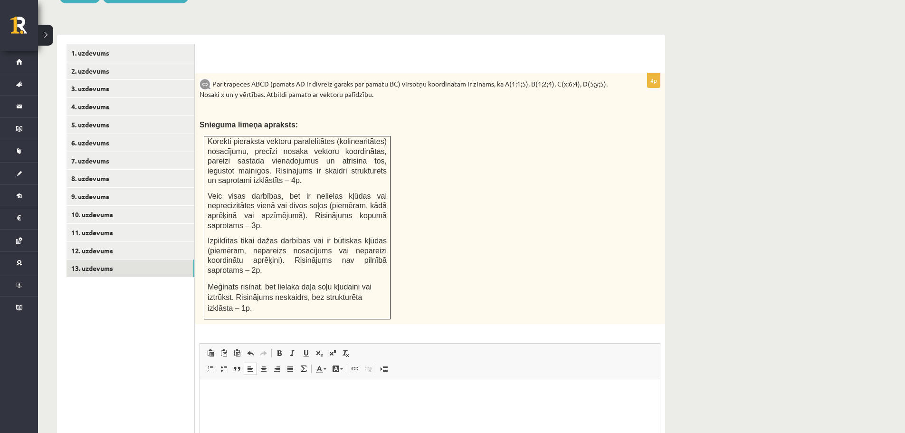
click at [387, 399] on html at bounding box center [430, 393] width 460 height 28
click at [234, 397] on h3 "Bagātinātā teksta redaktors, wiswyg-editor-user-answer-47433935624080" at bounding box center [429, 392] width 441 height 9
drag, startPoint x: 254, startPoint y: 365, endPoint x: 279, endPoint y: 374, distance: 27.2
click at [254, 365] on span "Ielīmēt" at bounding box center [252, 361] width 27 height 14
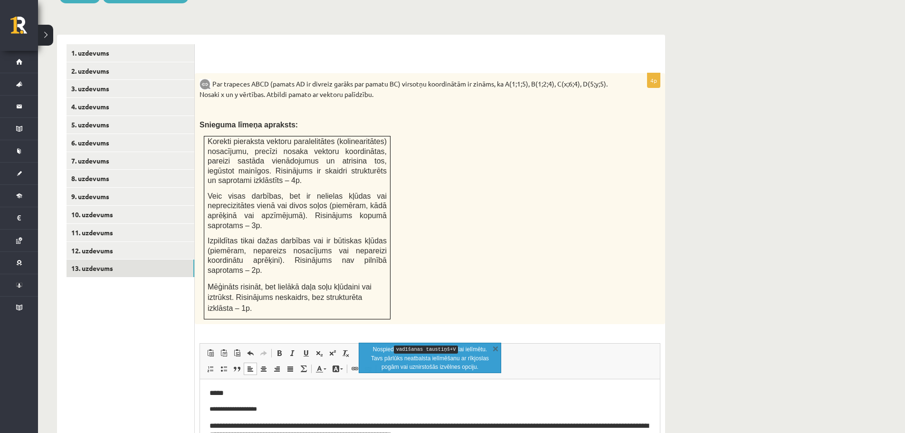
click at [345, 429] on h3 "**********" at bounding box center [429, 429] width 441 height 17
drag, startPoint x: 267, startPoint y: 412, endPoint x: 202, endPoint y: 410, distance: 64.6
click at [202, 410] on html "**********" at bounding box center [430, 413] width 460 height 69
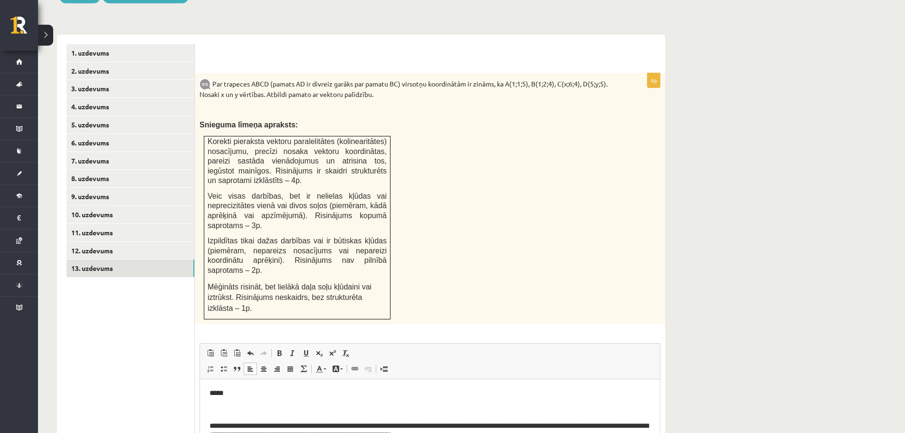
click at [575, 426] on h3 "**********" at bounding box center [429, 429] width 441 height 17
click at [227, 403] on body "**********" at bounding box center [429, 416] width 441 height 57
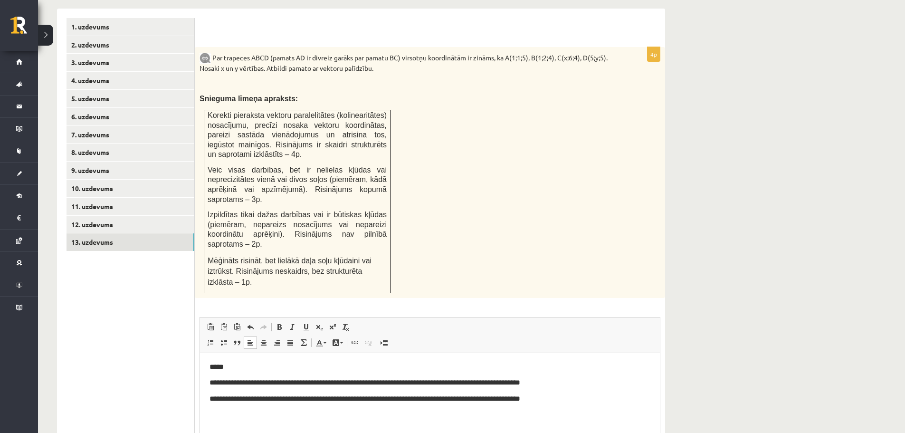
scroll to position [425, 0]
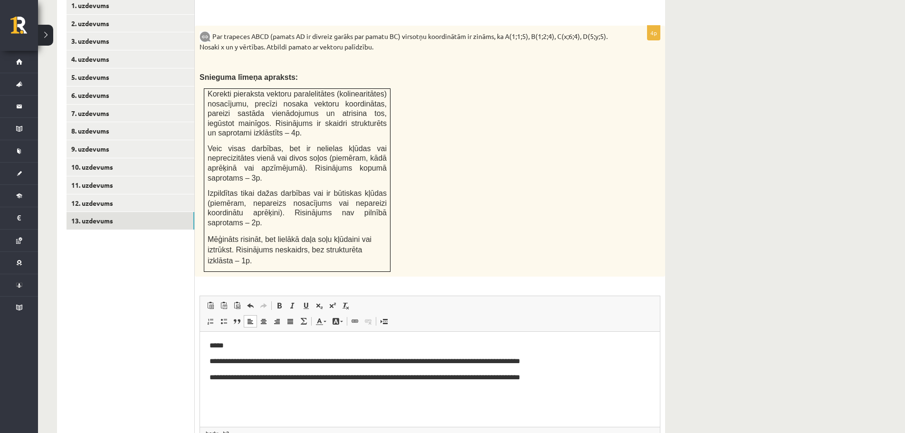
click at [236, 359] on h3 "**********" at bounding box center [429, 361] width 441 height 9
drag, startPoint x: 321, startPoint y: 360, endPoint x: 584, endPoint y: 350, distance: 263.3
click at [584, 350] on body "**********" at bounding box center [429, 361] width 441 height 40
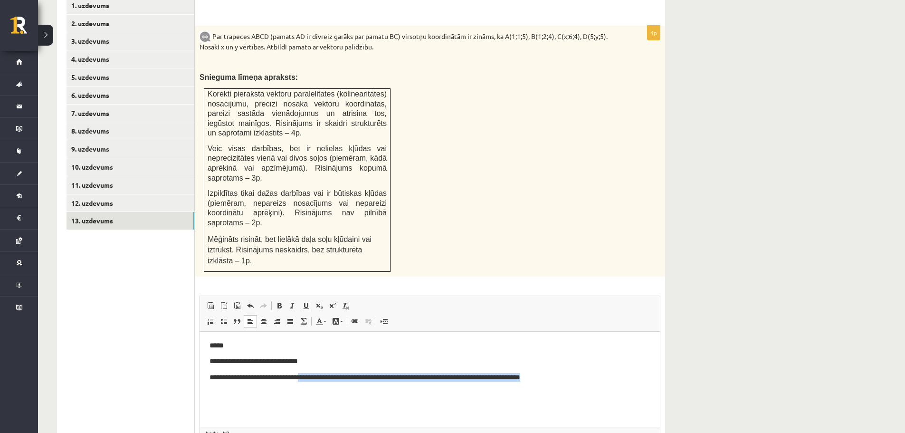
drag, startPoint x: 582, startPoint y: 378, endPoint x: 331, endPoint y: 398, distance: 251.6
click at [321, 378] on h3 "**********" at bounding box center [429, 377] width 441 height 9
drag, startPoint x: 348, startPoint y: 384, endPoint x: 349, endPoint y: 371, distance: 12.9
click at [348, 379] on html "**********" at bounding box center [430, 360] width 460 height 59
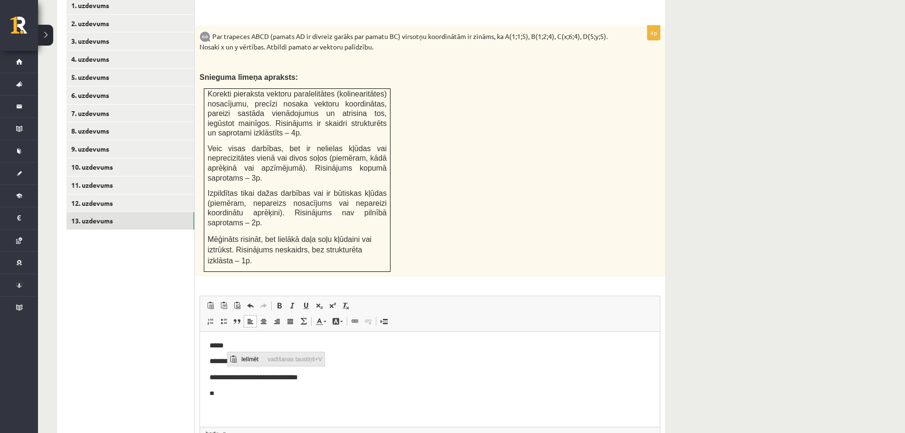
click at [248, 356] on span "Ielīmēt" at bounding box center [252, 358] width 27 height 14
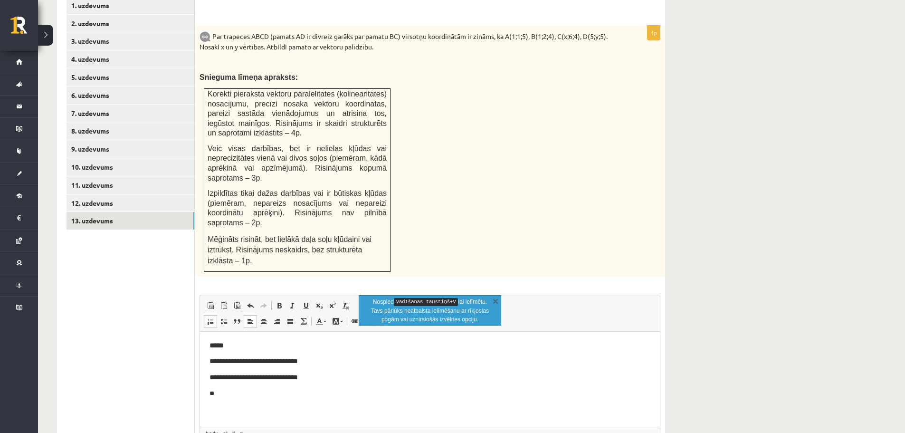
scroll to position [35, 0]
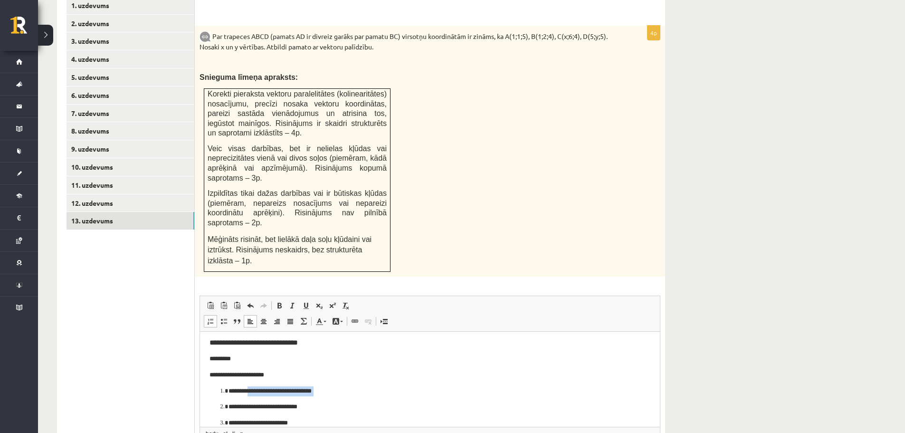
drag, startPoint x: 254, startPoint y: 392, endPoint x: 281, endPoint y: 394, distance: 27.2
click at [282, 395] on p "**********" at bounding box center [426, 391] width 396 height 10
click at [255, 385] on body "**********" at bounding box center [429, 367] width 441 height 122
drag, startPoint x: 255, startPoint y: 388, endPoint x: 324, endPoint y: 393, distance: 68.6
click at [324, 393] on p "**********" at bounding box center [426, 391] width 396 height 10
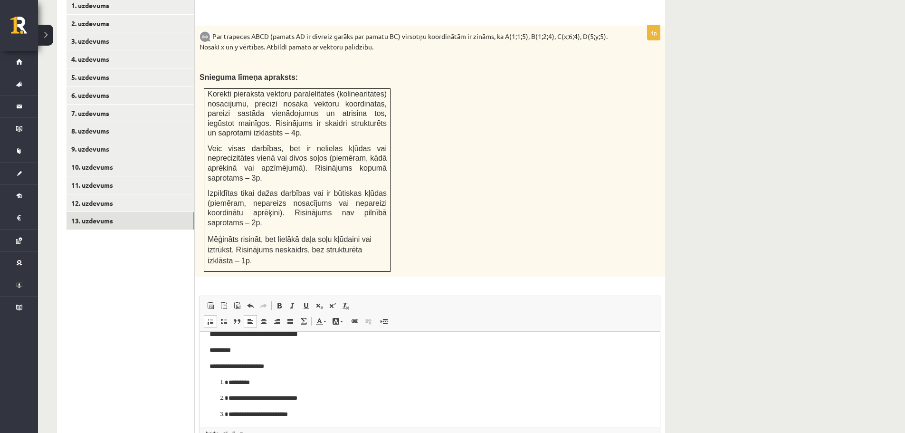
scroll to position [46, 0]
drag, startPoint x: 206, startPoint y: 364, endPoint x: 279, endPoint y: 364, distance: 73.1
click at [279, 364] on html "**********" at bounding box center [430, 356] width 460 height 141
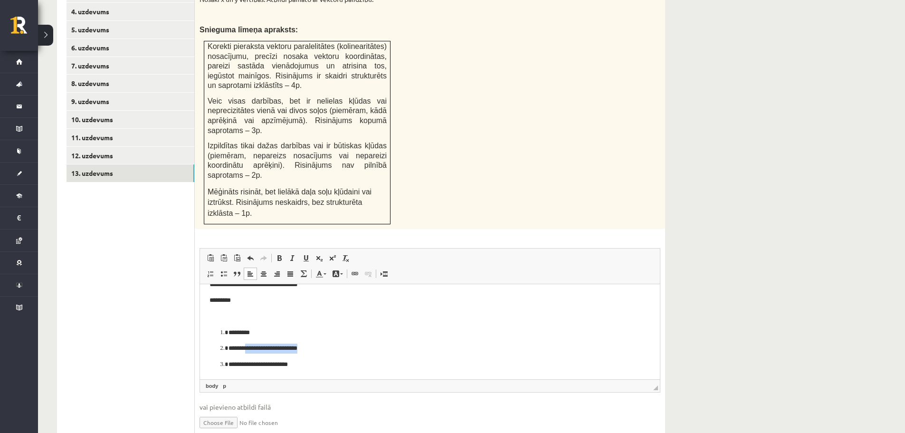
drag, startPoint x: 252, startPoint y: 347, endPoint x: 321, endPoint y: 350, distance: 69.4
click at [321, 350] on p "**********" at bounding box center [426, 348] width 396 height 10
drag, startPoint x: 245, startPoint y: 364, endPoint x: 312, endPoint y: 365, distance: 66.5
click at [312, 365] on p "**********" at bounding box center [426, 364] width 396 height 10
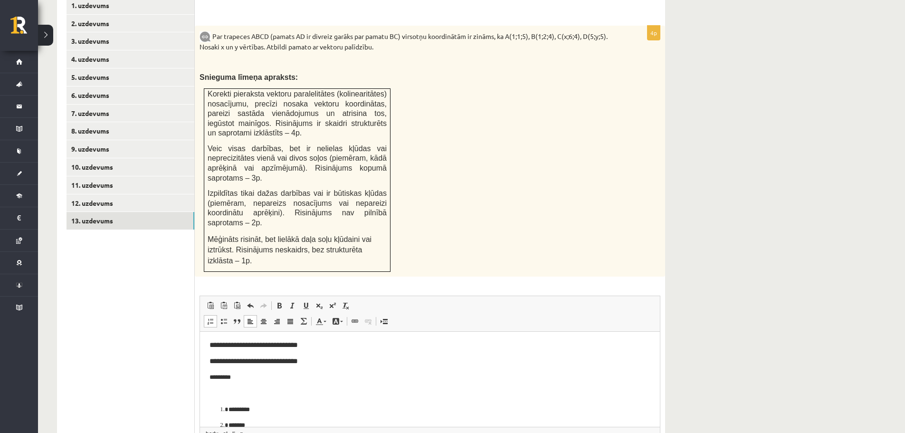
scroll to position [0, 0]
click at [216, 391] on p "*********" at bounding box center [426, 393] width 434 height 10
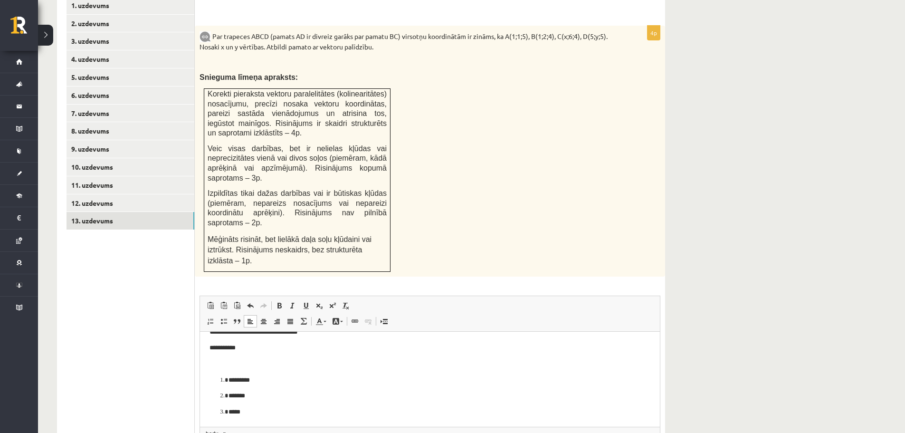
scroll to position [473, 0]
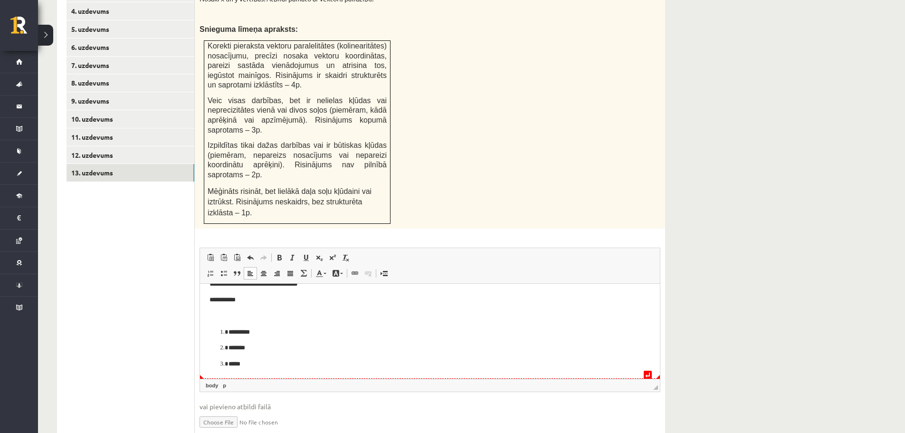
click at [250, 366] on p "*****" at bounding box center [426, 364] width 396 height 10
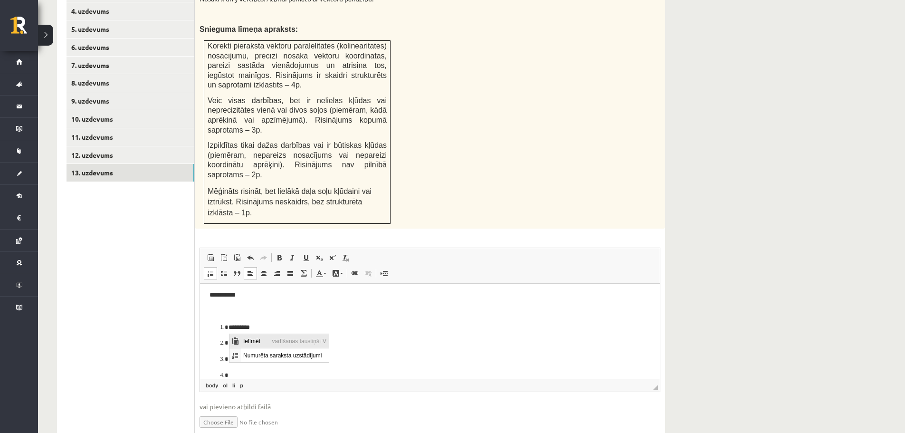
click at [243, 338] on span "Ielīmēt" at bounding box center [255, 340] width 29 height 14
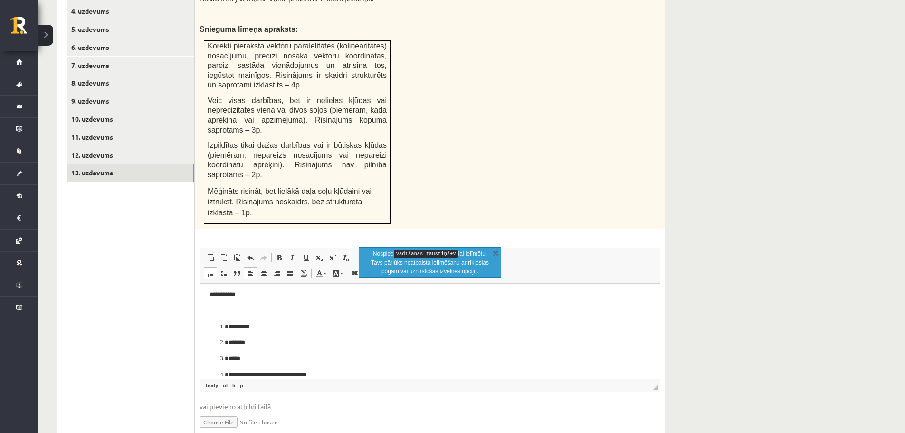
click at [228, 372] on li "**********" at bounding box center [429, 375] width 403 height 10
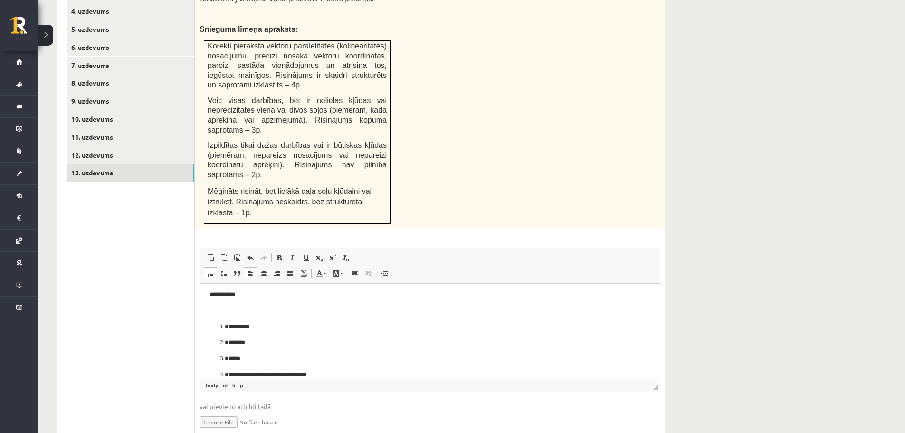
click at [228, 371] on li "**********" at bounding box center [429, 375] width 403 height 10
click at [228, 373] on li "**********" at bounding box center [429, 375] width 403 height 10
click at [228, 374] on li "**********" at bounding box center [429, 375] width 403 height 10
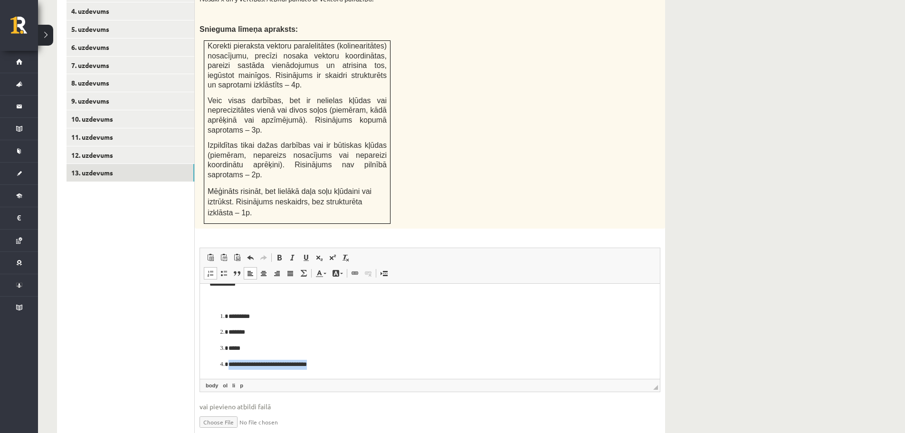
click at [221, 374] on html "**********" at bounding box center [430, 300] width 460 height 156
click at [228, 363] on li "**********" at bounding box center [429, 364] width 403 height 10
click at [214, 359] on ol "**********" at bounding box center [429, 341] width 441 height 58
click at [228, 365] on li "**********" at bounding box center [429, 364] width 403 height 10
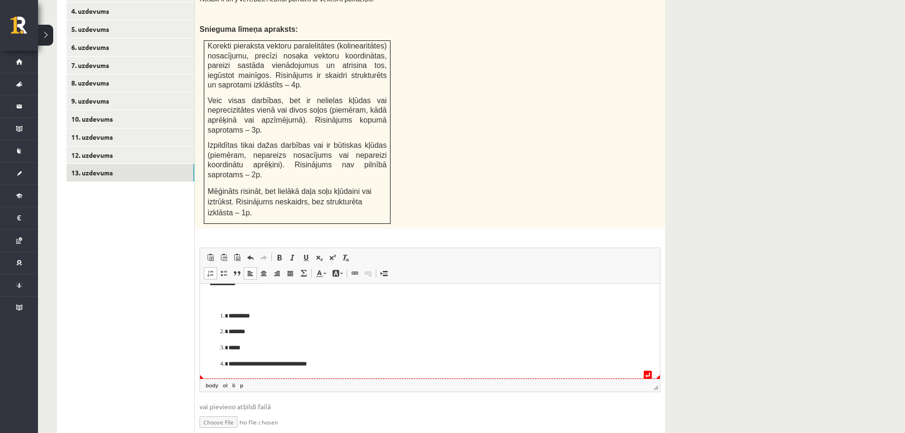
click at [218, 362] on ol "**********" at bounding box center [429, 340] width 441 height 58
click at [219, 363] on ol "**********" at bounding box center [429, 340] width 441 height 58
click at [370, 354] on ol "**********" at bounding box center [429, 340] width 441 height 58
drag, startPoint x: 341, startPoint y: 358, endPoint x: 223, endPoint y: 361, distance: 118.8
click at [222, 365] on ol "**********" at bounding box center [429, 341] width 441 height 58
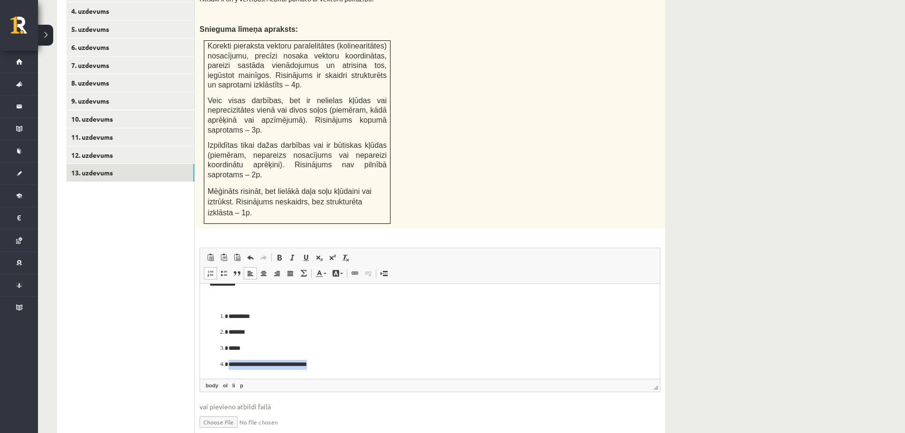
drag, startPoint x: 218, startPoint y: 361, endPoint x: 349, endPoint y: 369, distance: 131.3
click at [349, 369] on ol "**********" at bounding box center [429, 341] width 441 height 58
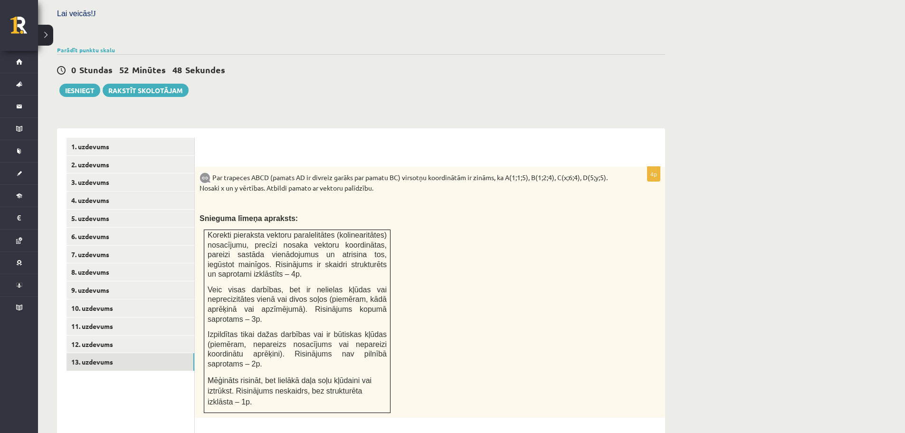
scroll to position [331, 0]
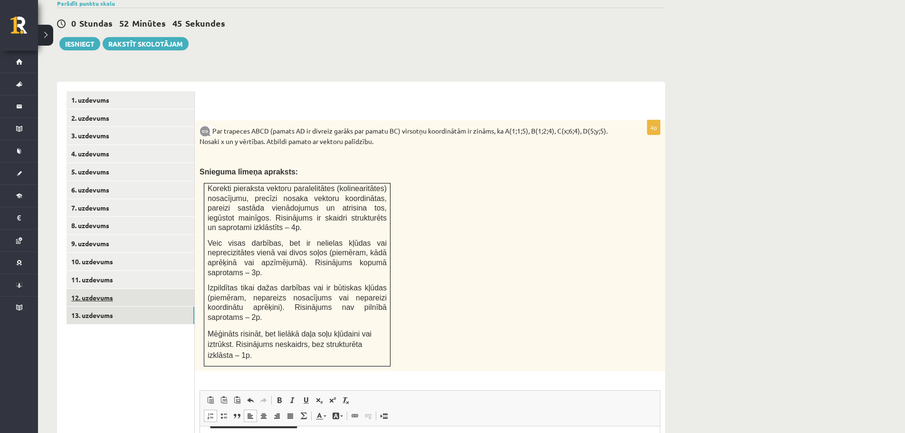
click at [130, 289] on link "12. uzdevums" at bounding box center [130, 298] width 128 height 18
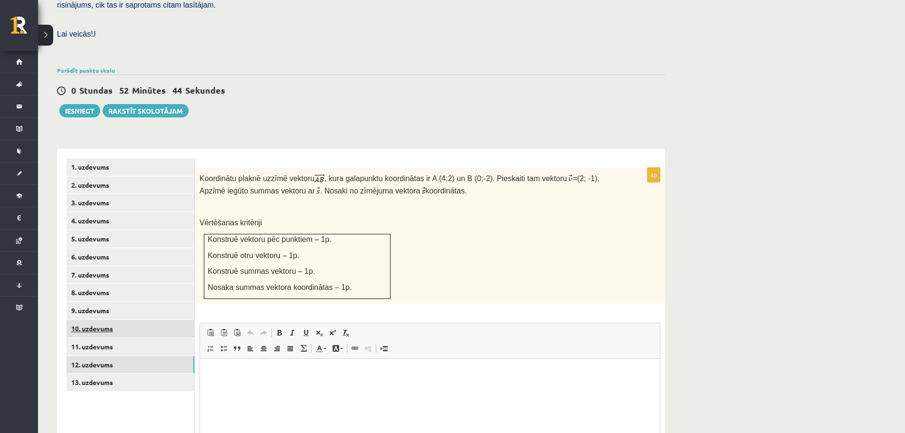
scroll to position [0, 0]
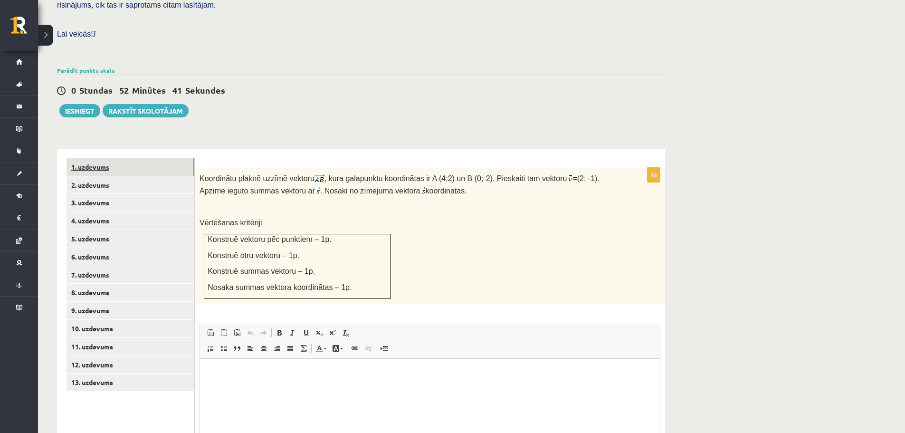
click at [105, 158] on link "1. uzdevums" at bounding box center [130, 167] width 128 height 18
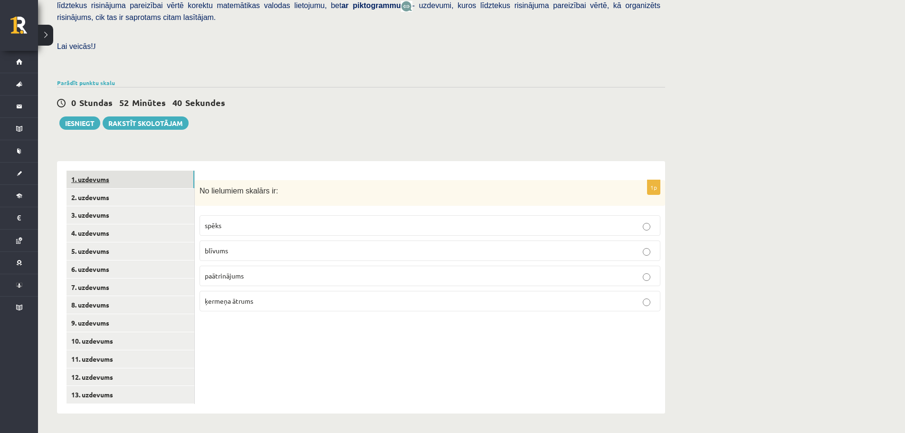
scroll to position [230, 0]
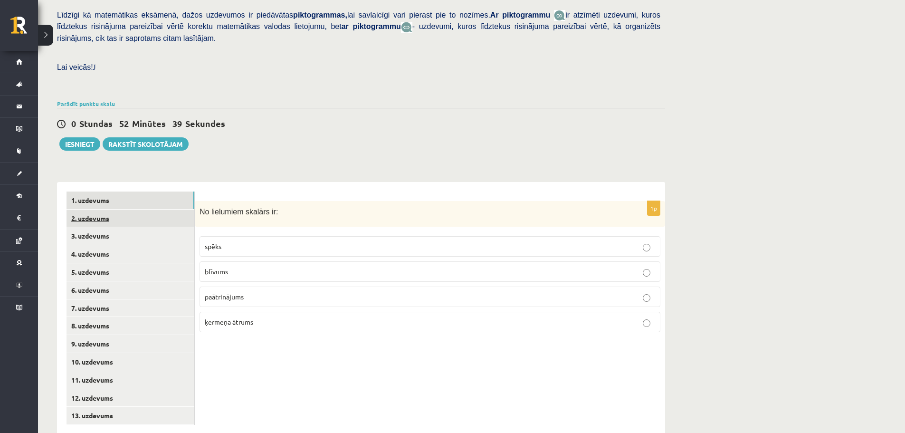
click at [124, 209] on link "2. uzdevums" at bounding box center [130, 218] width 128 height 18
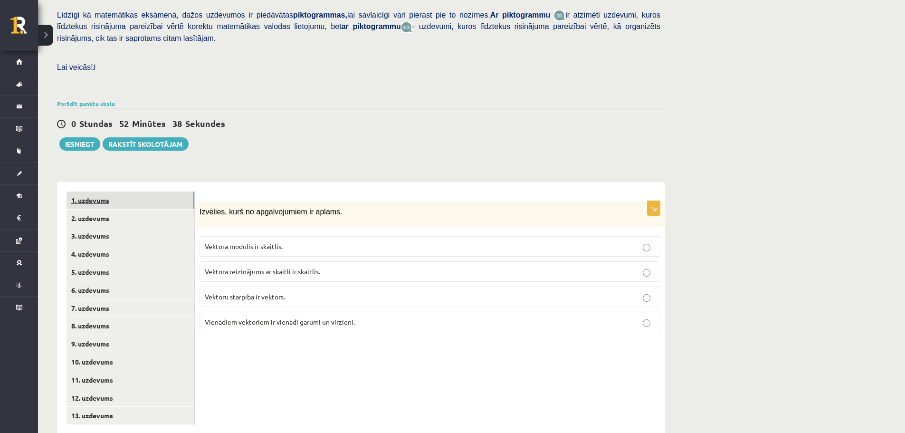
click at [104, 191] on link "1. uzdevums" at bounding box center [130, 200] width 128 height 18
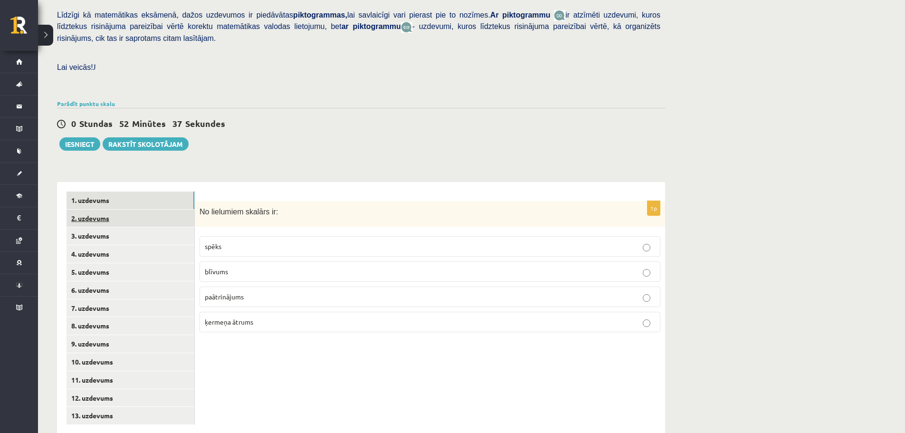
click at [113, 209] on link "2. uzdevums" at bounding box center [130, 218] width 128 height 18
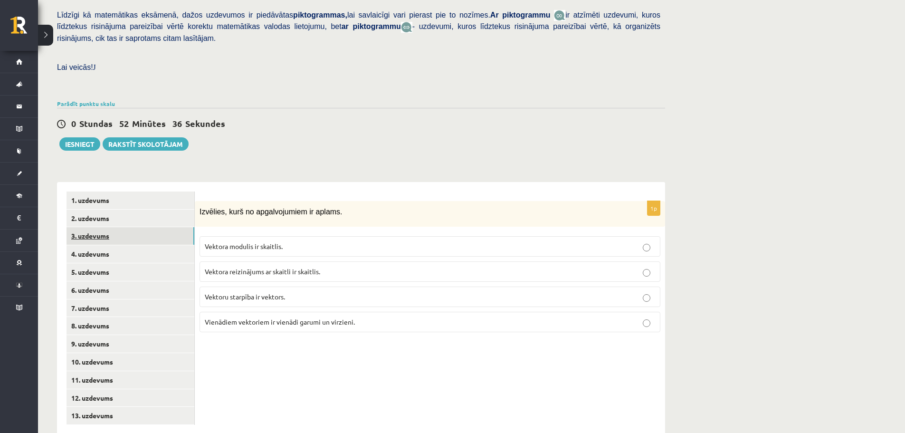
click at [116, 227] on link "3. uzdevums" at bounding box center [130, 236] width 128 height 18
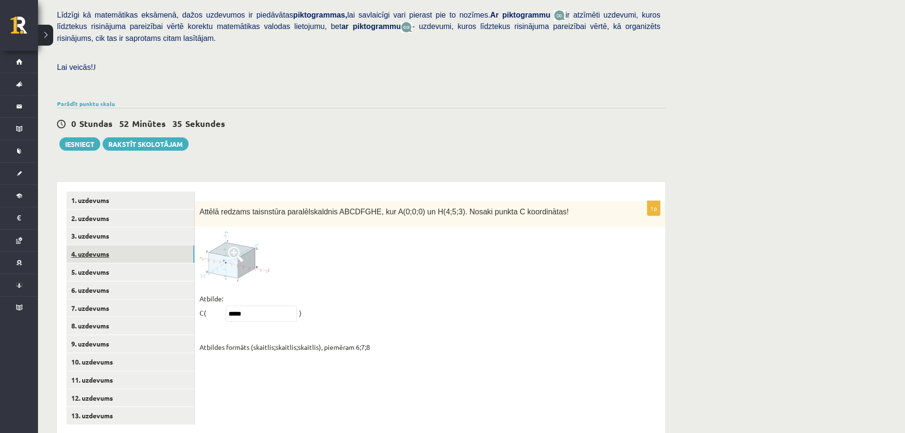
click at [114, 245] on link "4. uzdevums" at bounding box center [130, 254] width 128 height 18
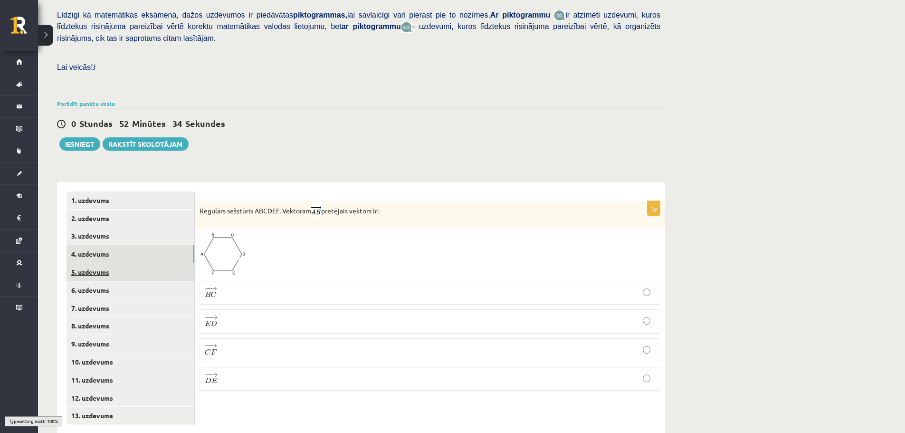
click at [116, 263] on link "5. uzdevums" at bounding box center [130, 272] width 128 height 18
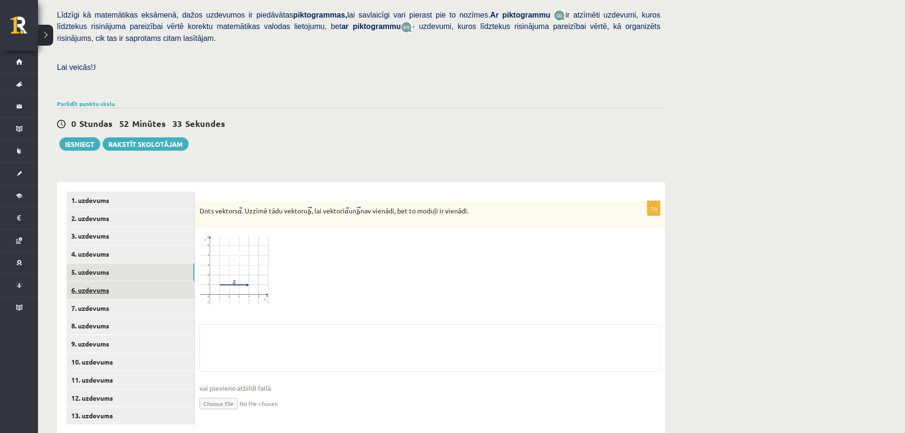
click at [119, 281] on link "6. uzdevums" at bounding box center [130, 290] width 128 height 18
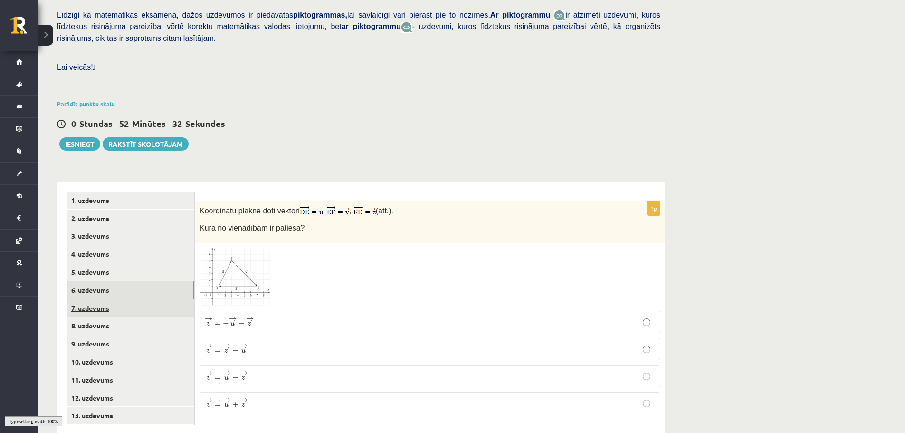
click at [117, 299] on link "7. uzdevums" at bounding box center [130, 308] width 128 height 18
click at [118, 317] on link "8. uzdevums" at bounding box center [130, 326] width 128 height 18
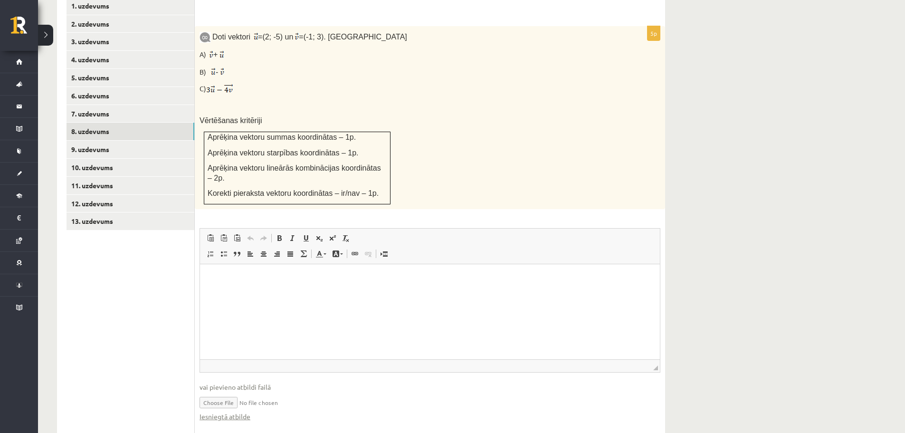
scroll to position [425, 0]
click at [228, 411] on link "Iesniegtā atbilde" at bounding box center [224, 416] width 51 height 10
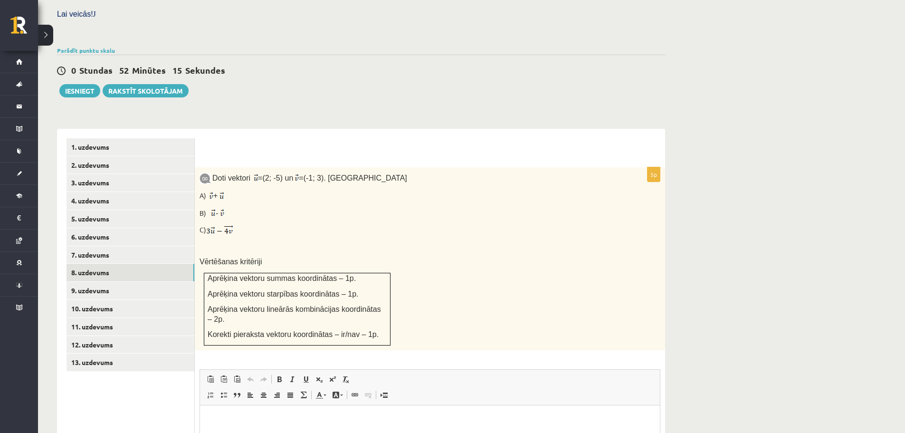
scroll to position [283, 0]
click at [81, 130] on div "1. uzdevums 2. uzdevums 3. uzdevums 4. uzdevums 5. uzdevums 6. uzdevums 7. uzde…" at bounding box center [126, 358] width 138 height 457
click at [81, 139] on link "1. uzdevums" at bounding box center [130, 148] width 128 height 18
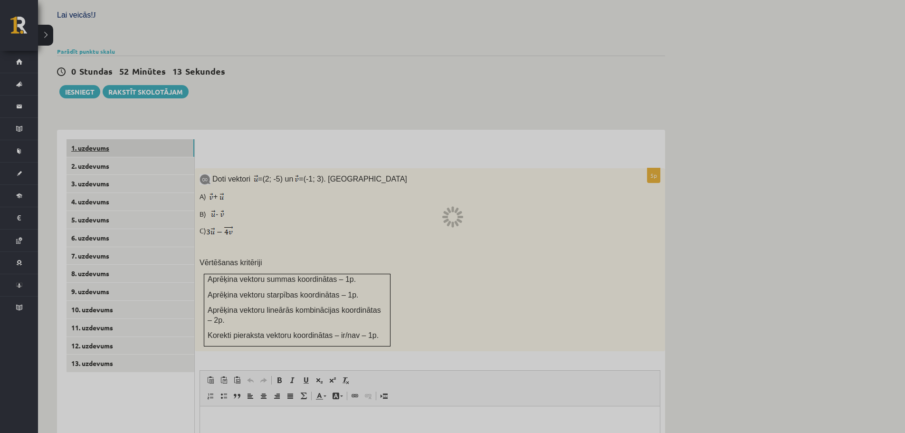
scroll to position [230, 0]
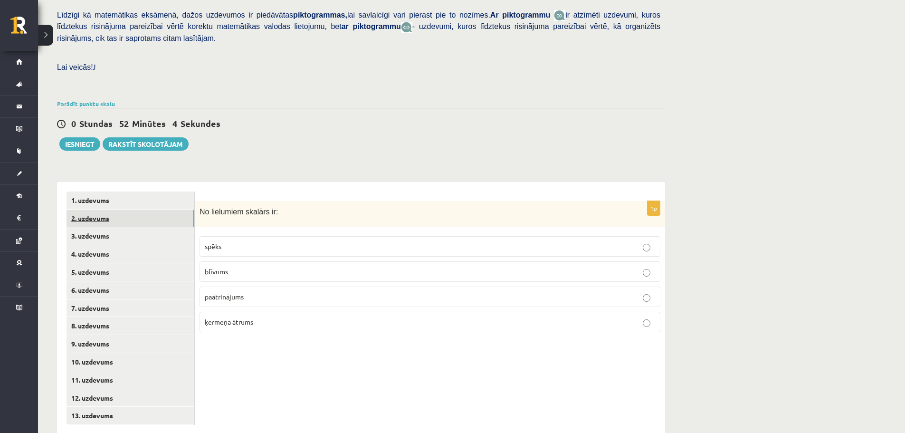
click at [80, 209] on link "2. uzdevums" at bounding box center [130, 218] width 128 height 18
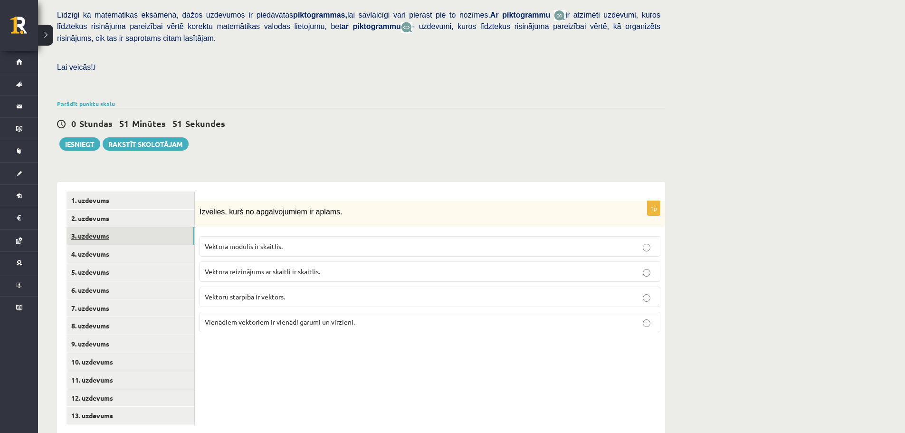
click at [112, 227] on link "3. uzdevums" at bounding box center [130, 236] width 128 height 18
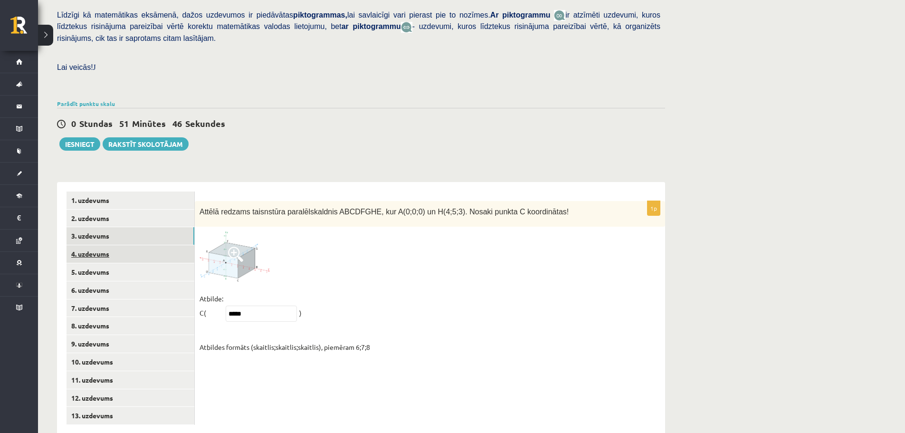
click at [97, 245] on link "4. uzdevums" at bounding box center [130, 254] width 128 height 18
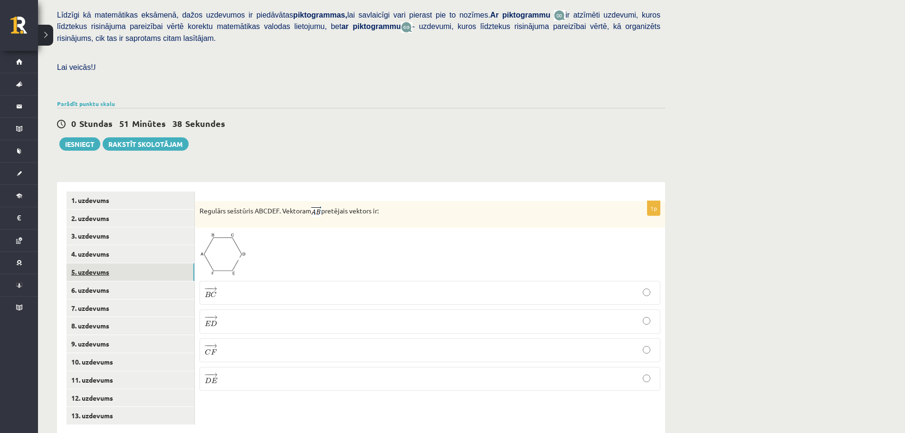
click at [129, 263] on link "5. uzdevums" at bounding box center [130, 272] width 128 height 18
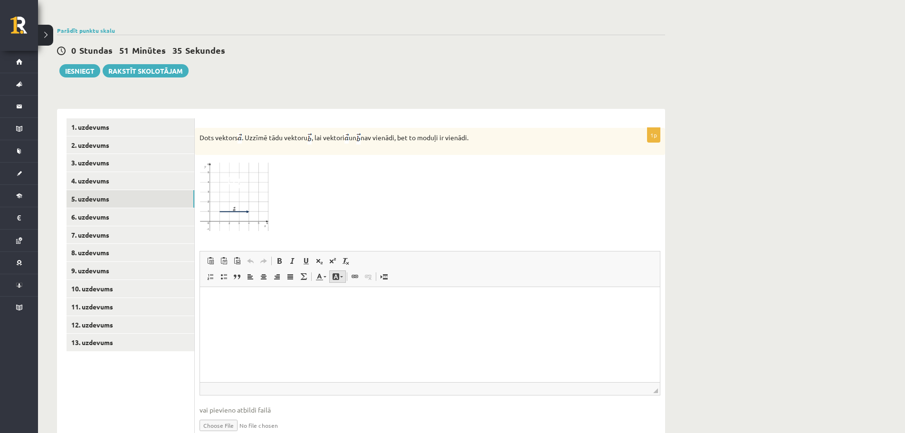
scroll to position [325, 0]
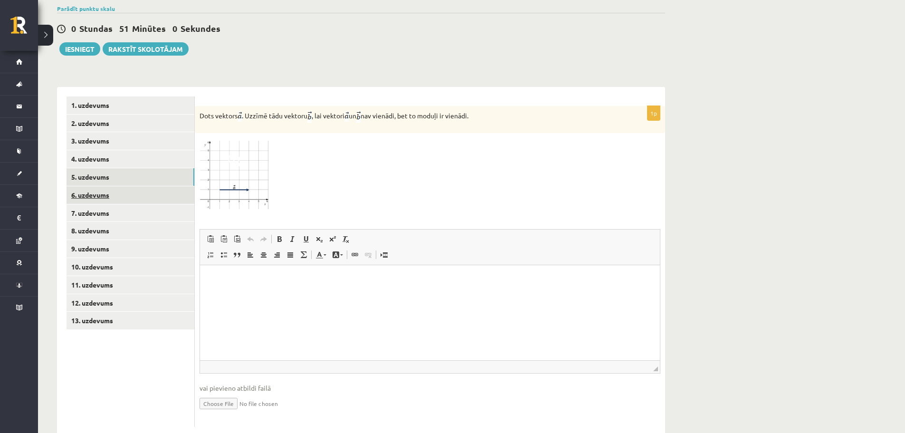
click at [115, 186] on link "6. uzdevums" at bounding box center [130, 195] width 128 height 18
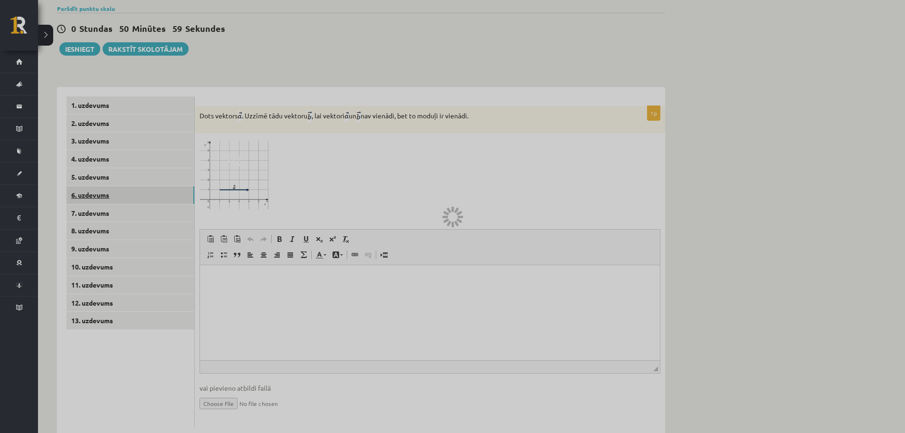
scroll to position [230, 0]
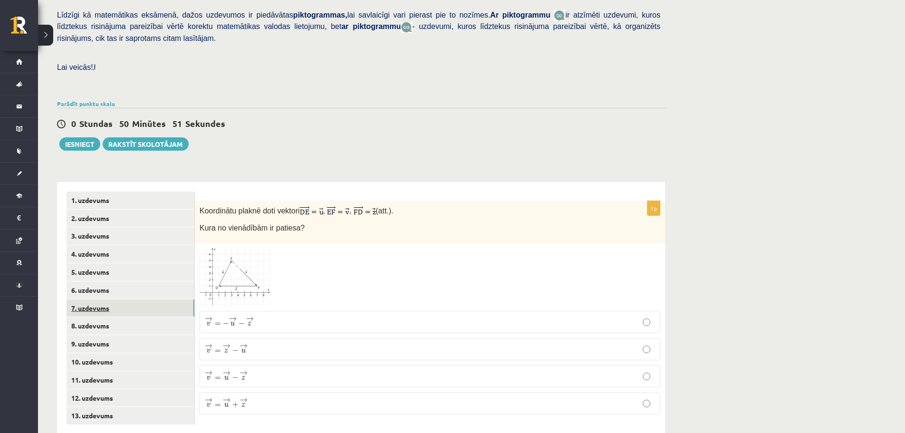
click at [94, 299] on link "7. uzdevums" at bounding box center [130, 308] width 128 height 18
click at [241, 369] on span ")" at bounding box center [241, 373] width 3 height 9
click at [129, 317] on link "8. uzdevums" at bounding box center [130, 326] width 128 height 18
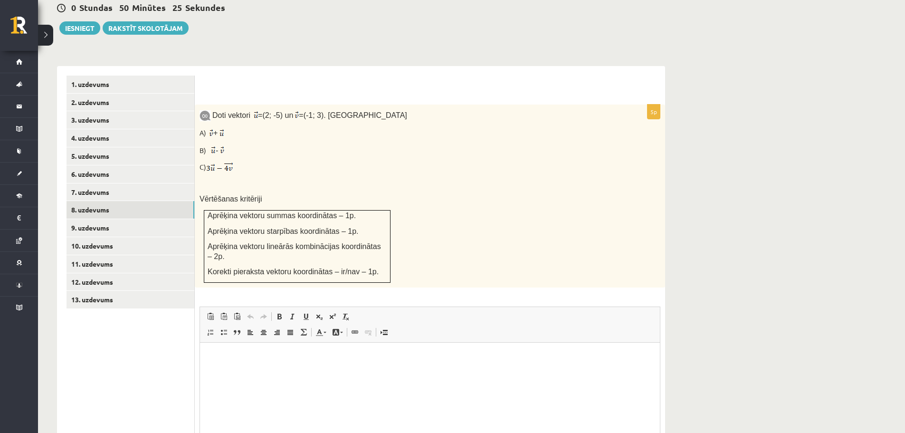
scroll to position [420, 0]
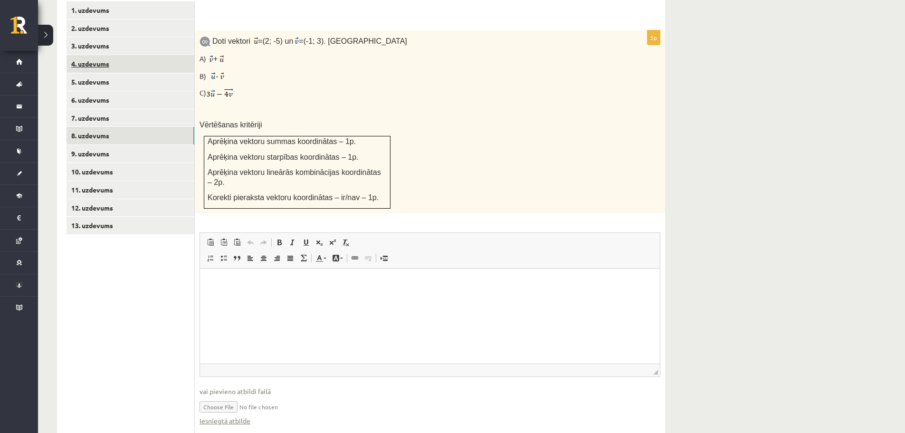
click at [109, 55] on link "4. uzdevums" at bounding box center [130, 64] width 128 height 18
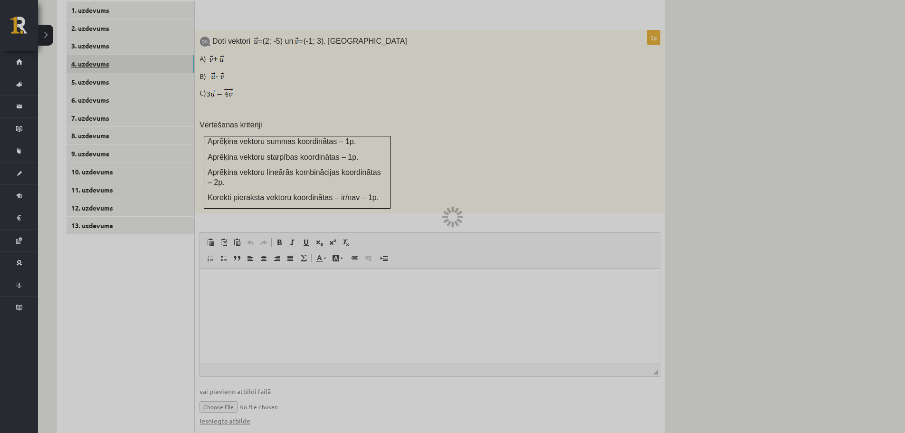
scroll to position [230, 0]
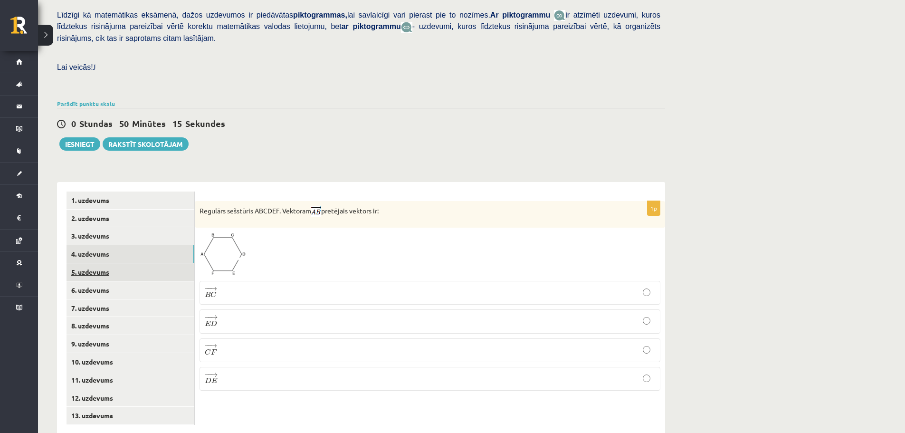
click at [114, 263] on link "5. uzdevums" at bounding box center [130, 272] width 128 height 18
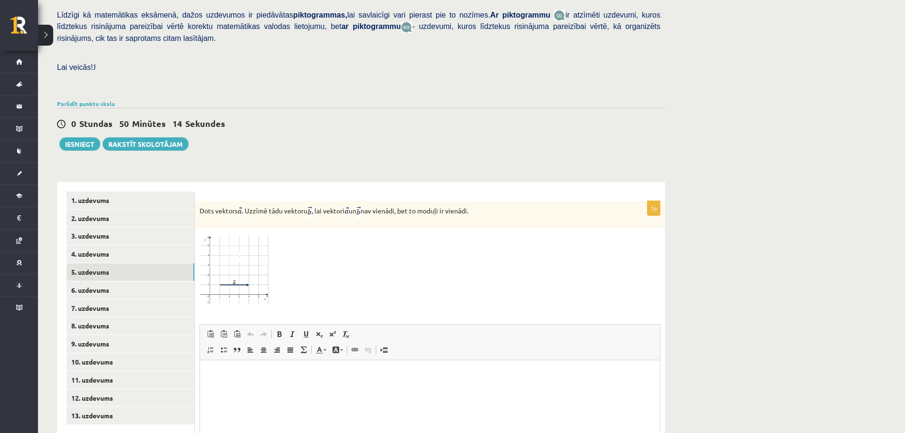
scroll to position [0, 0]
click at [238, 248] on span at bounding box center [235, 255] width 15 height 15
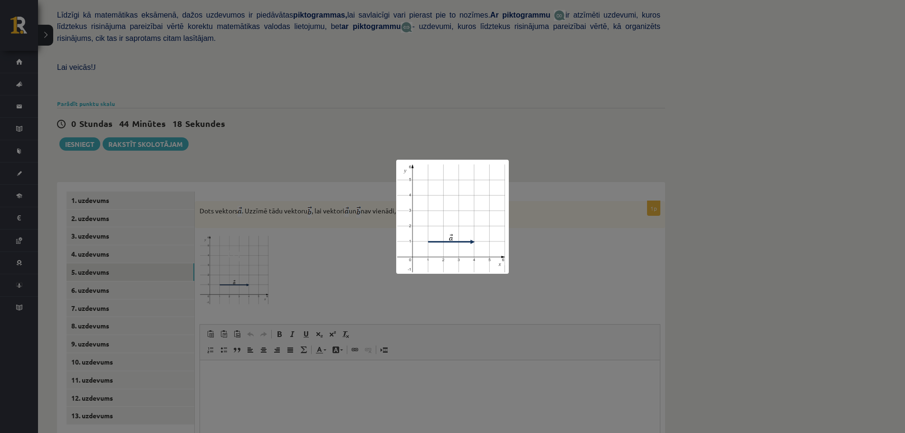
click at [226, 270] on div at bounding box center [452, 216] width 905 height 433
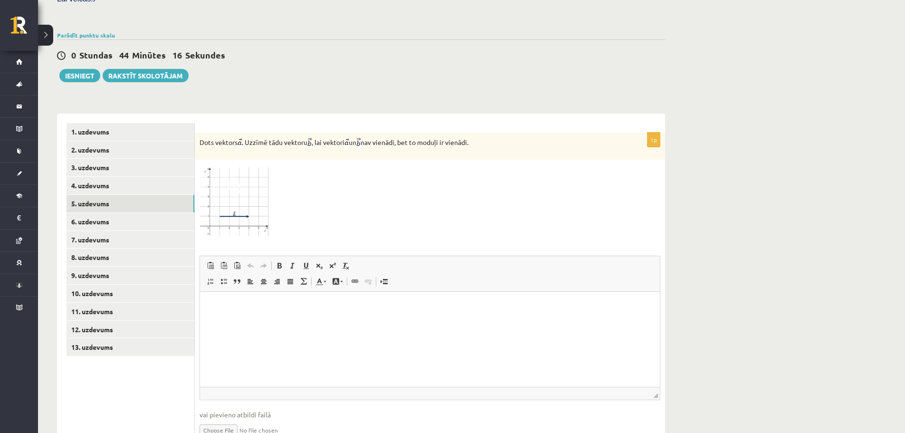
scroll to position [325, 0]
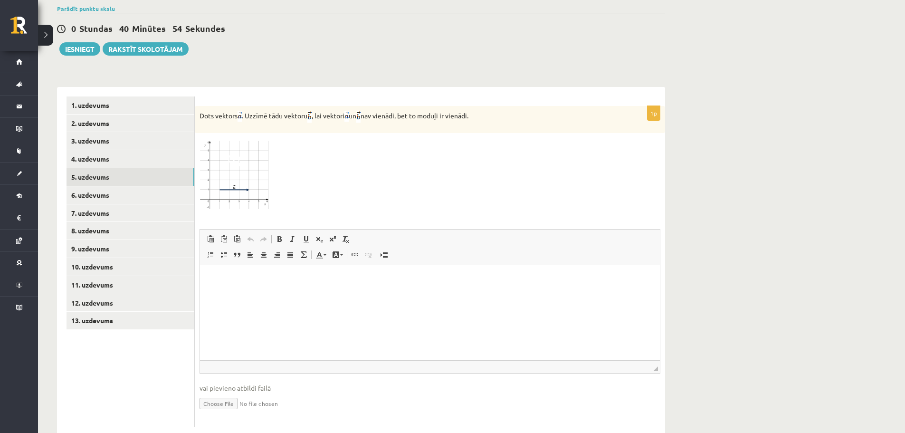
click at [230, 165] on img at bounding box center [234, 174] width 71 height 72
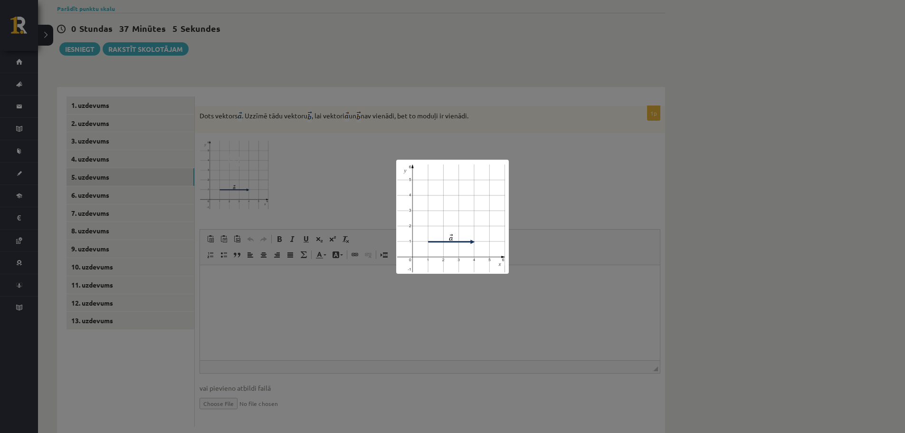
click at [375, 47] on div at bounding box center [452, 216] width 905 height 433
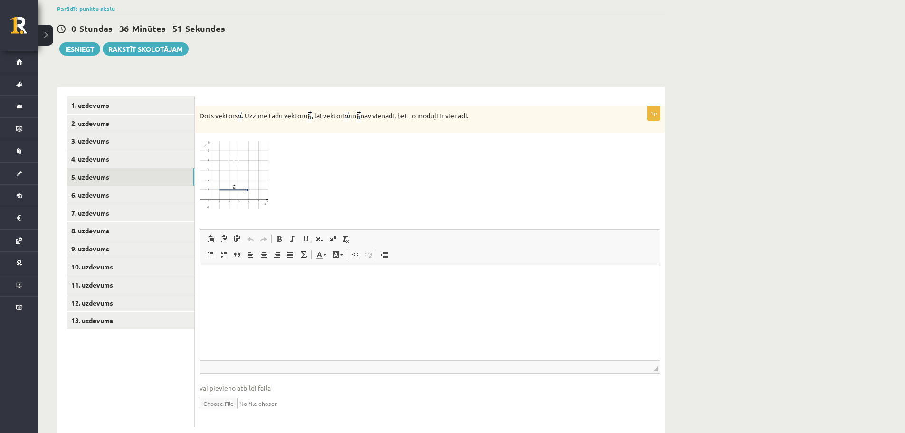
click at [219, 393] on input "file" at bounding box center [429, 402] width 461 height 19
type input "**********"
click at [225, 412] on link "Iesniegtā atbilde" at bounding box center [224, 417] width 51 height 10
click at [91, 96] on link "1. uzdevums" at bounding box center [130, 105] width 128 height 18
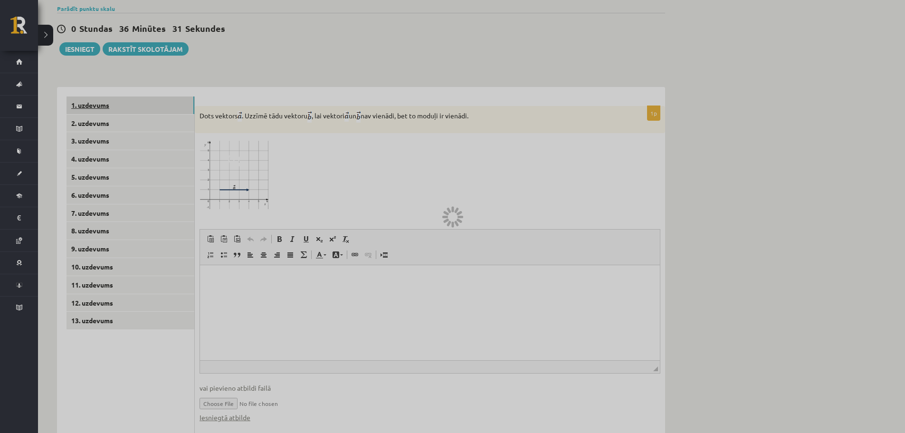
scroll to position [230, 0]
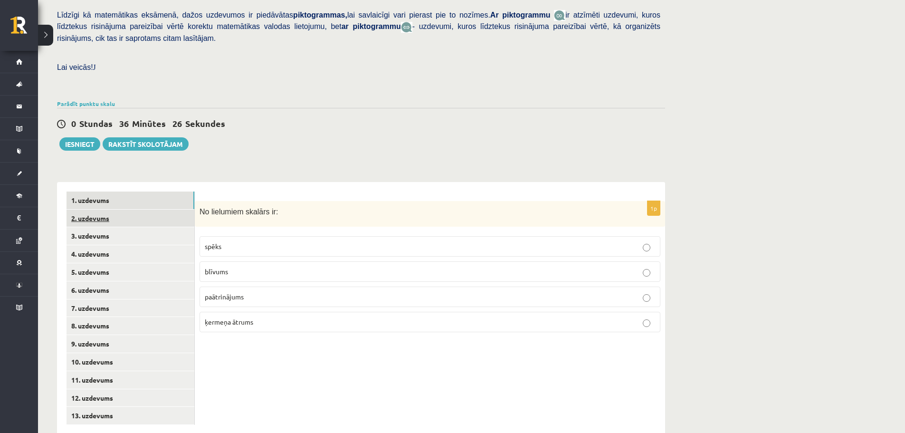
click at [94, 209] on link "2. uzdevums" at bounding box center [130, 218] width 128 height 18
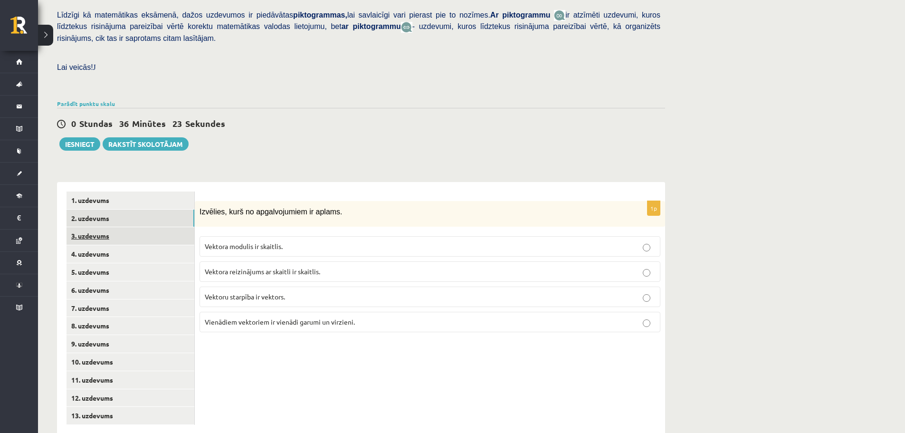
click at [100, 227] on link "3. uzdevums" at bounding box center [130, 236] width 128 height 18
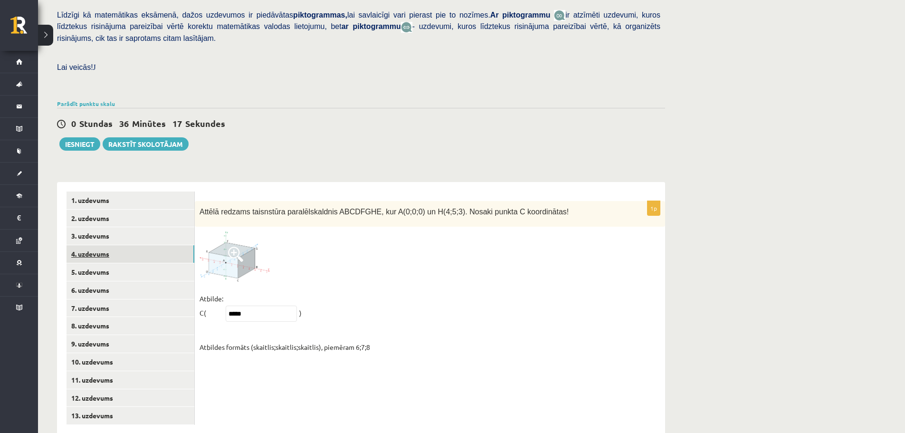
click at [99, 245] on link "4. uzdevums" at bounding box center [130, 254] width 128 height 18
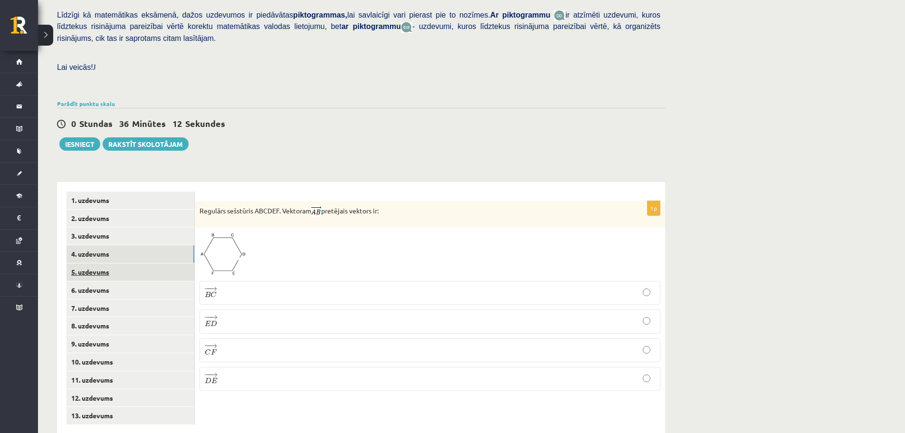
click at [99, 263] on link "5. uzdevums" at bounding box center [130, 272] width 128 height 18
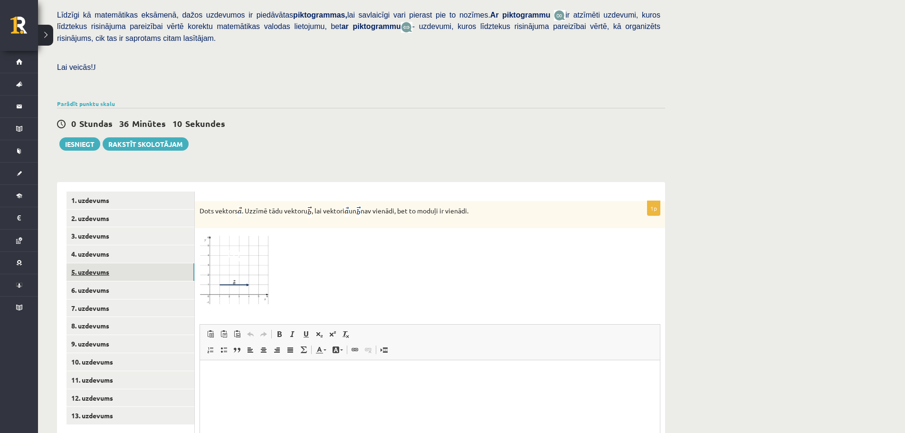
scroll to position [0, 0]
click at [92, 281] on link "6. uzdevums" at bounding box center [130, 290] width 128 height 18
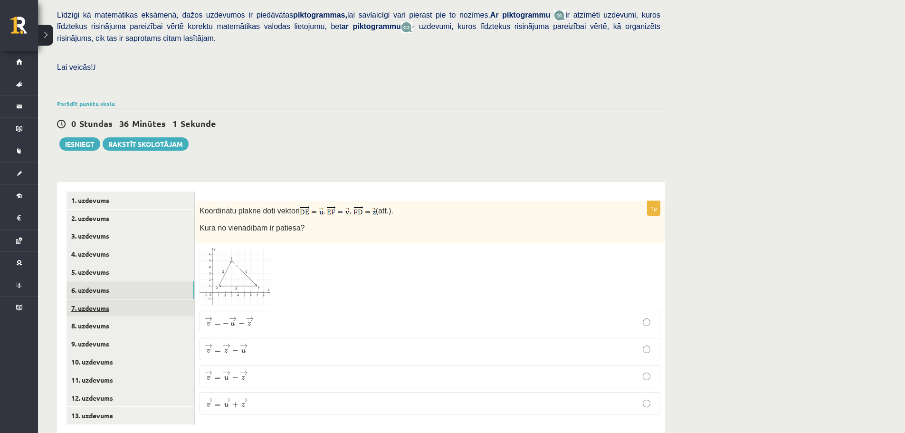
click at [74, 299] on link "7. uzdevums" at bounding box center [130, 308] width 128 height 18
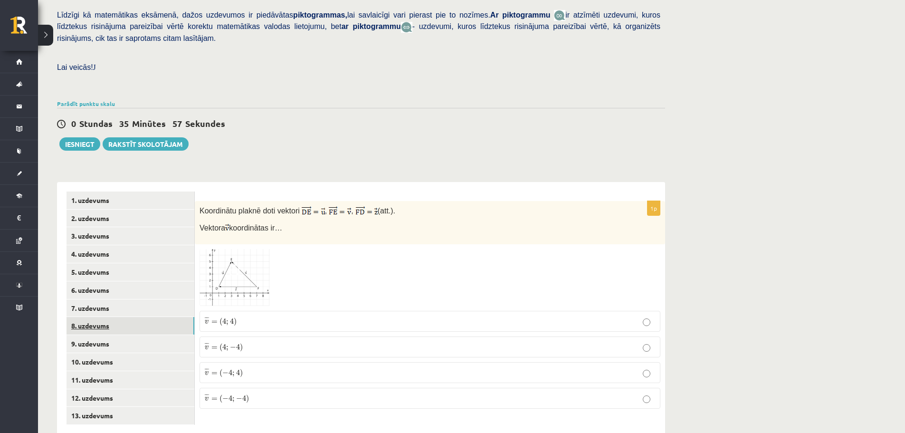
click at [83, 317] on link "8. uzdevums" at bounding box center [130, 326] width 128 height 18
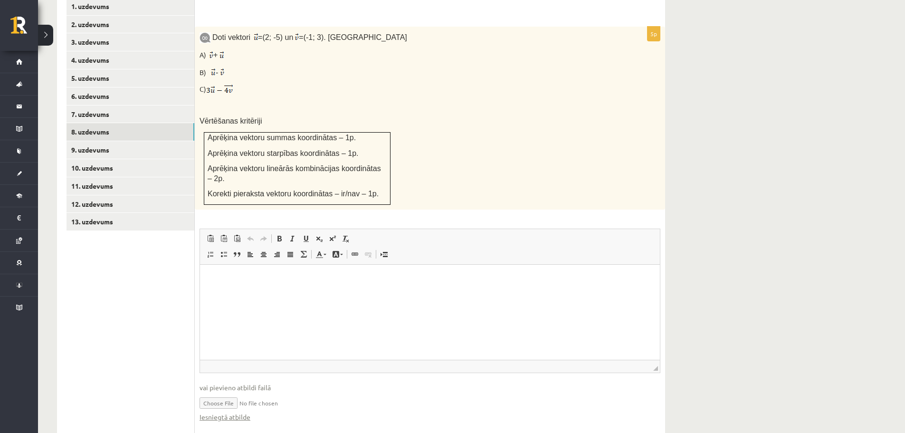
scroll to position [425, 0]
click at [234, 411] on link "Iesniegtā atbilde" at bounding box center [224, 416] width 51 height 10
click at [85, 140] on link "9. uzdevums" at bounding box center [130, 149] width 128 height 18
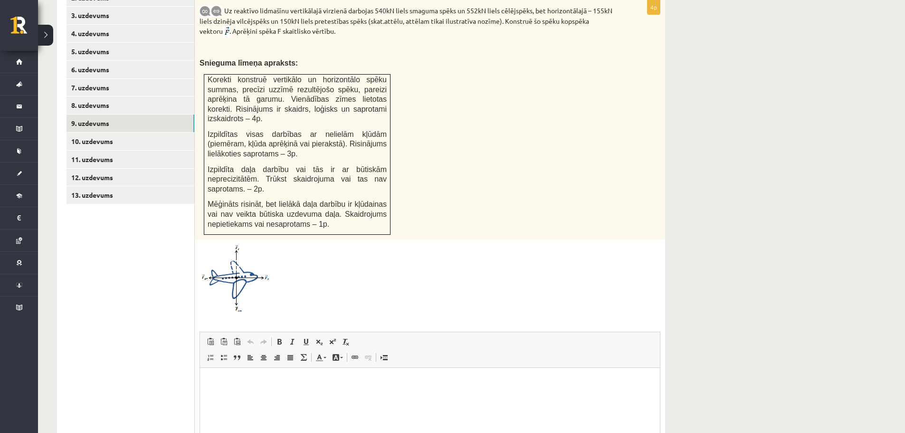
scroll to position [0, 0]
click at [124, 132] on link "10. uzdevums" at bounding box center [130, 141] width 128 height 18
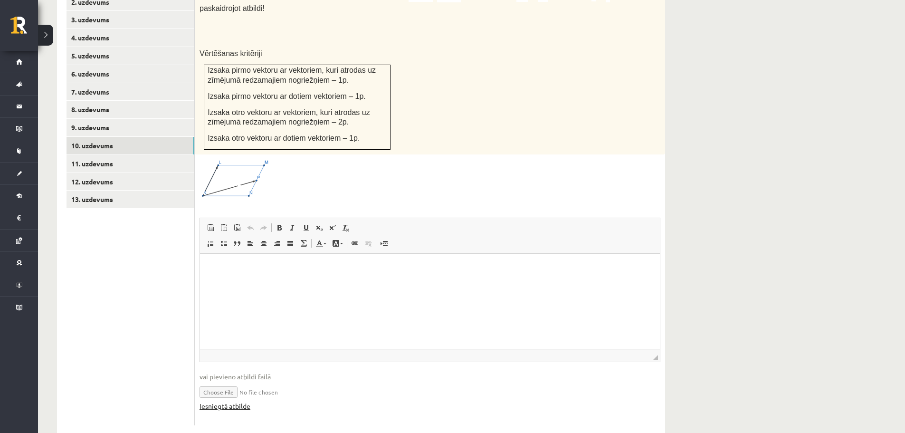
click at [233, 401] on link "Iesniegtā atbilde" at bounding box center [224, 406] width 51 height 10
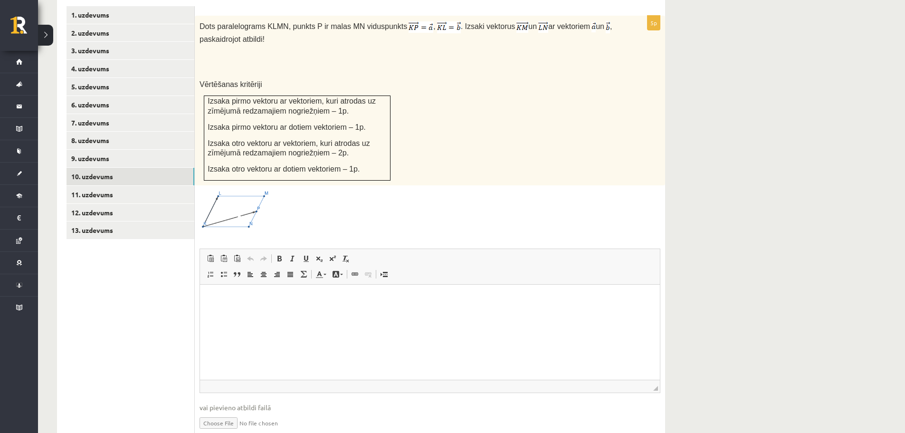
scroll to position [399, 0]
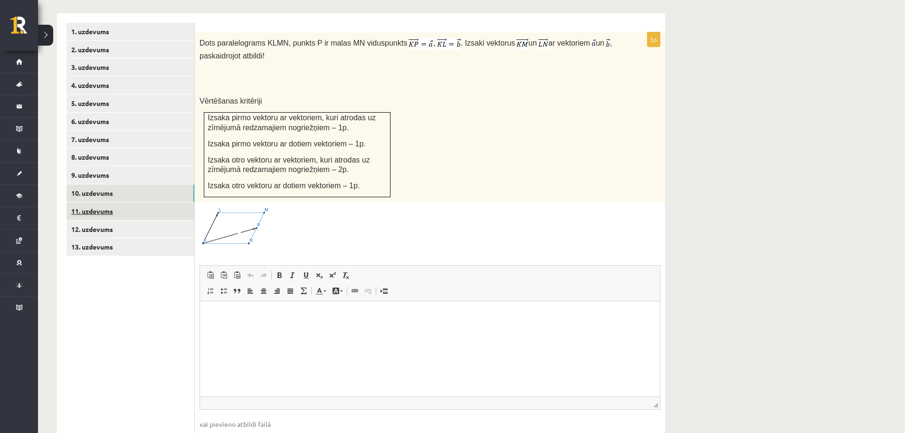
click at [119, 202] on link "11. uzdevums" at bounding box center [130, 211] width 128 height 18
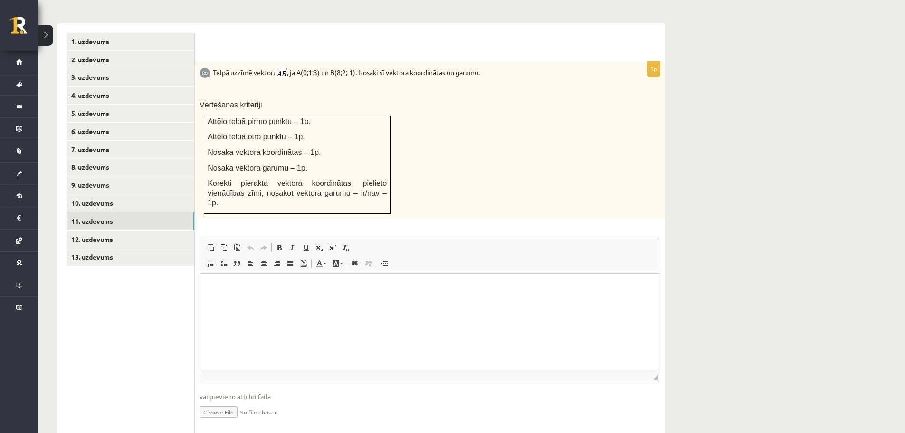
scroll to position [0, 0]
click at [128, 212] on link "11. uzdevums" at bounding box center [130, 221] width 128 height 18
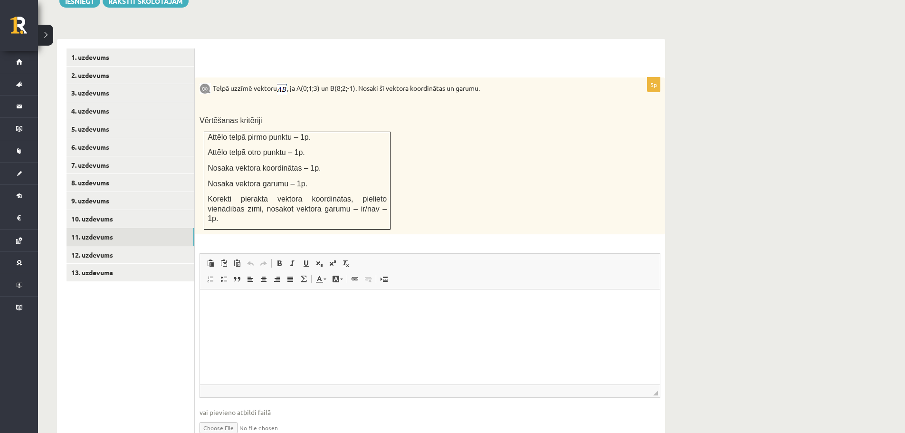
scroll to position [389, 0]
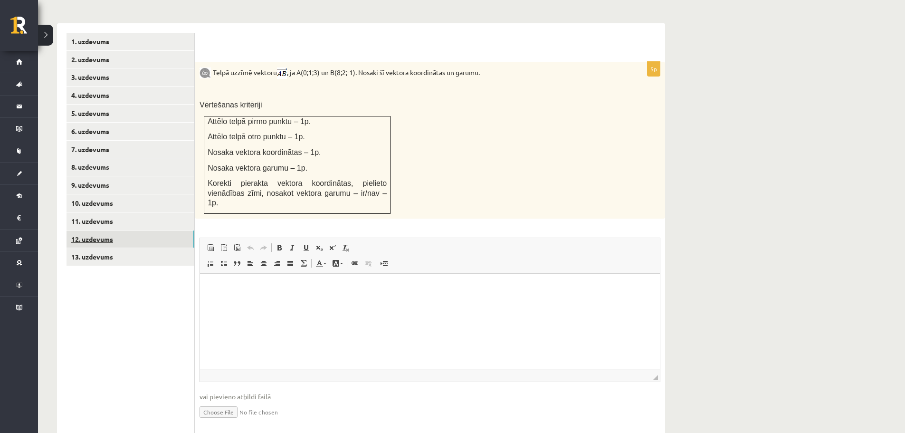
click at [111, 230] on link "12. uzdevums" at bounding box center [130, 239] width 128 height 18
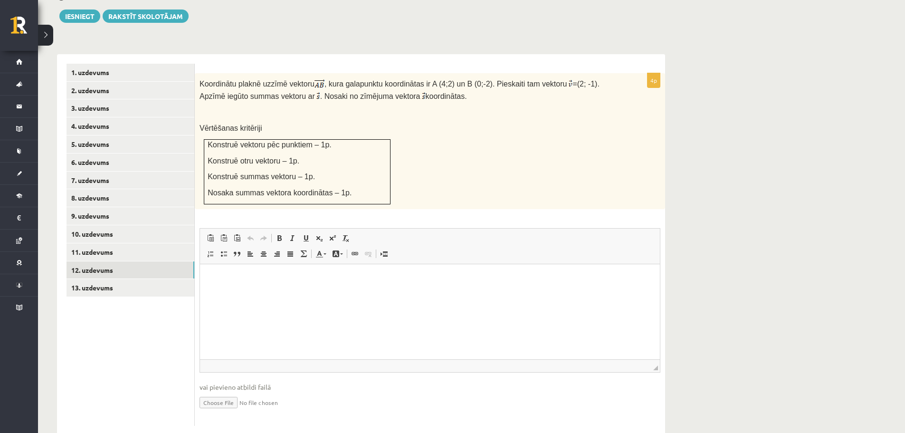
scroll to position [0, 0]
click at [143, 279] on link "13. uzdevums" at bounding box center [130, 288] width 128 height 18
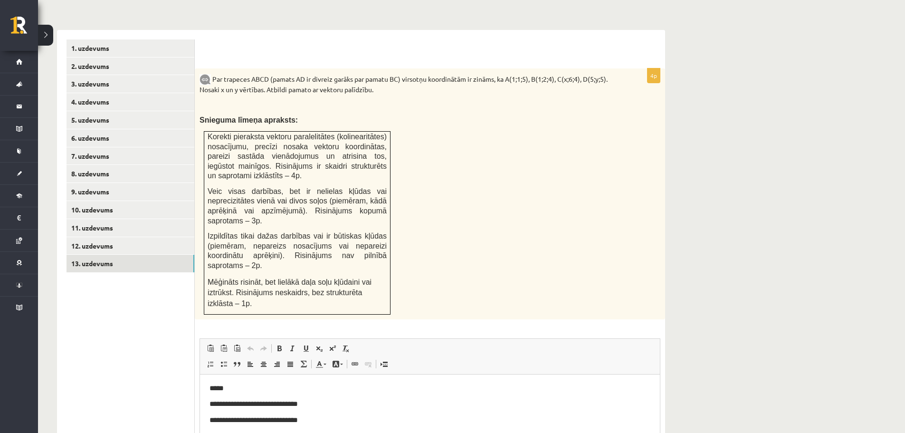
scroll to position [378, 0]
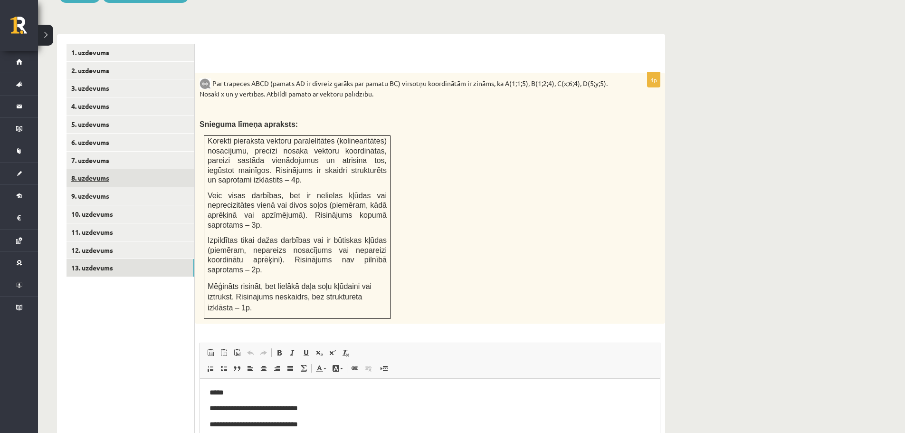
click at [123, 169] on link "8. uzdevums" at bounding box center [130, 178] width 128 height 18
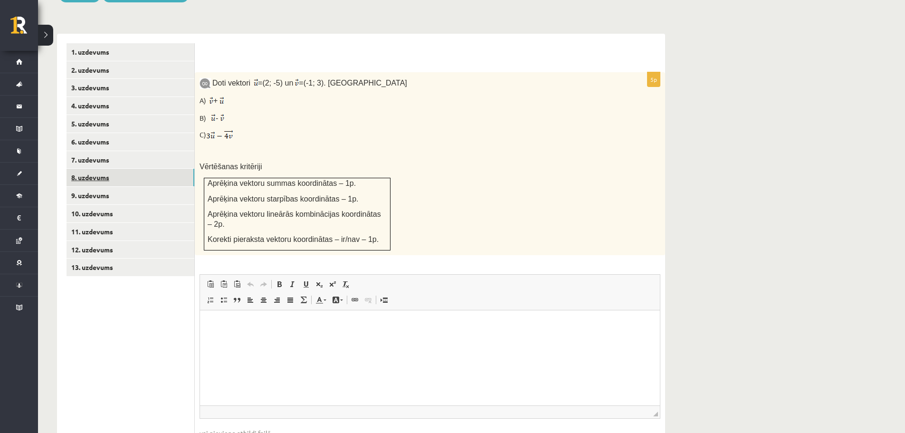
scroll to position [283, 0]
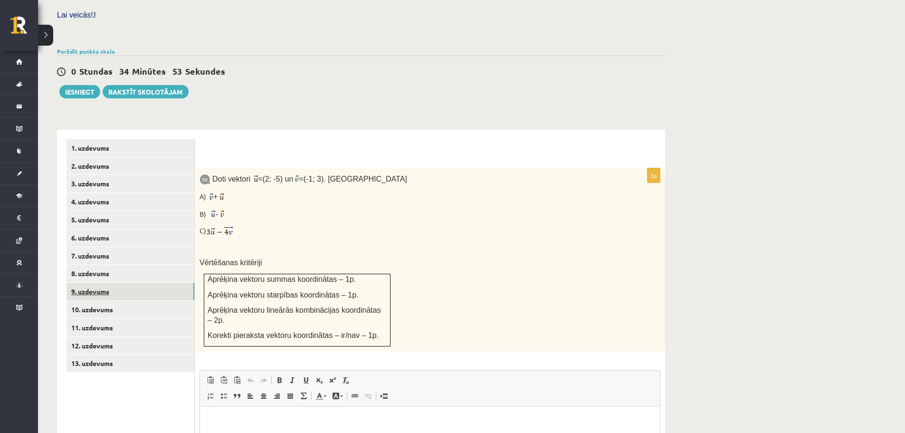
click at [110, 283] on link "9. uzdevums" at bounding box center [130, 292] width 128 height 18
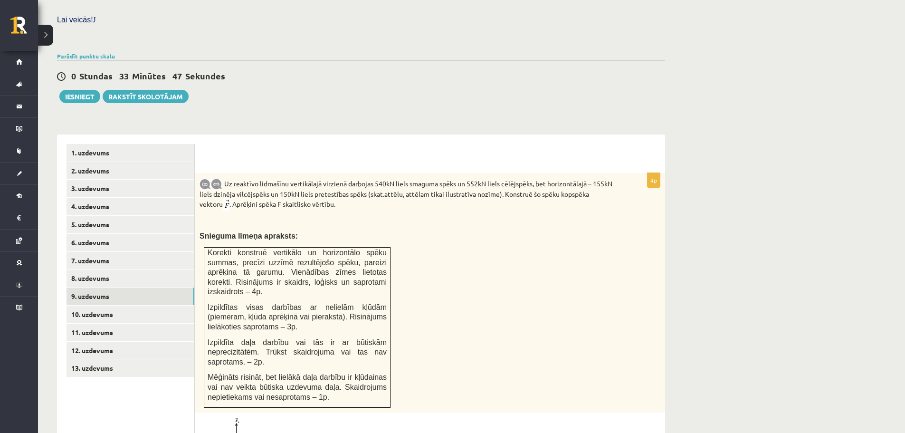
scroll to position [330, 0]
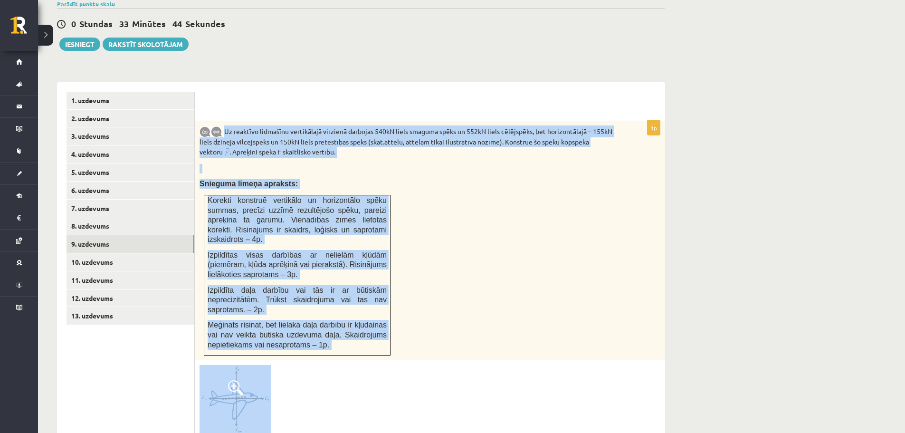
drag, startPoint x: 225, startPoint y: 109, endPoint x: 373, endPoint y: 355, distance: 287.4
click at [373, 355] on div "4p Uz reaktīvo lidmašīnu vertikālajā virzienā darbojas 540kN liels smaguma spēk…" at bounding box center [430, 385] width 470 height 529
click at [475, 275] on div "Uz reaktīvo lidmašīnu vertikālajā virzienā darbojas 540kN liels smaguma spēks u…" at bounding box center [430, 240] width 470 height 239
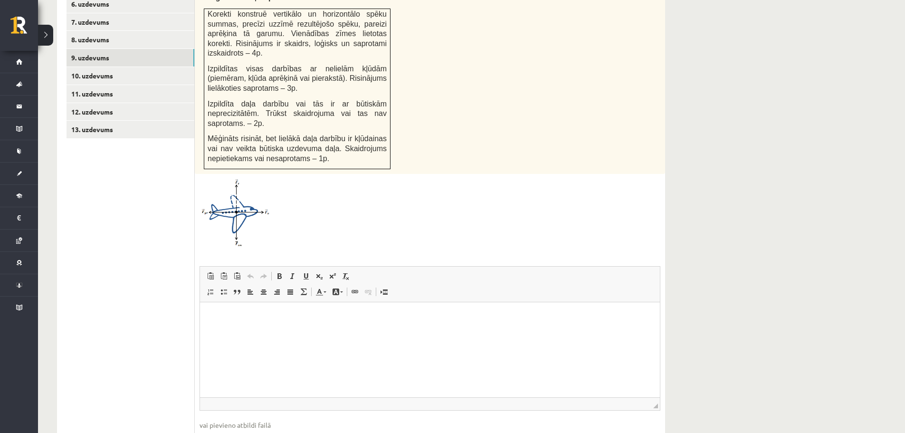
scroll to position [520, 0]
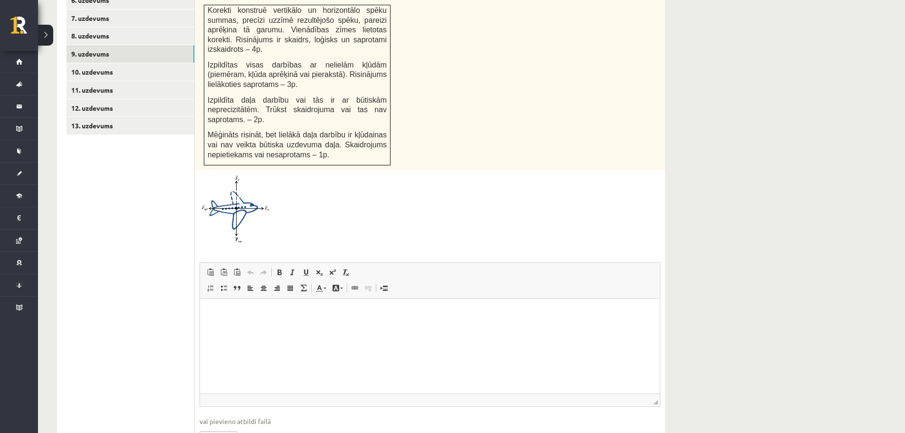
click at [207, 426] on input "file" at bounding box center [429, 435] width 461 height 19
type input "**********"
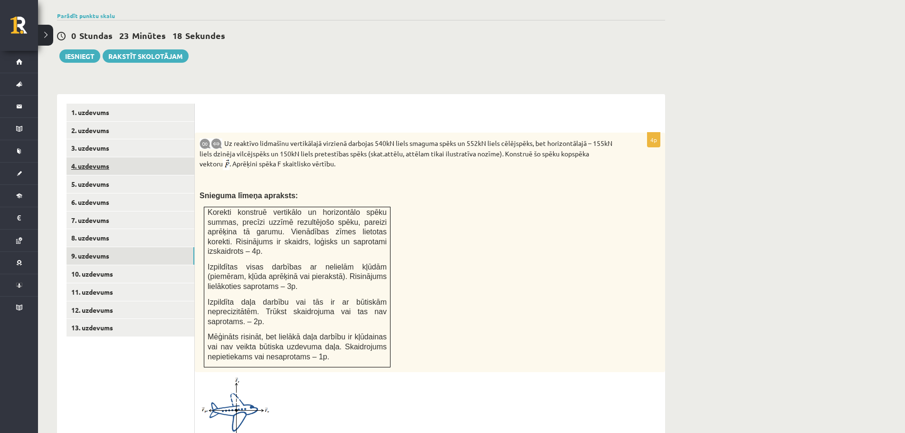
scroll to position [318, 0]
click at [130, 265] on link "10. uzdevums" at bounding box center [130, 274] width 128 height 18
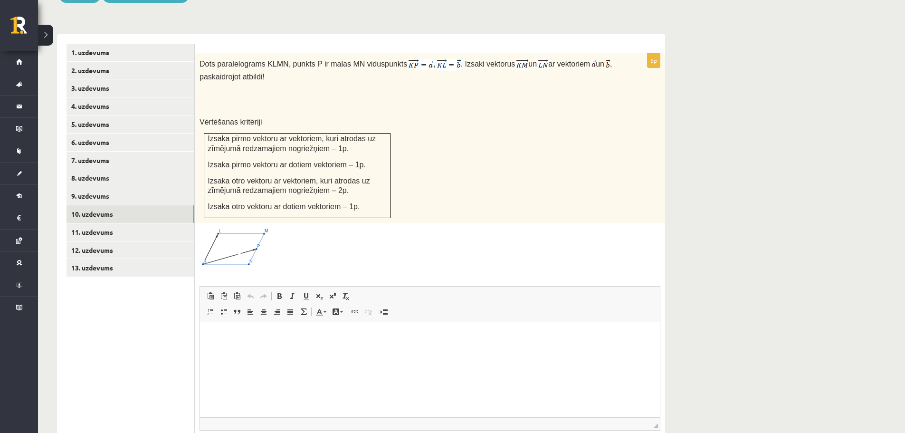
scroll to position [446, 0]
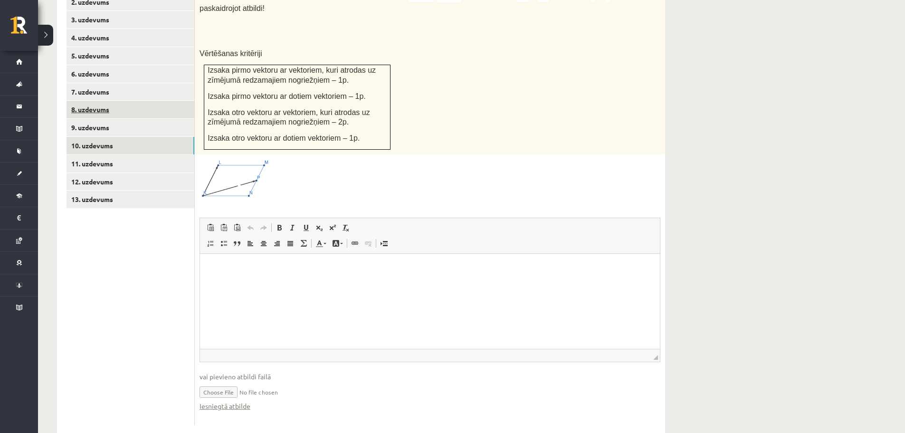
click at [107, 101] on link "8. uzdevums" at bounding box center [130, 110] width 128 height 18
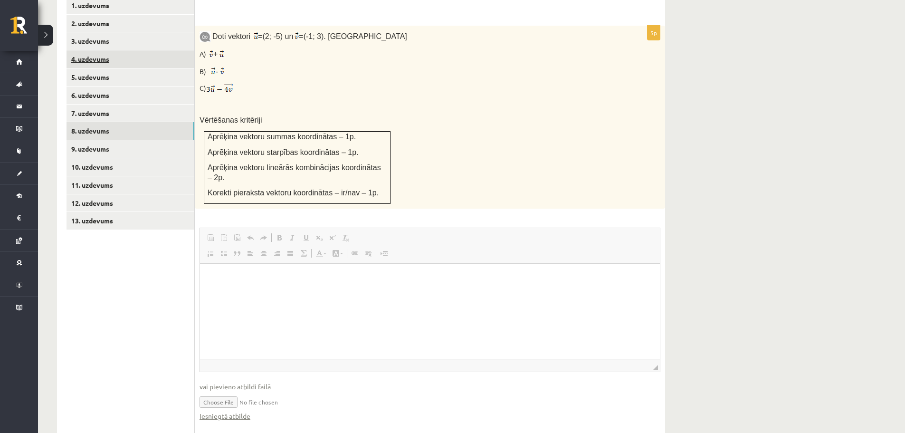
scroll to position [0, 0]
click at [88, 104] on link "7. uzdevums" at bounding box center [130, 113] width 128 height 18
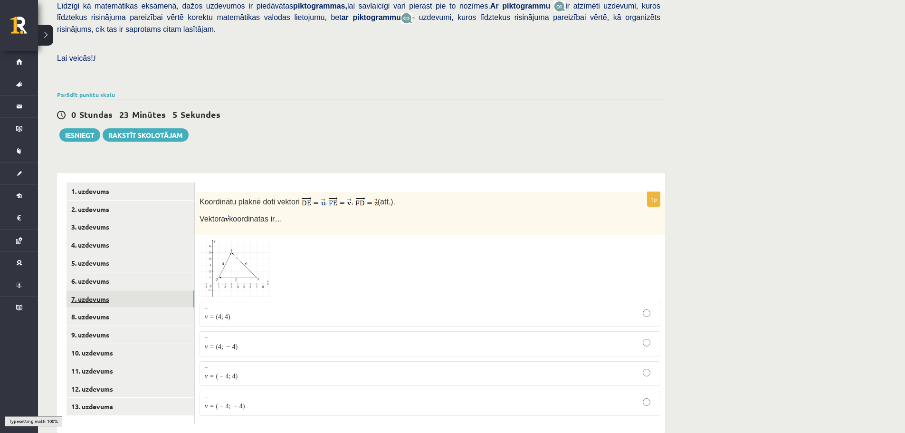
scroll to position [230, 0]
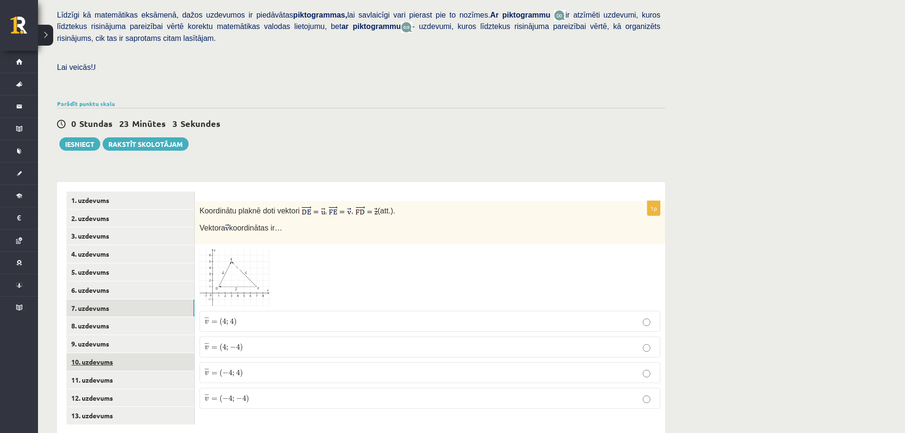
click at [88, 353] on link "10. uzdevums" at bounding box center [130, 362] width 128 height 18
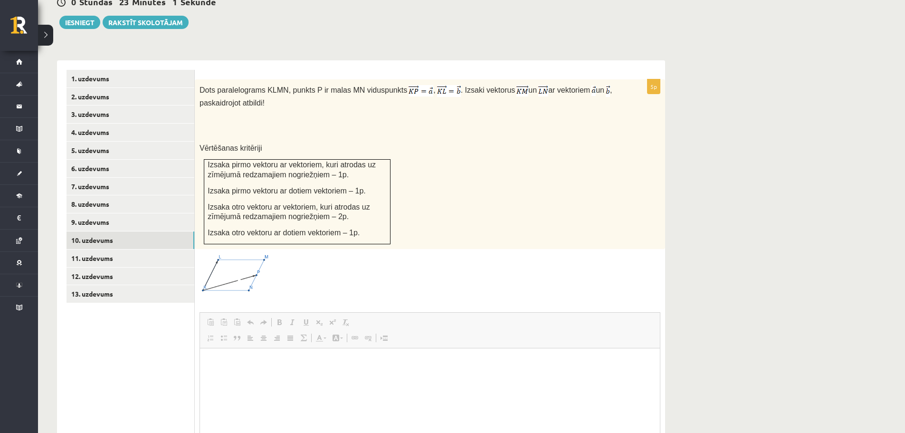
scroll to position [0, 0]
click at [108, 285] on link "13. uzdevums" at bounding box center [130, 294] width 128 height 18
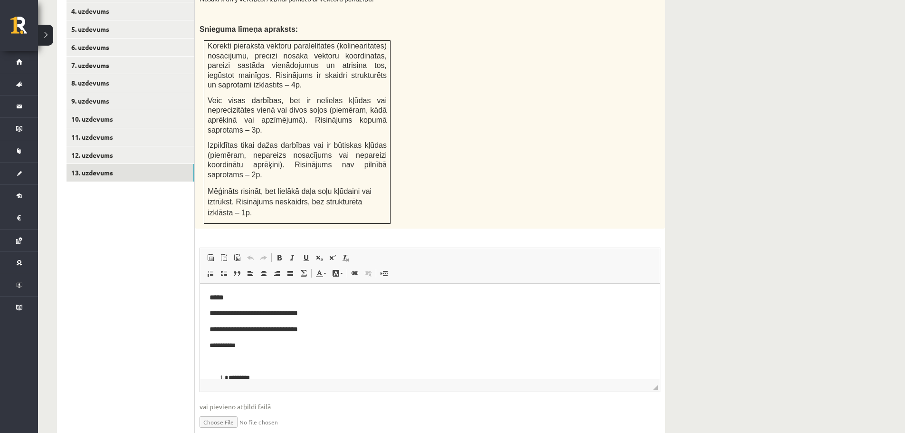
scroll to position [46, 0]
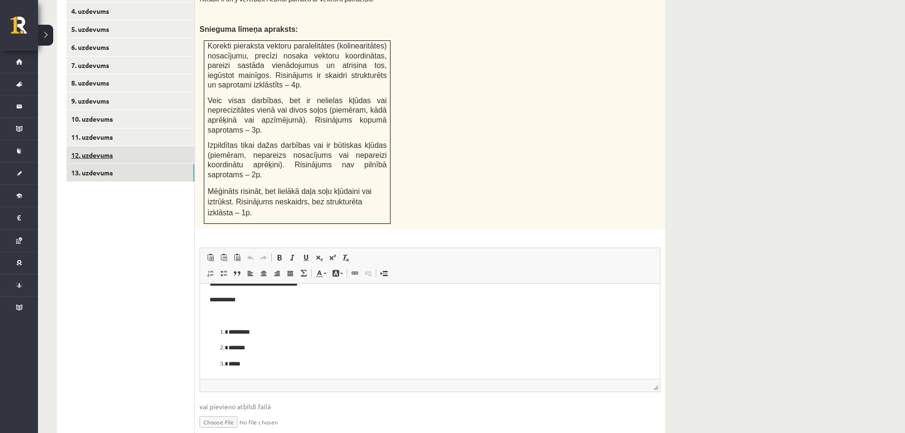
click at [121, 146] on link "12. uzdevums" at bounding box center [130, 155] width 128 height 18
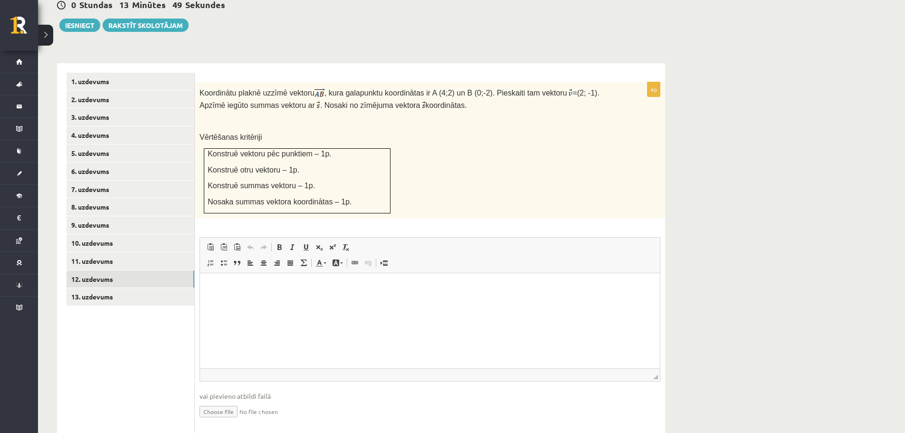
scroll to position [358, 0]
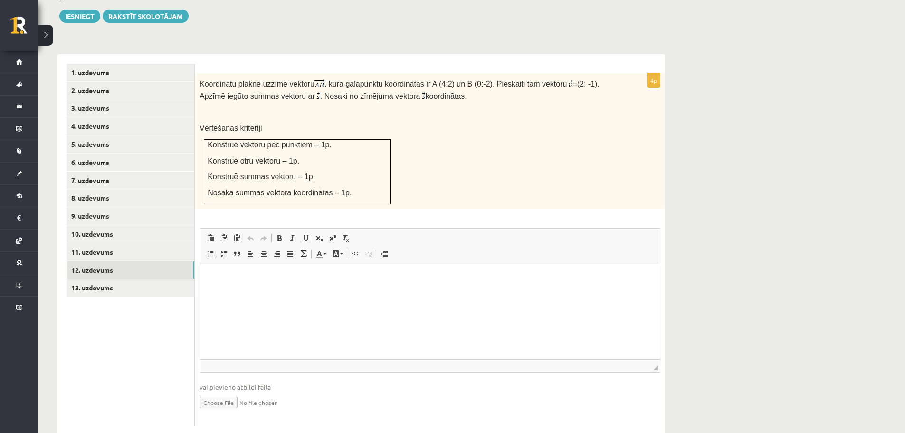
click at [226, 392] on input "file" at bounding box center [429, 401] width 461 height 19
type input "**********"
click at [91, 189] on link "8. uzdevums" at bounding box center [130, 198] width 128 height 18
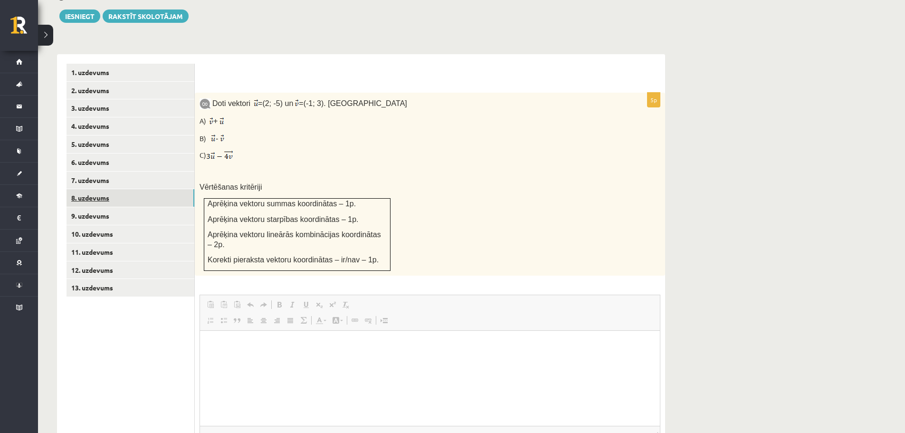
scroll to position [0, 0]
click at [99, 207] on link "9. uzdevums" at bounding box center [130, 216] width 128 height 18
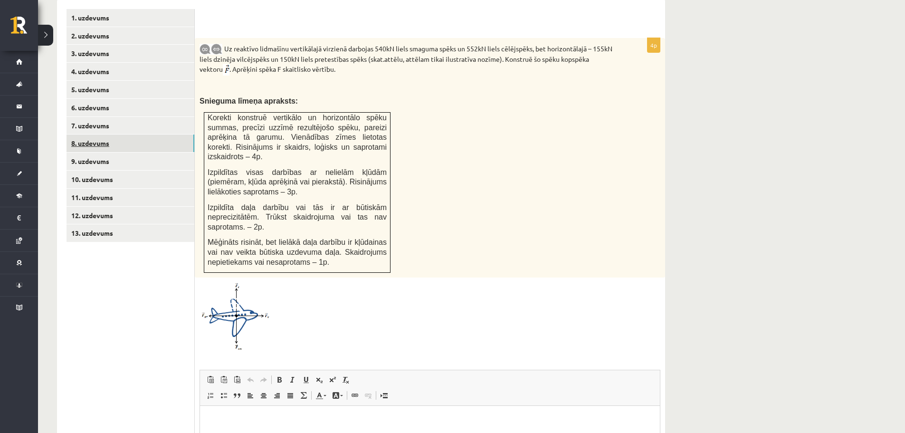
click at [112, 134] on link "8. uzdevums" at bounding box center [130, 143] width 128 height 18
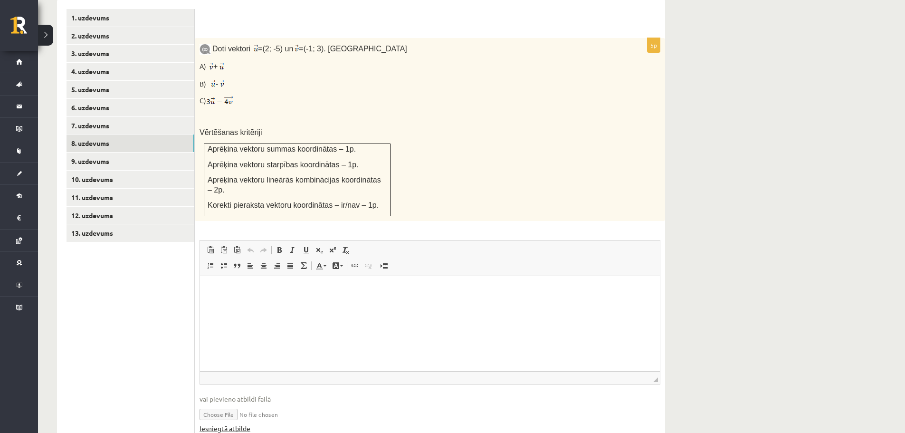
click at [208, 423] on link "Iesniegtā atbilde" at bounding box center [224, 428] width 51 height 10
click at [150, 189] on link "11. uzdevums" at bounding box center [130, 198] width 128 height 18
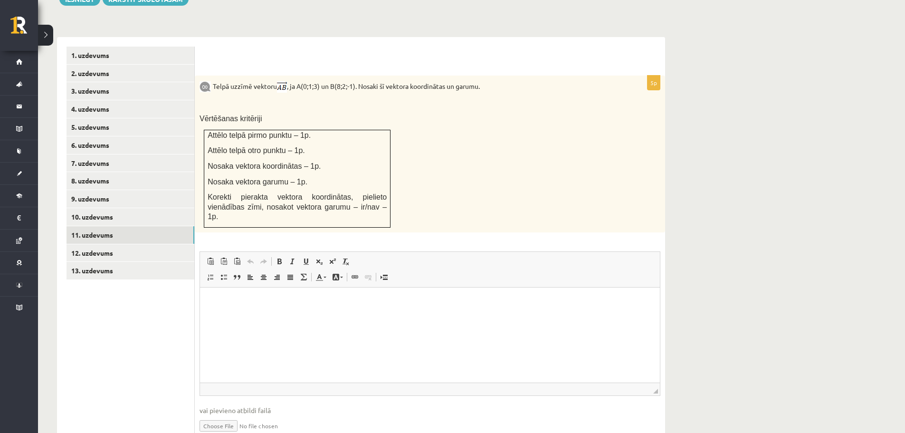
scroll to position [389, 0]
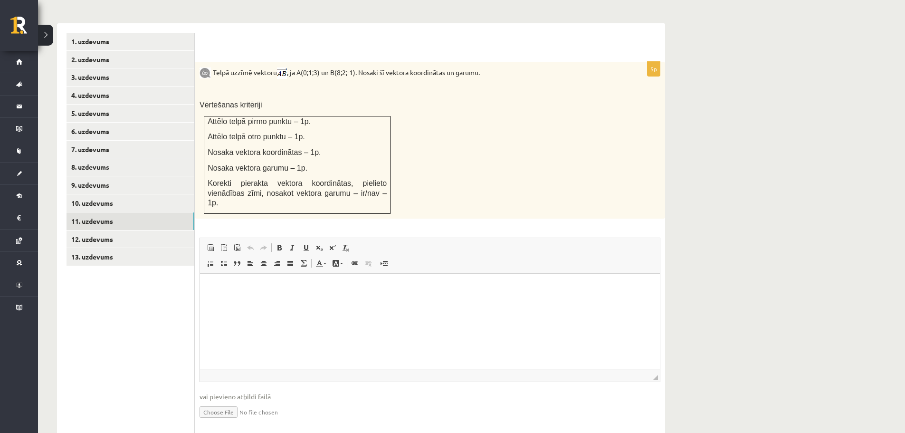
click at [237, 401] on input "file" at bounding box center [429, 410] width 461 height 19
type input "**********"
click at [232, 421] on link "Iesniegtā atbilde" at bounding box center [224, 426] width 51 height 10
click at [119, 176] on link "9. uzdevums" at bounding box center [130, 185] width 128 height 18
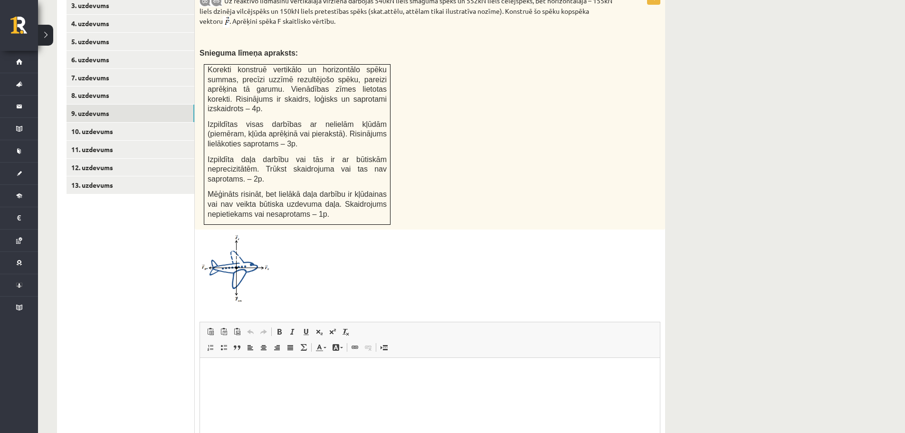
scroll to position [0, 0]
click at [93, 176] on link "13. uzdevums" at bounding box center [130, 185] width 128 height 18
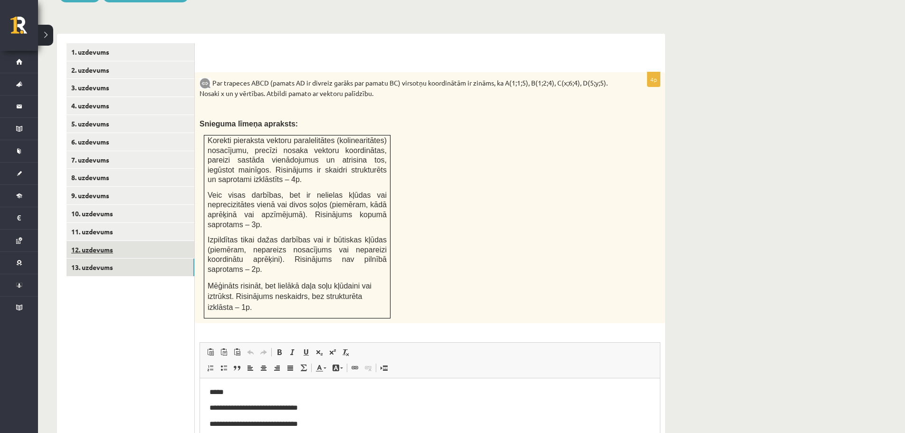
click at [154, 241] on link "12. uzdevums" at bounding box center [130, 250] width 128 height 18
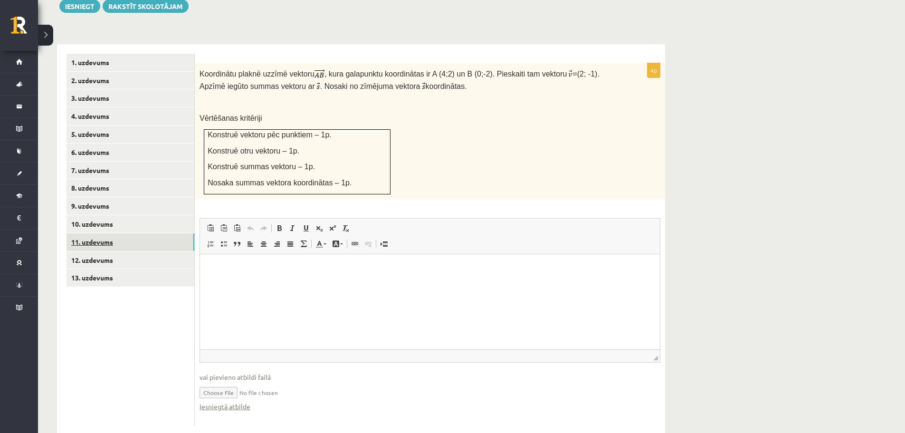
click at [98, 233] on link "11. uzdevums" at bounding box center [130, 242] width 128 height 18
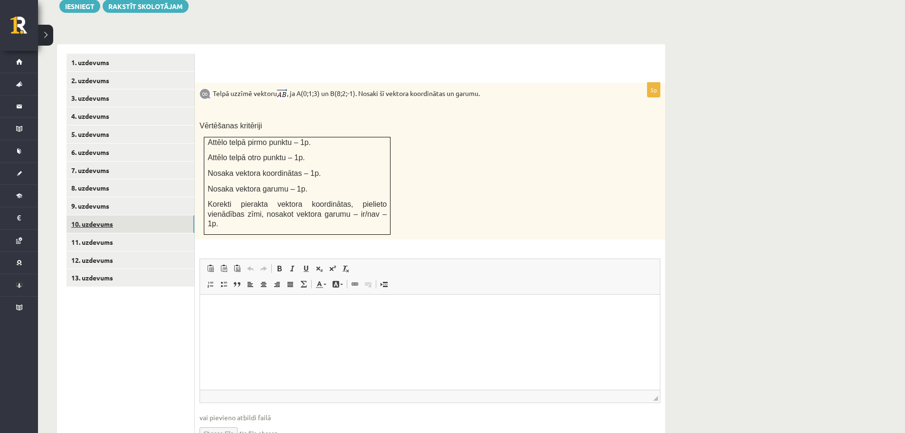
click at [102, 215] on link "10. uzdevums" at bounding box center [130, 224] width 128 height 18
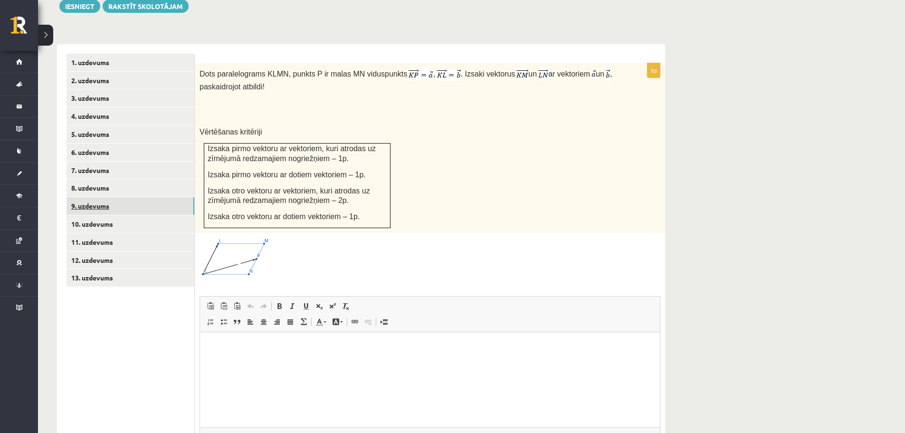
click at [97, 197] on link "9. uzdevums" at bounding box center [130, 206] width 128 height 18
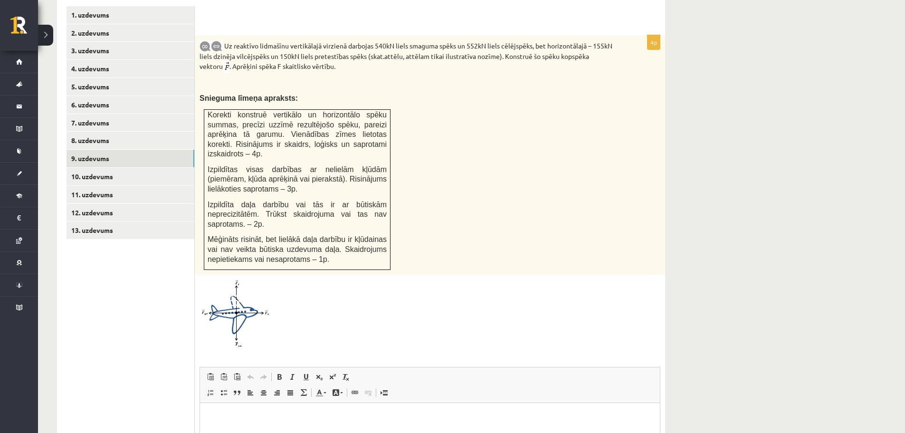
scroll to position [413, 0]
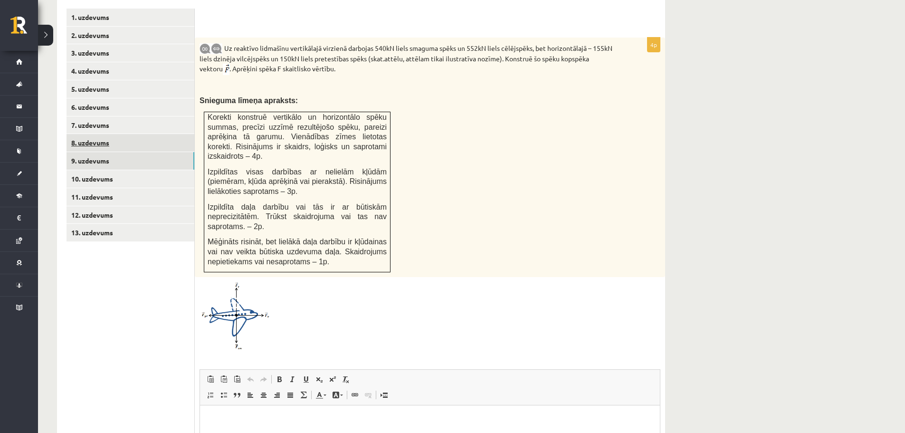
click at [104, 134] on link "8. uzdevums" at bounding box center [130, 143] width 128 height 18
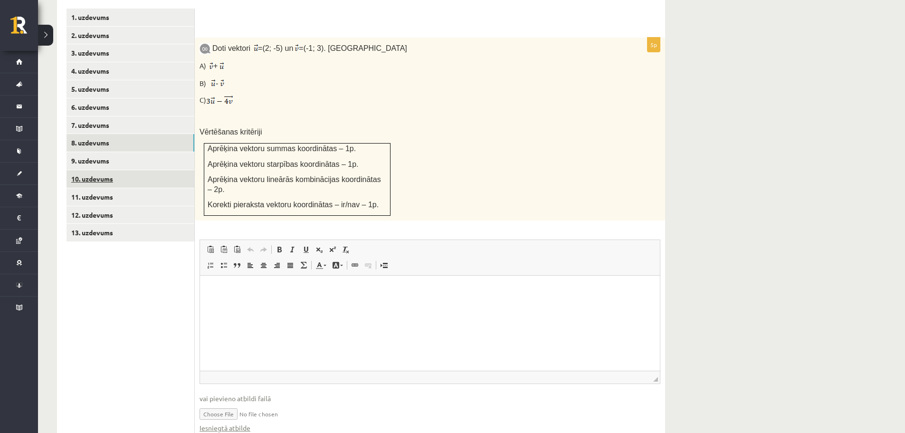
scroll to position [0, 0]
click at [100, 116] on link "7. uzdevums" at bounding box center [130, 125] width 128 height 18
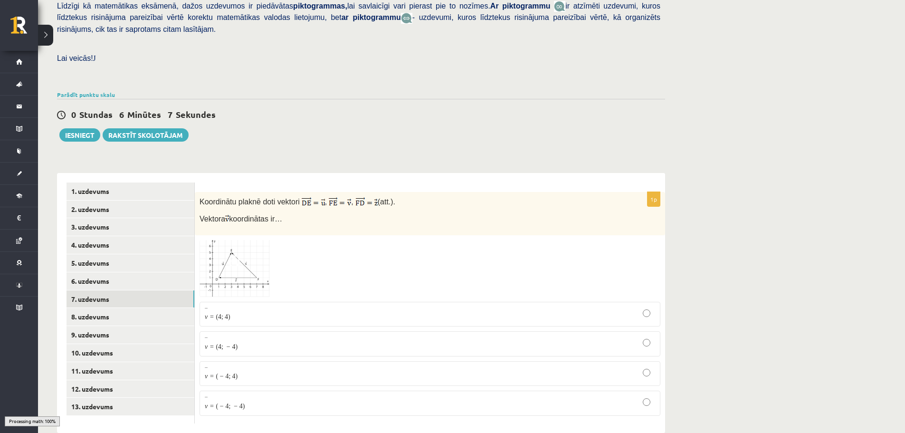
scroll to position [230, 0]
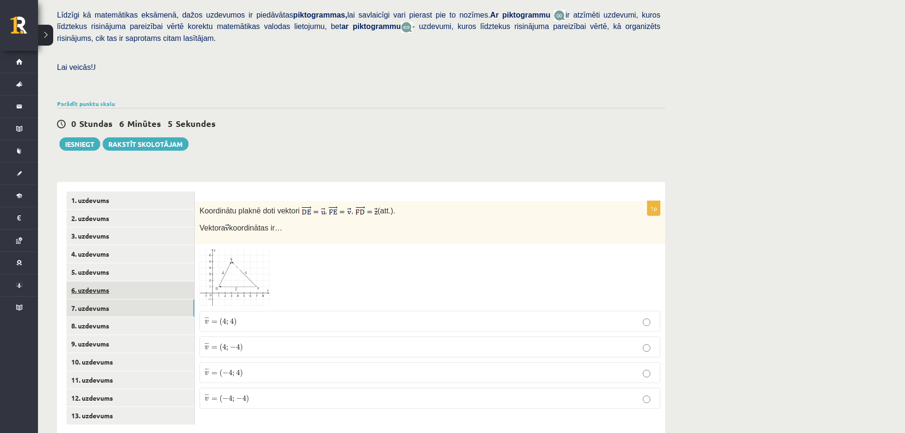
click at [125, 281] on link "6. uzdevums" at bounding box center [130, 290] width 128 height 18
click at [131, 263] on link "5. uzdevums" at bounding box center [130, 272] width 128 height 18
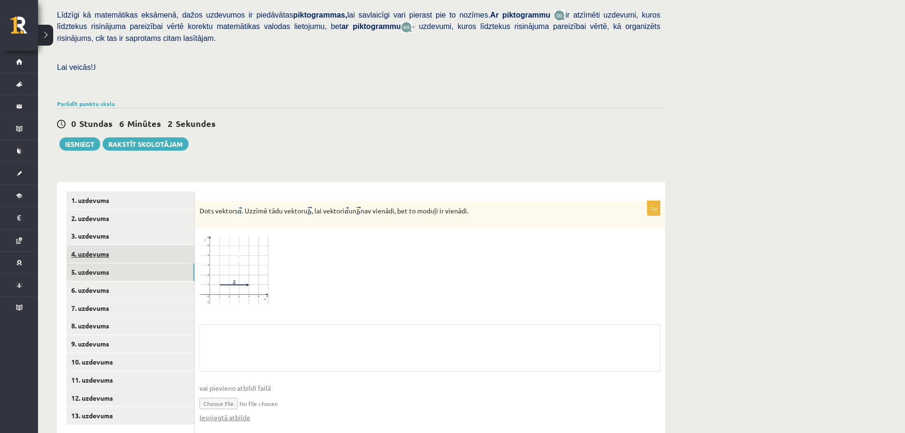
click at [123, 245] on link "4. uzdevums" at bounding box center [130, 254] width 128 height 18
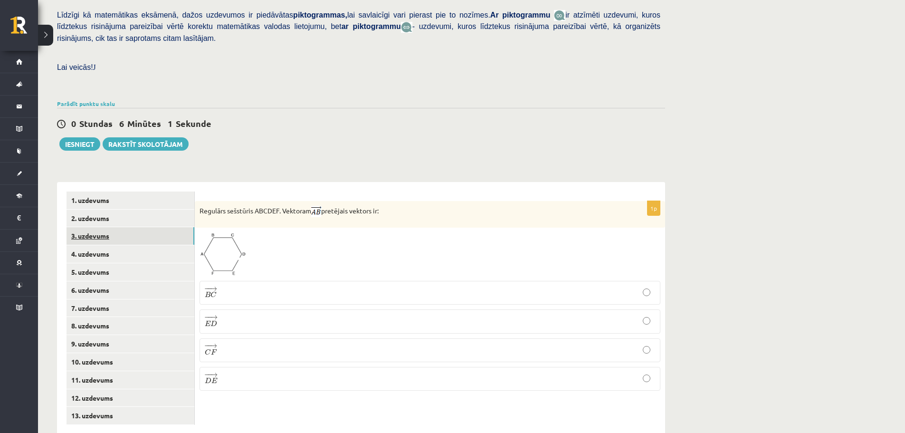
click at [122, 227] on link "3. uzdevums" at bounding box center [130, 236] width 128 height 18
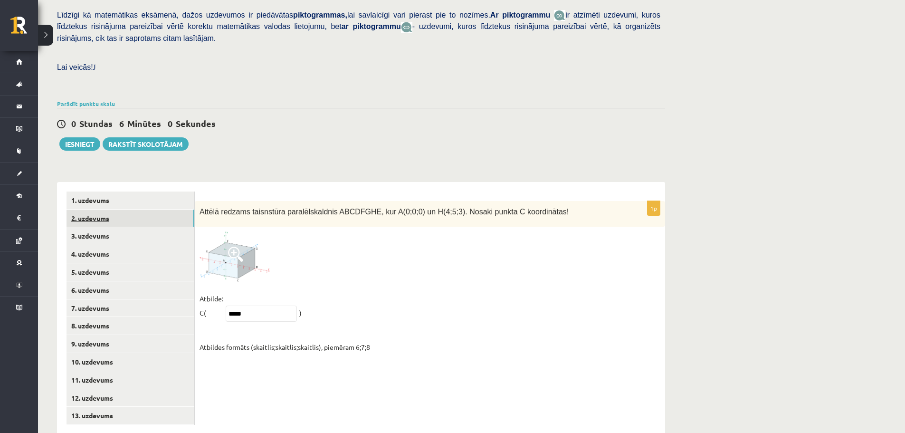
click at [114, 209] on link "2. uzdevums" at bounding box center [130, 218] width 128 height 18
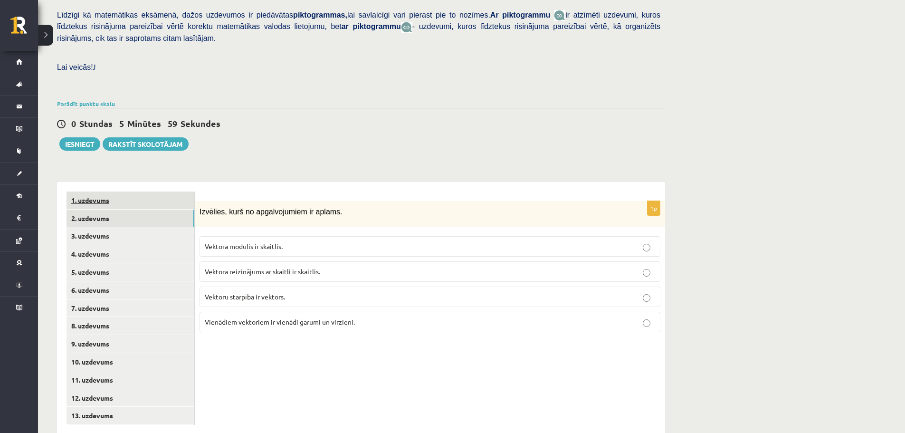
click at [111, 191] on link "1. uzdevums" at bounding box center [130, 200] width 128 height 18
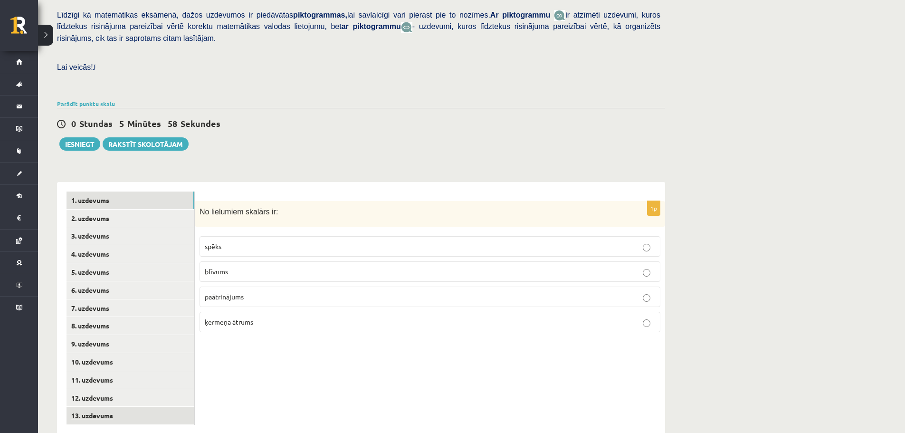
click at [89, 407] on link "13. uzdevums" at bounding box center [130, 416] width 128 height 18
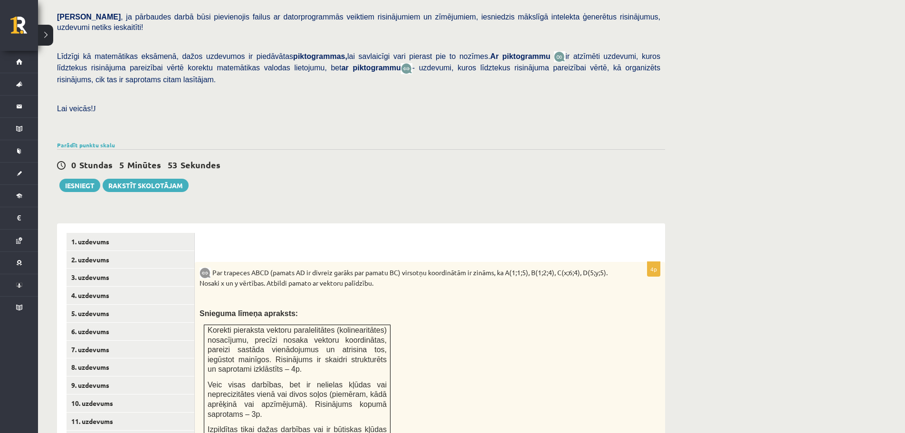
scroll to position [188, 0]
click at [74, 180] on button "Iesniegt" at bounding box center [79, 186] width 41 height 13
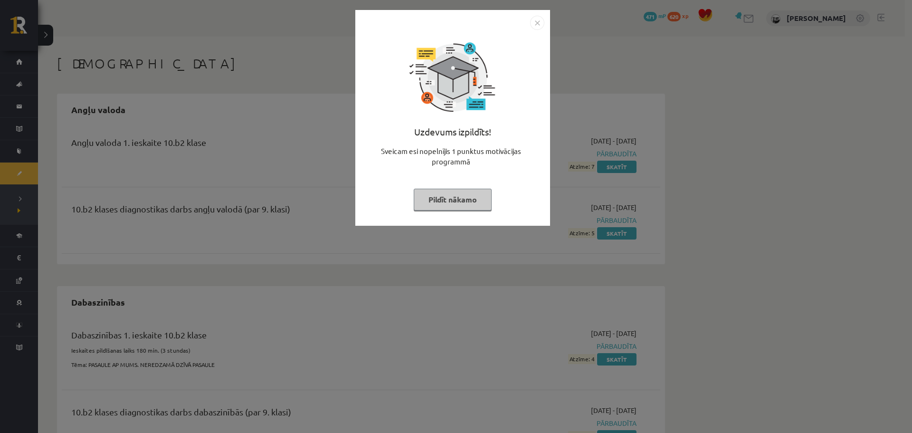
click at [468, 193] on button "Pildīt nākamo" at bounding box center [453, 200] width 78 height 22
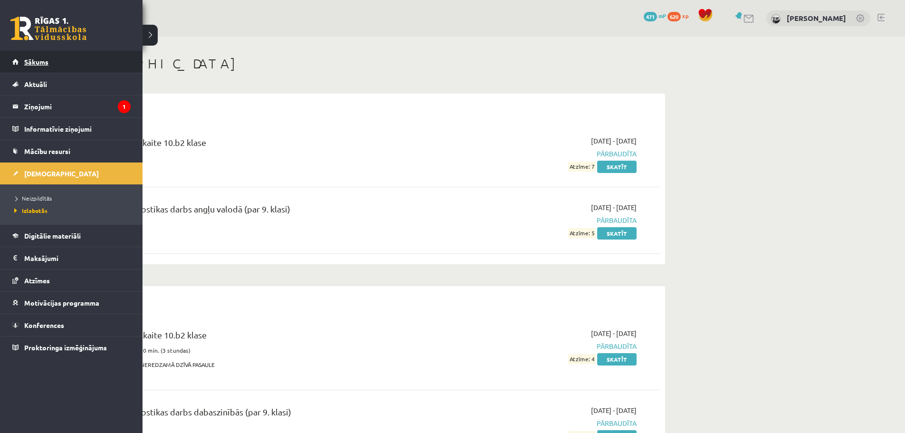
click at [29, 65] on span "Sākums" at bounding box center [36, 61] width 24 height 9
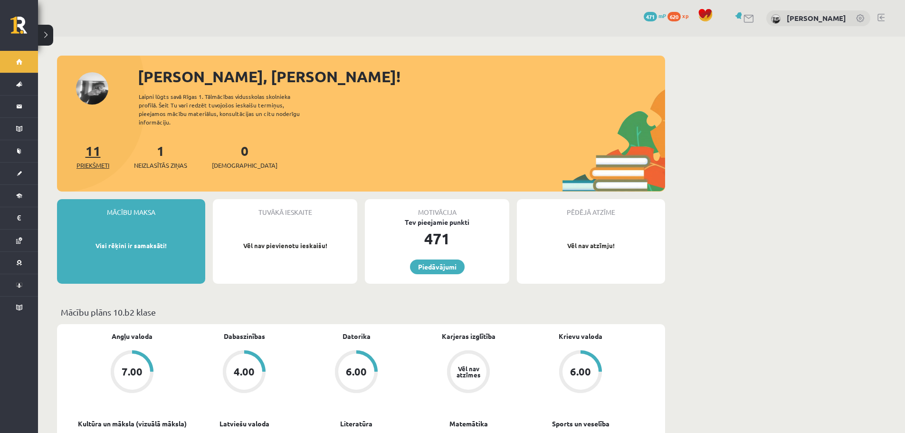
click at [94, 145] on link "11 Priekšmeti" at bounding box center [92, 156] width 33 height 28
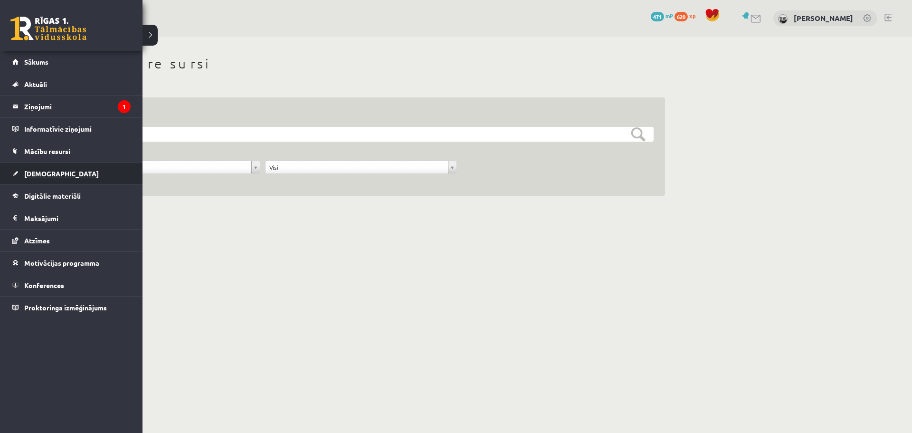
click at [29, 170] on span "[DEMOGRAPHIC_DATA]" at bounding box center [61, 173] width 75 height 9
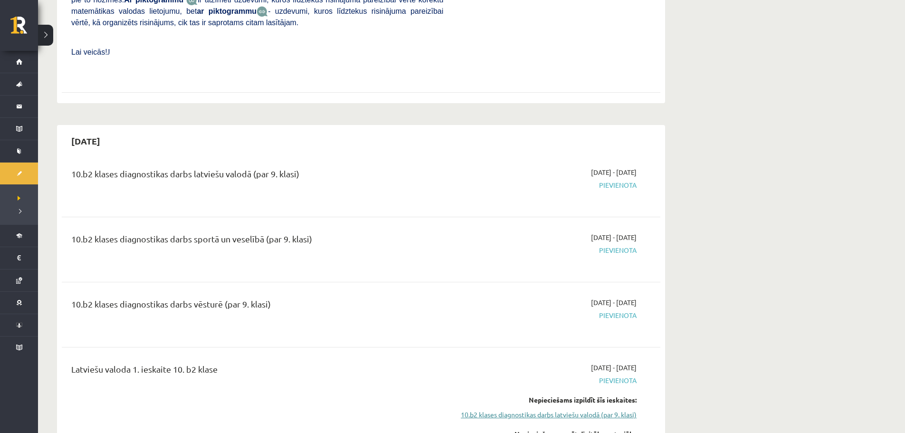
scroll to position [332, 0]
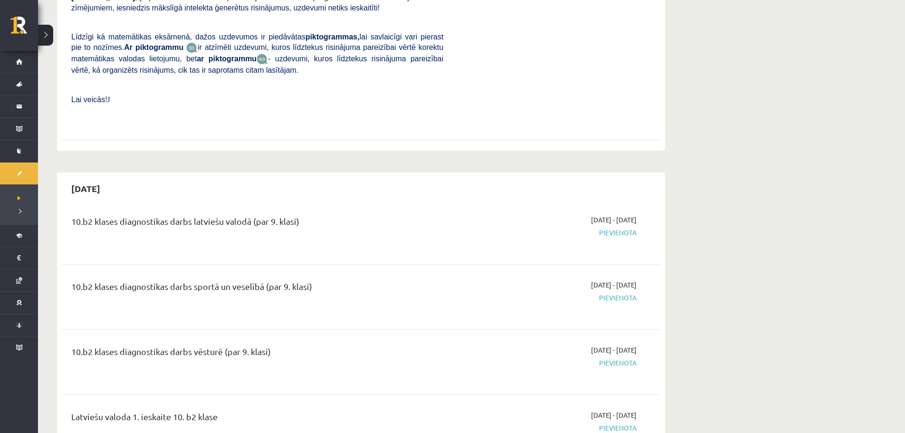
click at [621, 227] on span "Pievienota" at bounding box center [546, 232] width 179 height 10
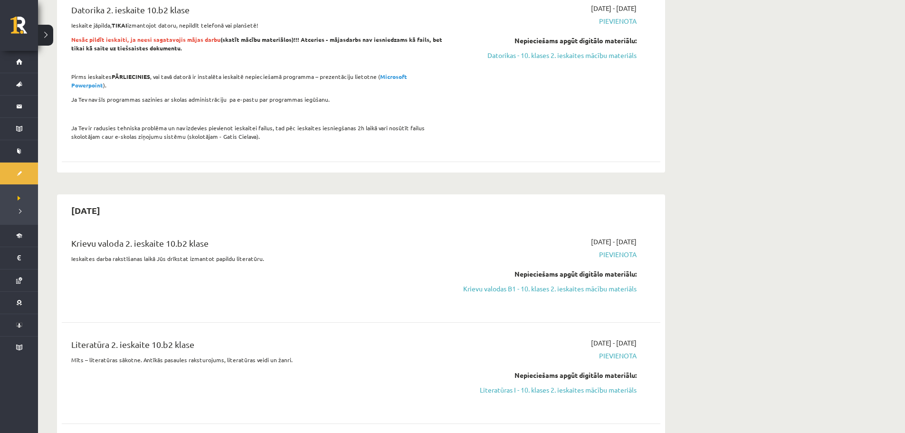
scroll to position [1425, 0]
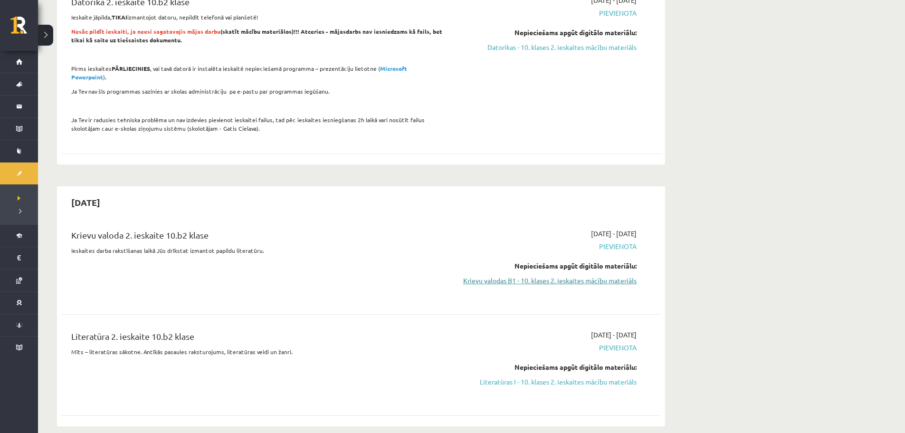
click at [465, 275] on link "Krievu valodas B1 - 10. klases 2. ieskaites mācību materiāls" at bounding box center [546, 280] width 179 height 10
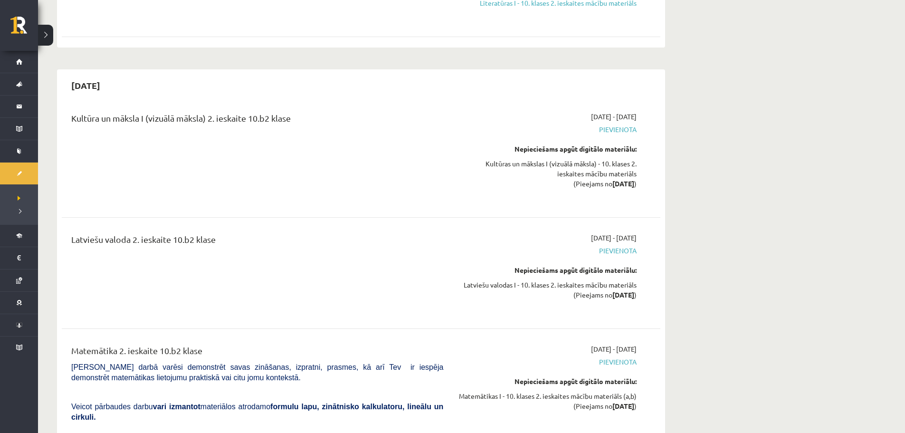
scroll to position [2182, 0]
